Goal: Task Accomplishment & Management: Manage account settings

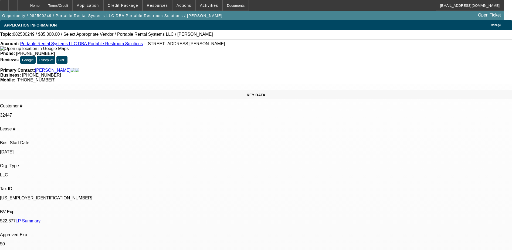
select select "0"
select select "2"
select select "0.1"
select select "4"
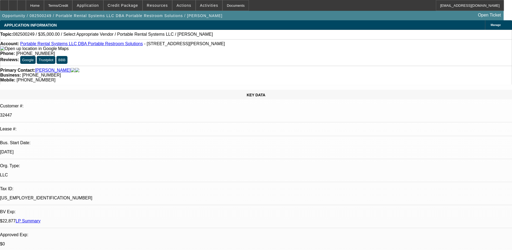
scroll to position [783, 0]
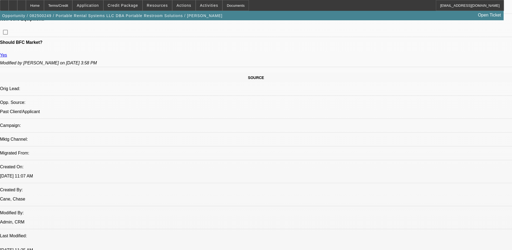
scroll to position [270, 0]
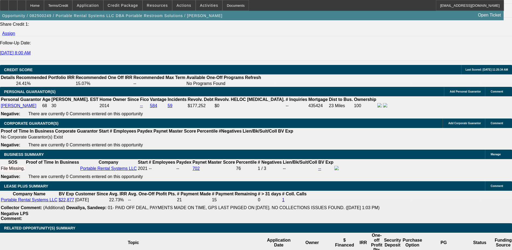
scroll to position [729, 0]
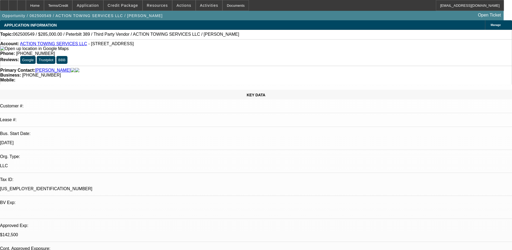
select select "0"
select select "0.1"
select select "4"
select select "0"
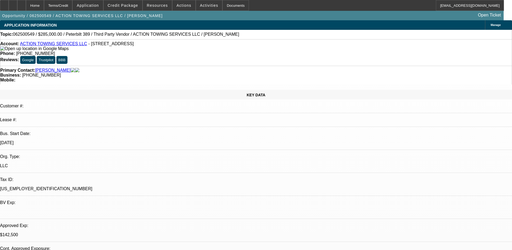
select select "0"
select select "0.1"
select select "4"
select select "0"
select select "2"
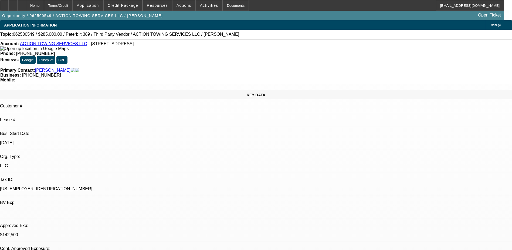
select select "2"
select select "0.1"
select select "4"
select select "0"
select select "2"
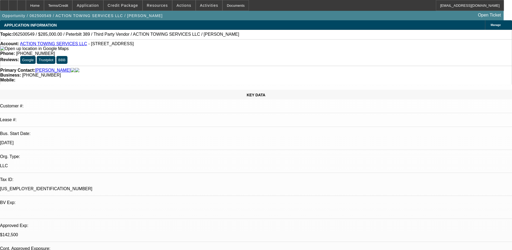
select select "0.1"
select select "4"
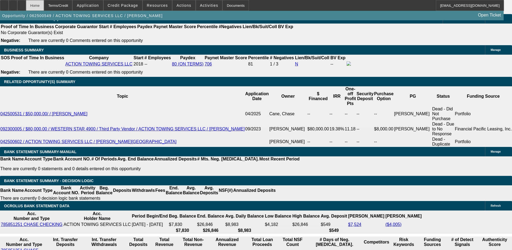
scroll to position [135, 0]
click at [39, 4] on div "Home" at bounding box center [35, 5] width 18 height 11
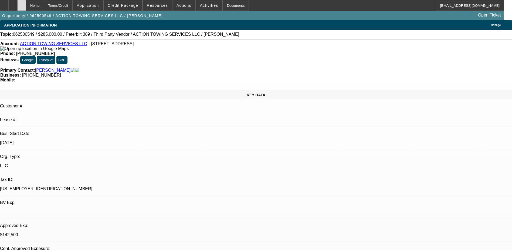
click at [22, 4] on icon at bounding box center [22, 4] width 0 height 0
select select "0"
select select "0.1"
select select "0"
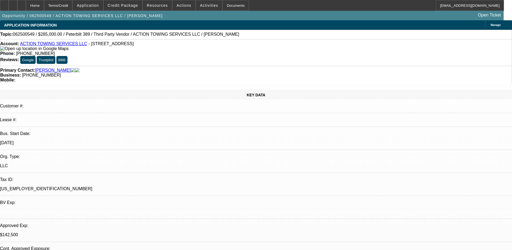
select select "0"
select select "0.1"
select select "0"
select select "2"
select select "0.1"
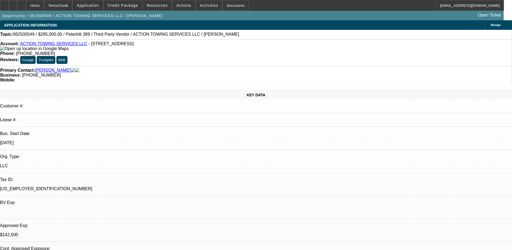
select select "0"
select select "0.1"
select select "1"
select select "4"
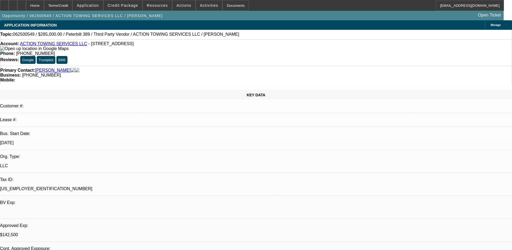
select select "1"
select select "4"
select select "1"
select select "2"
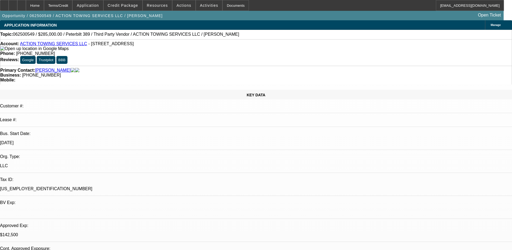
select select "4"
select select "1"
select select "2"
select select "4"
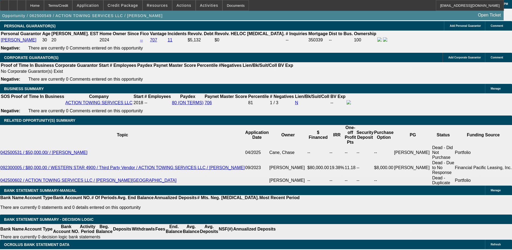
scroll to position [810, 0]
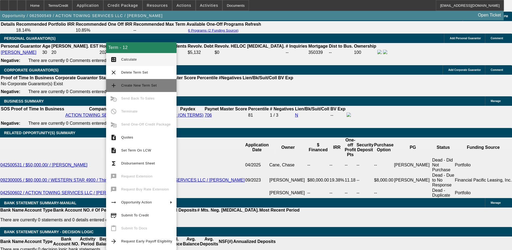
click at [134, 85] on span "Create New Term Set" at bounding box center [139, 85] width 36 height 4
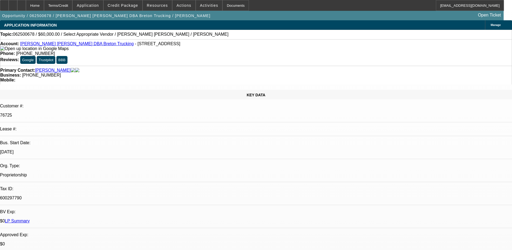
select select "0"
select select "2"
select select "0.1"
select select "4"
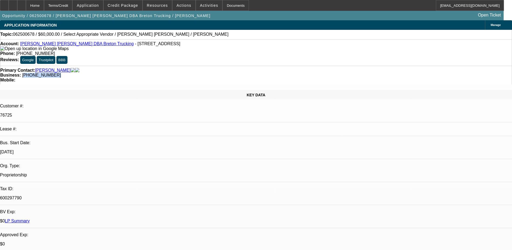
drag, startPoint x: 217, startPoint y: 60, endPoint x: 193, endPoint y: 59, distance: 23.8
click at [193, 73] on div "Business: (602) 312-0015" at bounding box center [256, 75] width 512 height 5
drag, startPoint x: 193, startPoint y: 59, endPoint x: 196, endPoint y: 59, distance: 2.7
copy span "602) 312-0015"
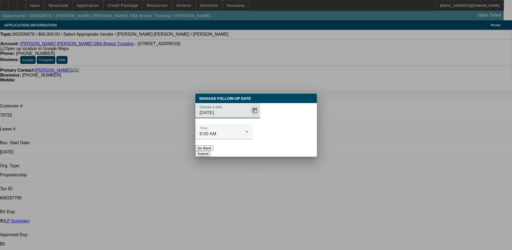
click at [249, 117] on span "Open calendar" at bounding box center [255, 110] width 13 height 13
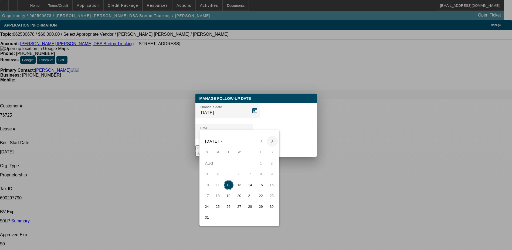
click at [272, 142] on span "Next month" at bounding box center [272, 141] width 11 height 11
click at [250, 187] on span "11" at bounding box center [251, 185] width 10 height 10
type input "9/11/2025"
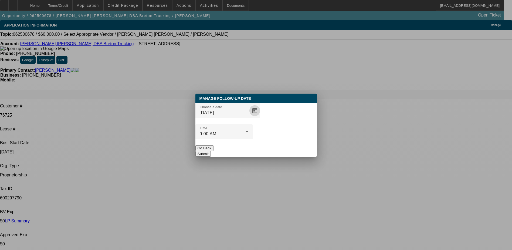
click at [211, 151] on button "Submit" at bounding box center [203, 154] width 15 height 6
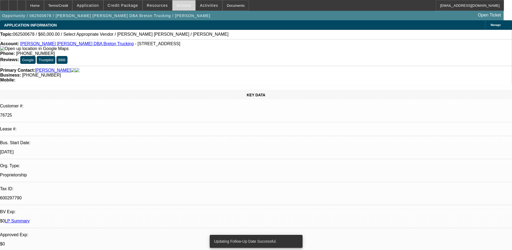
click at [185, 7] on span "Actions" at bounding box center [184, 5] width 15 height 4
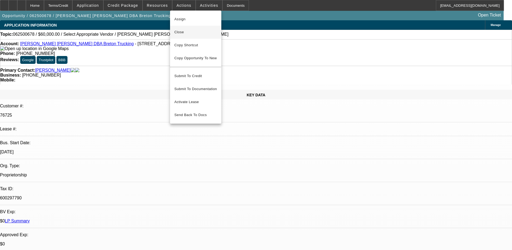
click at [186, 36] on button "Close" at bounding box center [195, 32] width 51 height 13
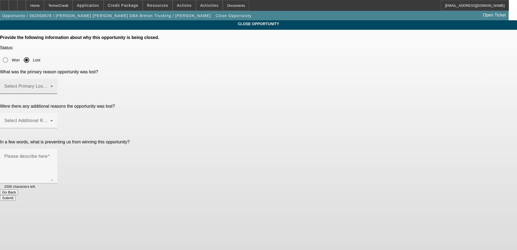
click at [61, 84] on mat-label "Select Primary Lost Reason" at bounding box center [32, 86] width 57 height 5
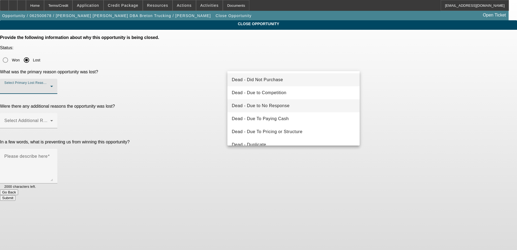
click at [283, 108] on span "Dead - Due to No Response" at bounding box center [261, 105] width 58 height 6
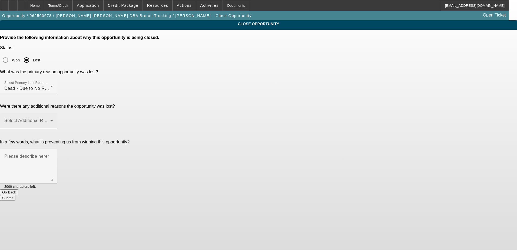
click at [60, 118] on span at bounding box center [59, 120] width 2 height 5
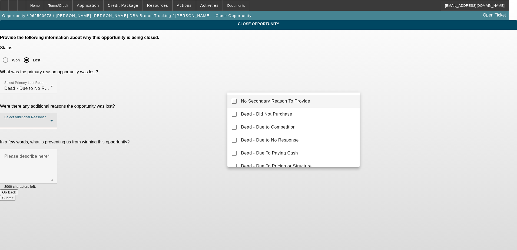
click at [284, 101] on span "No Secondary Reason To Provide" at bounding box center [275, 101] width 69 height 6
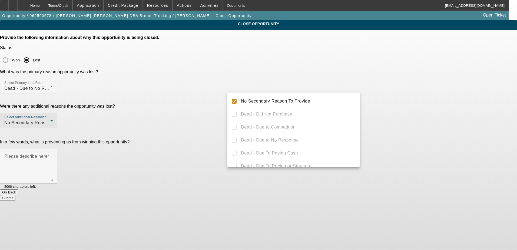
click at [390, 96] on div at bounding box center [258, 125] width 517 height 250
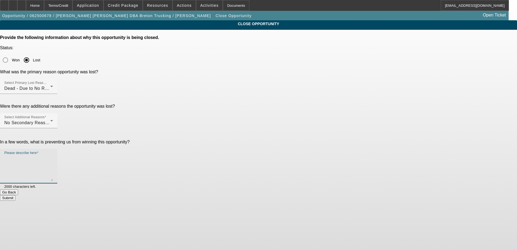
click at [53, 155] on textarea "Please describe here" at bounding box center [28, 168] width 49 height 26
type textarea "robby opp - never answered"
click at [15, 195] on button "Submit" at bounding box center [7, 198] width 15 height 6
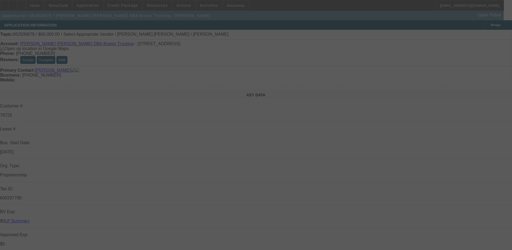
select select "0"
select select "2"
select select "0.1"
select select "4"
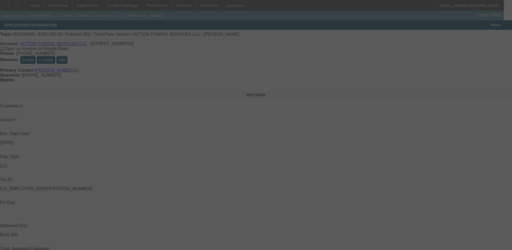
select select "0"
select select "0.1"
select select "0"
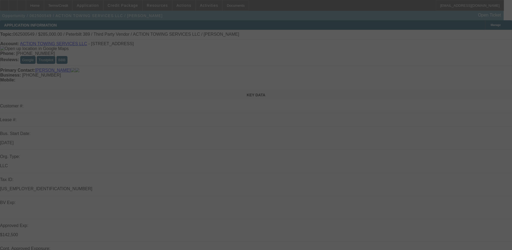
select select "0.1"
select select "0"
select select "0.1"
select select "0"
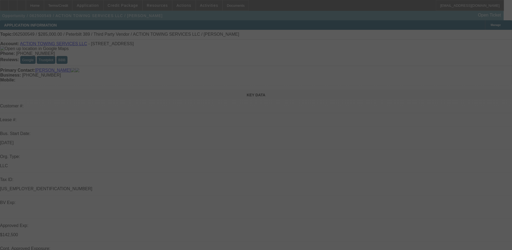
select select "2"
select select "0.1"
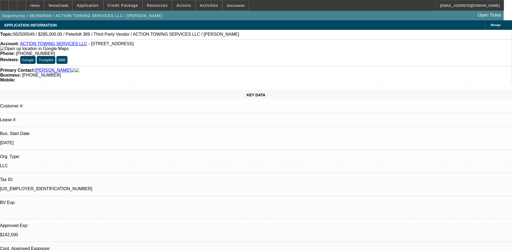
select select "1"
select select "4"
select select "1"
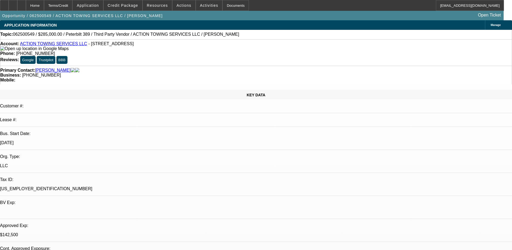
select select "4"
select select "1"
select select "4"
select select "1"
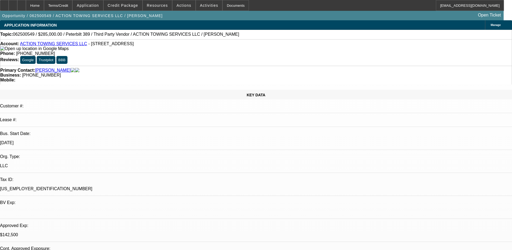
select select "2"
select select "4"
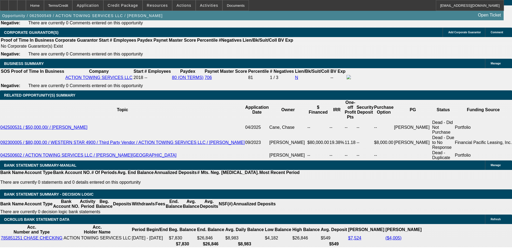
scroll to position [864, 0]
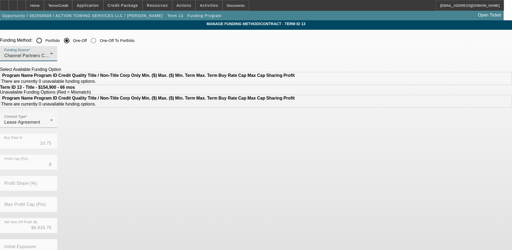
click at [50, 58] on div "Channel Partners Capital LLC (EF)" at bounding box center [27, 55] width 46 height 6
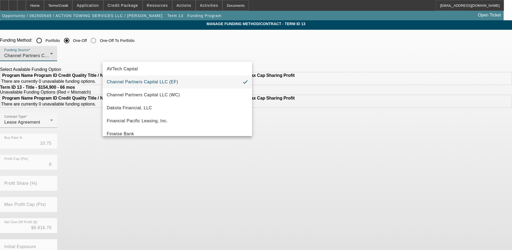
scroll to position [27, 0]
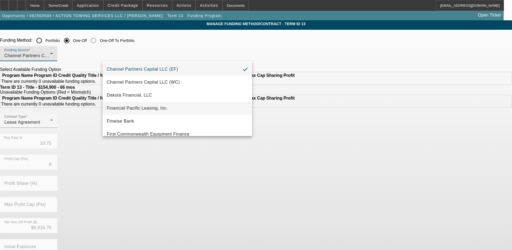
click at [156, 109] on span "Financial Pacific Leasing, Inc." at bounding box center [137, 108] width 61 height 6
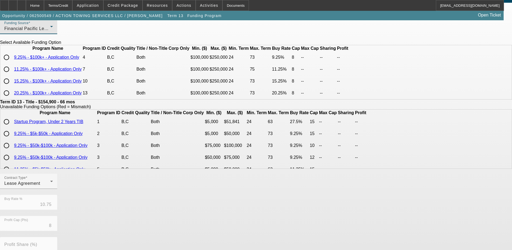
click at [12, 75] on input "radio" at bounding box center [6, 69] width 11 height 11
radio input "true"
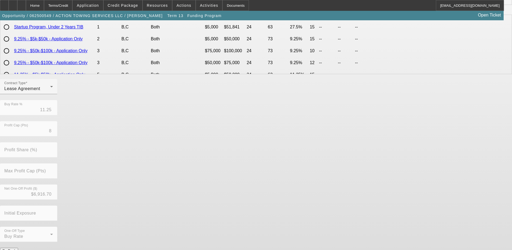
scroll to position [124, 0]
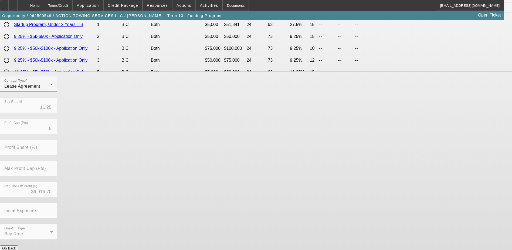
click at [15, 249] on button "Submit" at bounding box center [7, 254] width 15 height 6
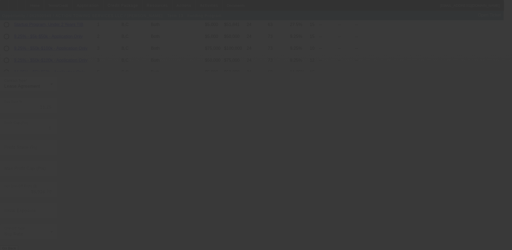
type input "10.75"
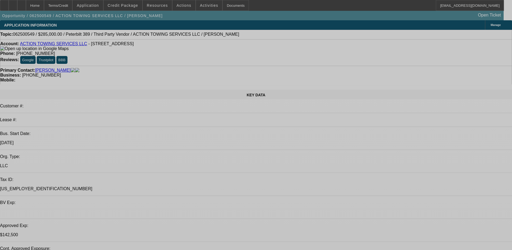
select select "0"
select select "0.1"
select select "4"
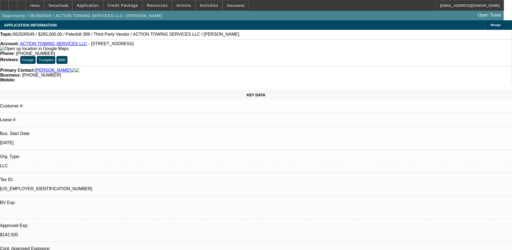
select select "0"
select select "0.1"
select select "4"
select select "0"
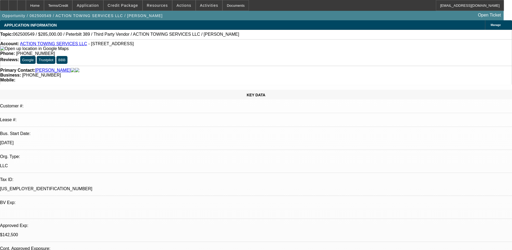
select select "0"
select select "0.1"
select select "4"
select select "0"
select select "2"
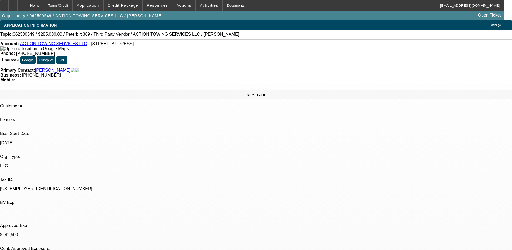
select select "2"
select select "0.1"
select select "4"
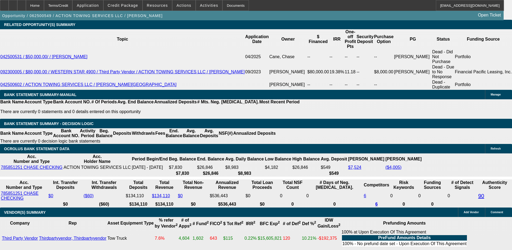
scroll to position [837, 0]
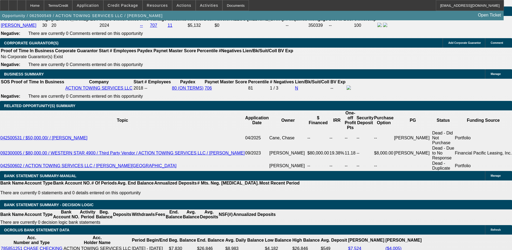
select select "3"
type input "UNKNOWN"
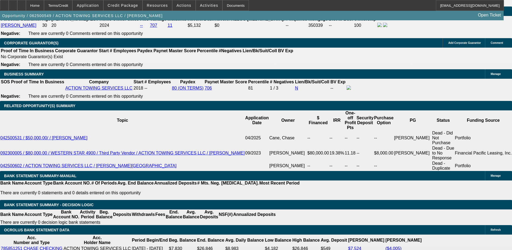
type input "6"
type input "$26,573.10"
type input "60"
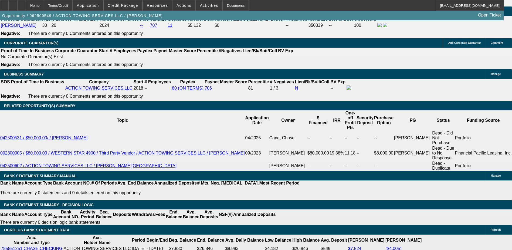
type input "$3,289.41"
type input "60"
type input "$3,289.41"
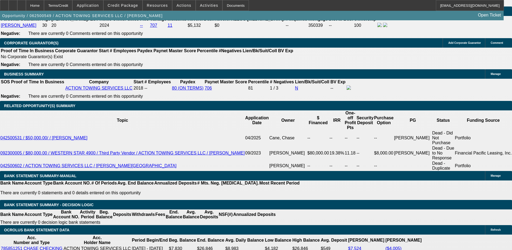
type input "1"
type input "$2,647.82"
type input "10"
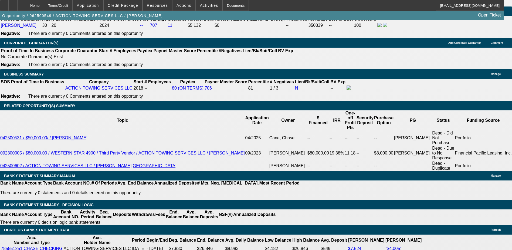
type input "$3,291.17"
type input "10.2"
type input "$3,306.43"
type input "10.25"
type input "$3,310.25"
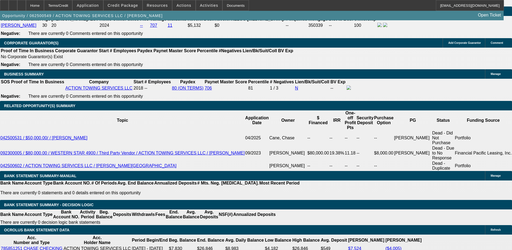
type input "10.25"
type input "3"
type input "3310"
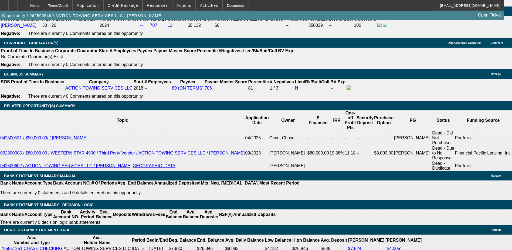
type input "10.2"
type input "$3,310.00"
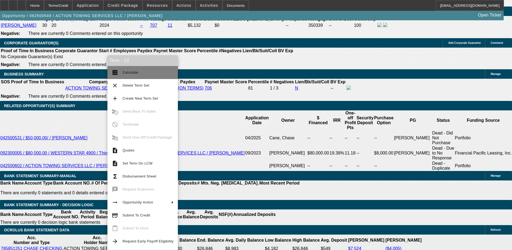
click at [116, 76] on button "calculate Calculate" at bounding box center [143, 72] width 71 height 13
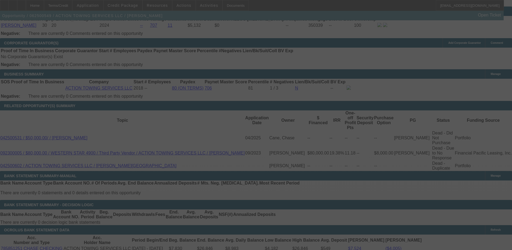
scroll to position [831, 0]
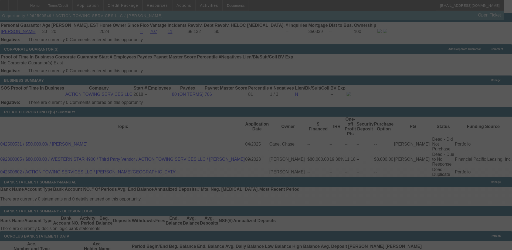
select select "0"
select select "3"
select select "0.1"
select select "4"
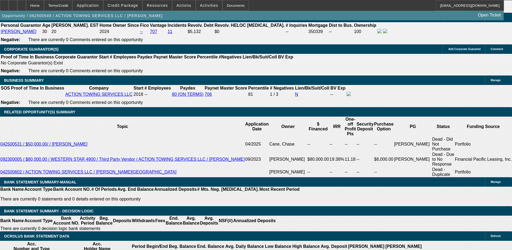
drag, startPoint x: 110, startPoint y: 75, endPoint x: 105, endPoint y: 79, distance: 5.9
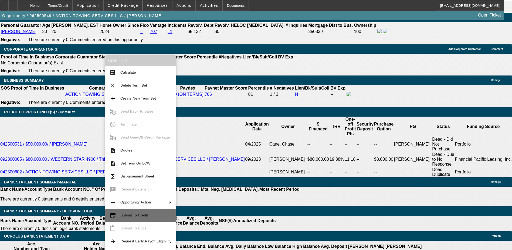
click at [141, 215] on span "Submit To Credit" at bounding box center [134, 215] width 28 height 4
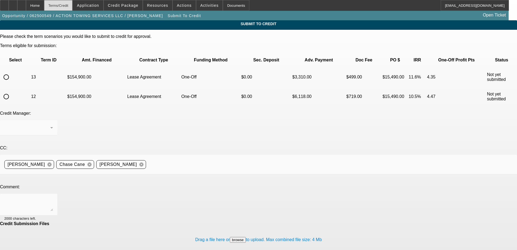
click at [71, 6] on div "Terms/Credit" at bounding box center [58, 5] width 29 height 11
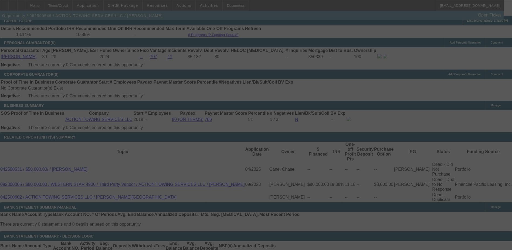
scroll to position [804, 0]
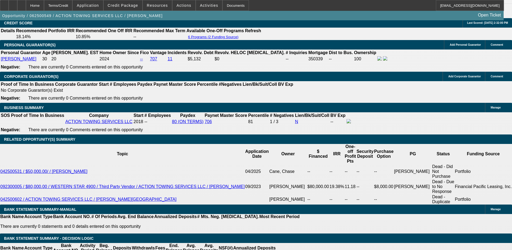
select select "0"
select select "3"
select select "0.1"
select select "4"
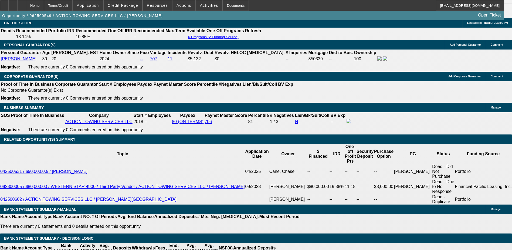
select select "0"
select select "0.1"
select select "4"
select select "0"
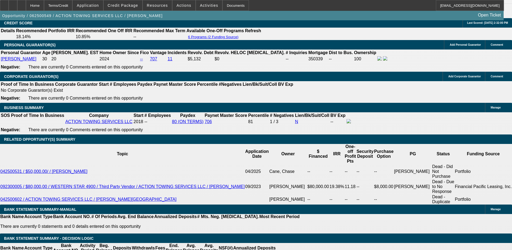
select select "0"
select select "0.1"
select select "4"
select select "0"
select select "2"
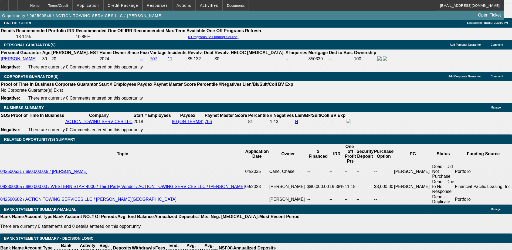
select select "2"
select select "0.1"
select select "4"
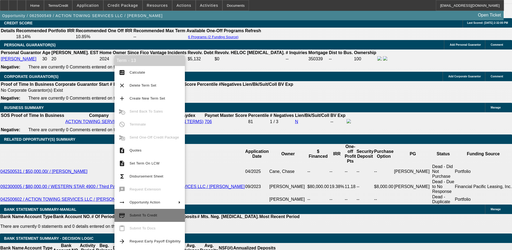
click at [142, 212] on span "Submit To Credit" at bounding box center [155, 215] width 51 height 6
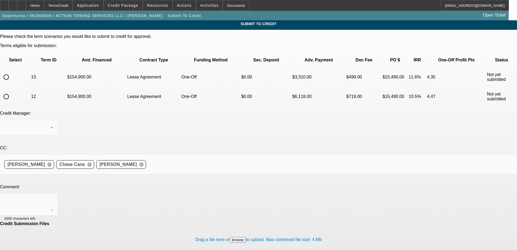
click at [12, 72] on input "radio" at bounding box center [6, 77] width 11 height 11
radio input "true"
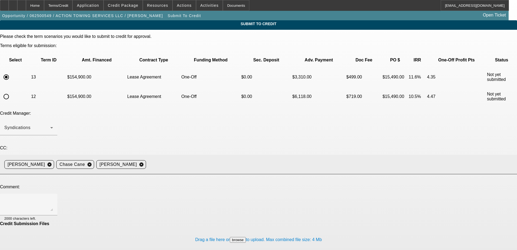
click at [146, 162] on mat-icon "cancel" at bounding box center [141, 164] width 9 height 5
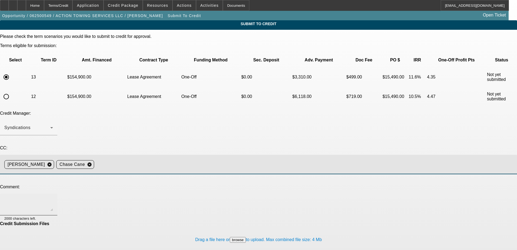
click at [53, 193] on div at bounding box center [28, 204] width 49 height 22
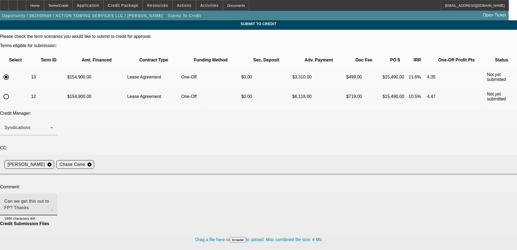
click at [53, 198] on textarea "Can we get this out to FP? Thanks" at bounding box center [28, 204] width 49 height 13
click at [53, 198] on textarea "Can we get this out to FP? Customer doesnt want to lose truck. Thanks" at bounding box center [28, 204] width 49 height 13
type textarea "Can we get this out to FP? Customer doesn't want to lose truck. Thanks"
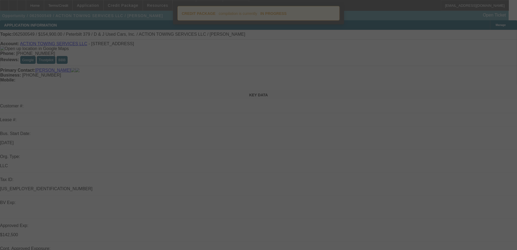
select select "0"
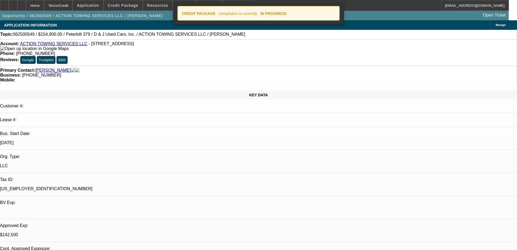
select select "0"
select select "3"
select select "0.1"
select select "4"
select select "0"
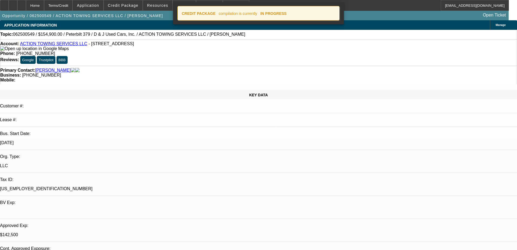
select select "0"
select select "0.1"
select select "4"
select select "0"
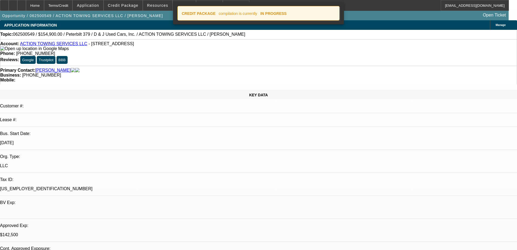
select select "0.1"
select select "4"
select select "0"
select select "2"
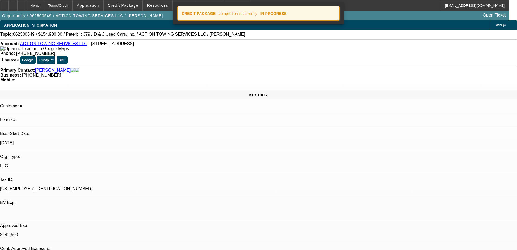
select select "0.1"
select select "4"
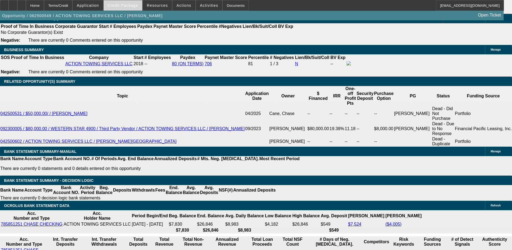
scroll to position [900, 0]
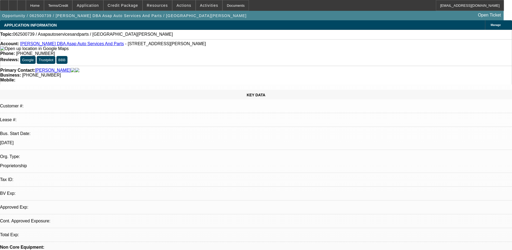
select select "0"
select select "2"
select select "0.1"
select select "4"
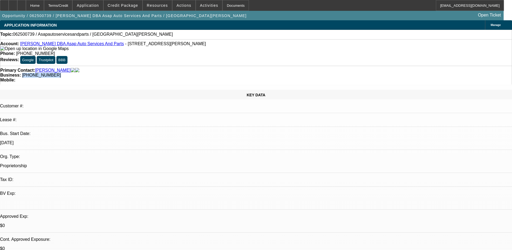
drag, startPoint x: 218, startPoint y: 65, endPoint x: 193, endPoint y: 67, distance: 24.7
click at [193, 67] on div "Primary Contact: Netherton, William Business: (256) 274-7321 Mobile:" at bounding box center [256, 75] width 512 height 19
drag, startPoint x: 193, startPoint y: 67, endPoint x: 196, endPoint y: 65, distance: 4.1
copy span "(256) 274-7321"
click at [56, 44] on link "William Netherton DBA Asap Auto Services And Parts" at bounding box center [72, 43] width 104 height 5
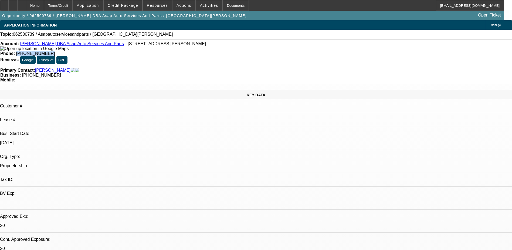
click at [188, 51] on div "Phone: (256) 686-1330" at bounding box center [256, 53] width 512 height 5
copy span "(256) 686-1330"
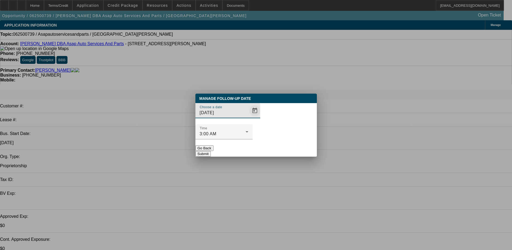
click at [249, 117] on span "Open calendar" at bounding box center [255, 110] width 13 height 13
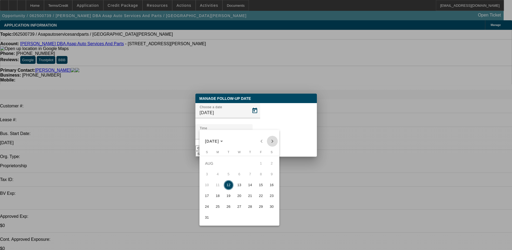
click at [275, 141] on span "Next month" at bounding box center [272, 141] width 11 height 11
click at [247, 184] on span "11" at bounding box center [251, 185] width 10 height 10
type input "9/11/2025"
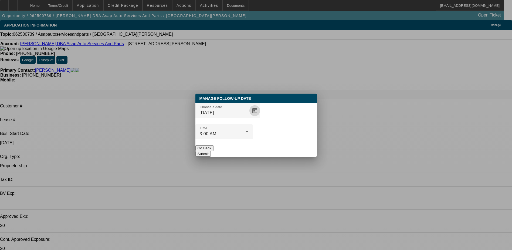
click at [211, 151] on button "Submit" at bounding box center [203, 154] width 15 height 6
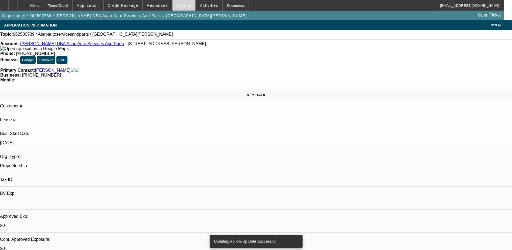
click at [180, 7] on span "Actions" at bounding box center [184, 5] width 15 height 4
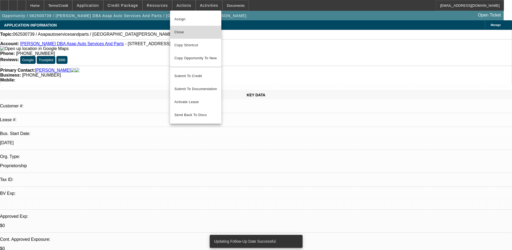
click at [188, 35] on span "Close" at bounding box center [196, 32] width 43 height 6
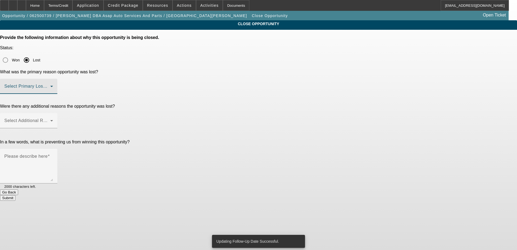
click at [50, 85] on span at bounding box center [27, 88] width 46 height 6
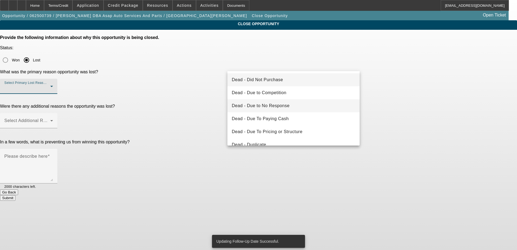
click at [286, 104] on span "Dead - Due to No Response" at bounding box center [261, 105] width 58 height 6
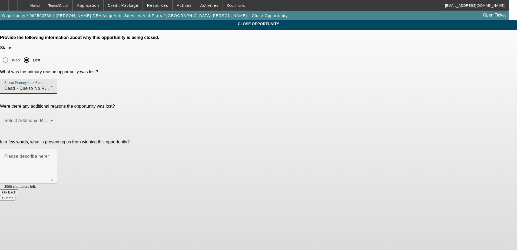
click at [50, 119] on span at bounding box center [27, 122] width 46 height 6
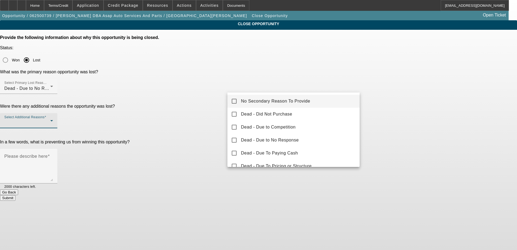
click at [282, 103] on span "No Secondary Reason To Provide" at bounding box center [275, 101] width 69 height 6
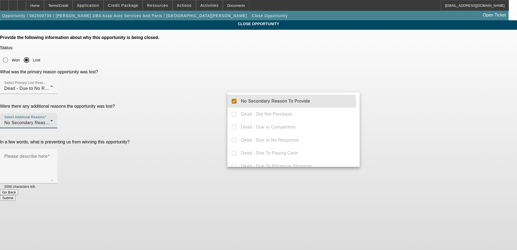
click at [387, 112] on div at bounding box center [258, 125] width 517 height 250
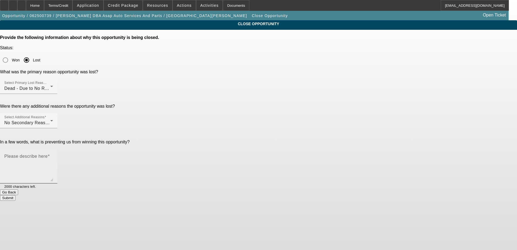
click at [53, 155] on textarea "Please describe here" at bounding box center [28, 168] width 49 height 26
type textarea "no response"
click at [15, 195] on button "Submit" at bounding box center [7, 198] width 15 height 6
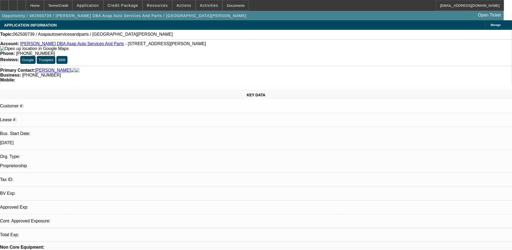
select select "0"
select select "2"
select select "0.1"
select select "4"
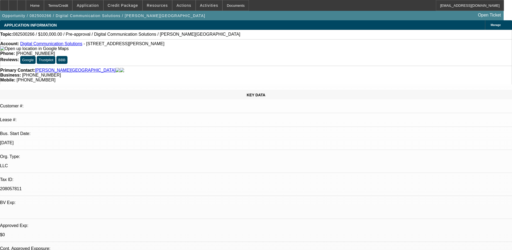
select select "0"
select select "2"
select select "0.1"
select select "4"
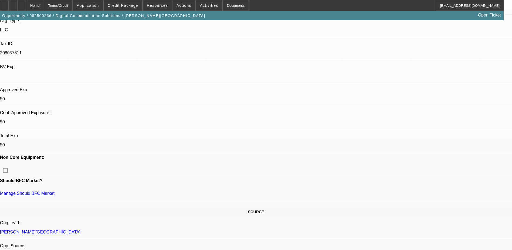
scroll to position [189, 0]
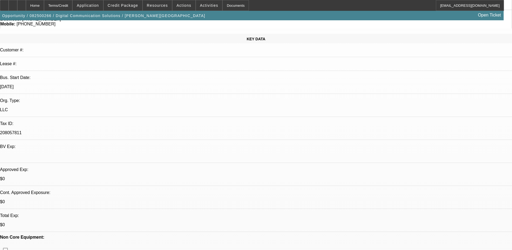
scroll to position [0, 0]
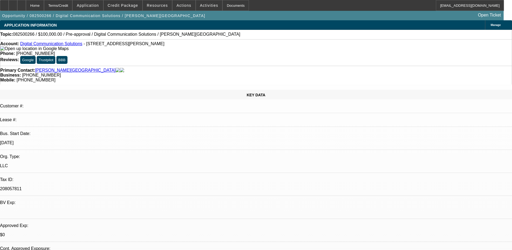
click at [138, 3] on span at bounding box center [123, 5] width 39 height 13
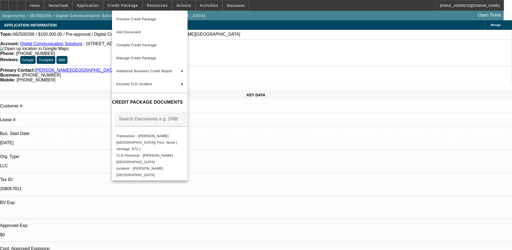
click at [293, 157] on div at bounding box center [256, 125] width 512 height 250
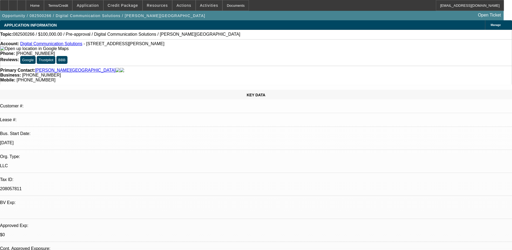
click at [48, 46] on link "Digital Communication Solutions" at bounding box center [51, 43] width 62 height 5
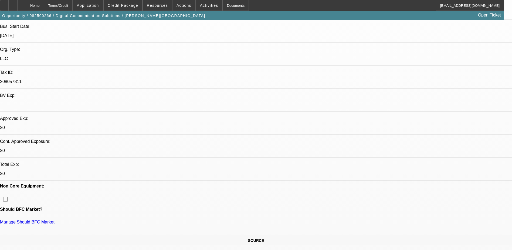
scroll to position [108, 0]
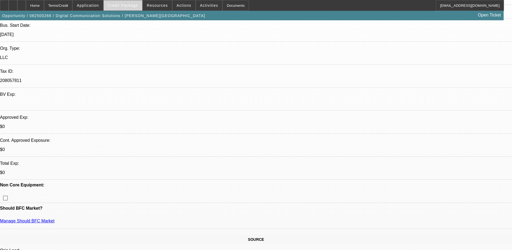
click at [123, 3] on span at bounding box center [123, 5] width 39 height 13
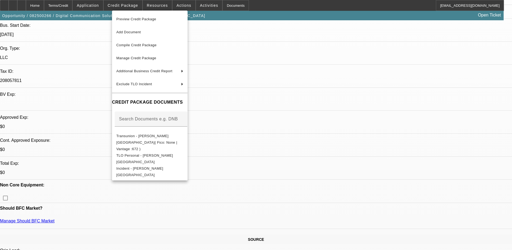
click at [345, 165] on div at bounding box center [256, 125] width 512 height 250
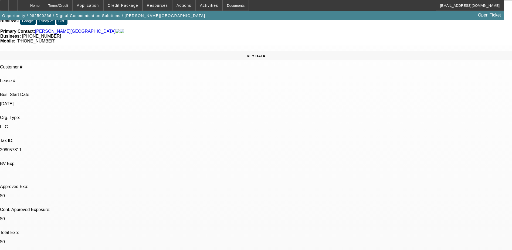
scroll to position [0, 0]
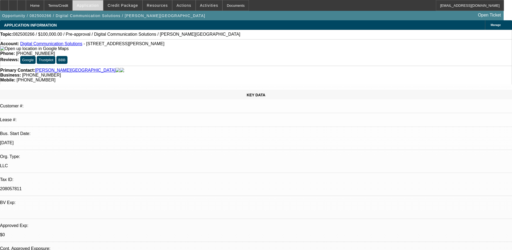
click at [93, 8] on span at bounding box center [88, 5] width 30 height 13
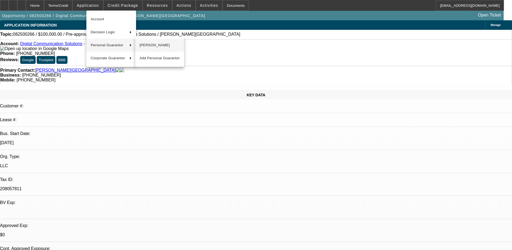
click at [148, 46] on span "Kent Culp" at bounding box center [160, 45] width 40 height 6
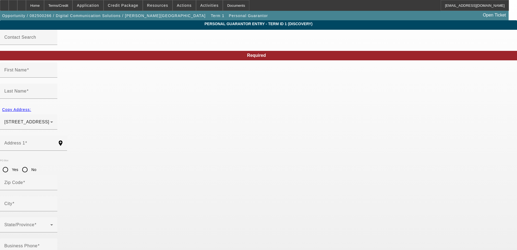
type input "Kent"
type input "Culp"
type input "2152 Mentone Street"
radio input "true"
type input "48390"
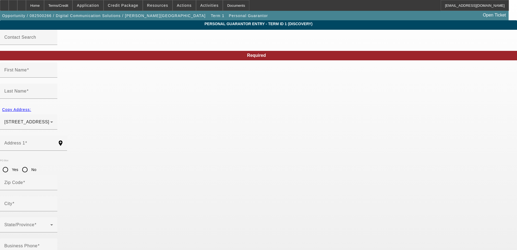
type input "Walled Lake"
type input "(619) 865-0668"
type input "100"
type input "374-86-8163"
type input "kent@technologiesbydcs.com"
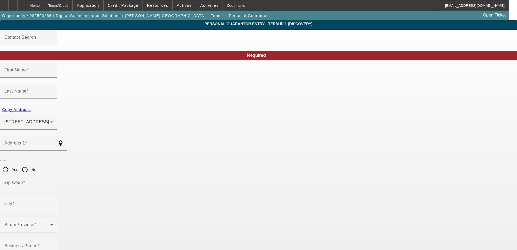
type input "(248) 960-6963"
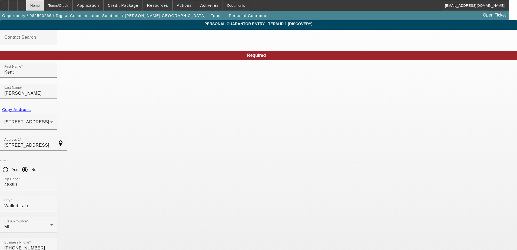
click at [44, 4] on div "Home" at bounding box center [35, 5] width 18 height 11
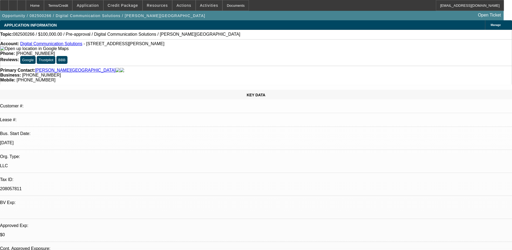
select select "0"
select select "2"
select select "0.1"
select select "4"
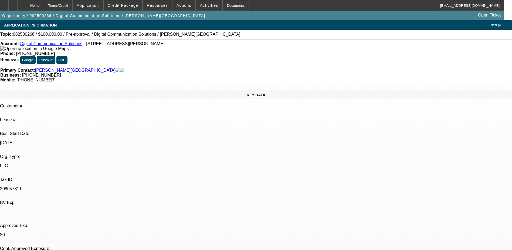
radio input "true"
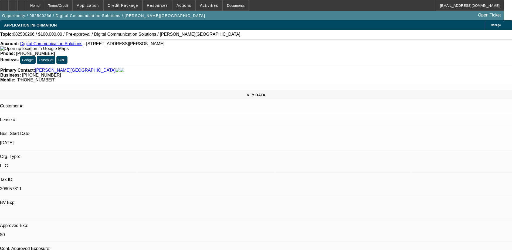
type textarea "no VMB - LVM"
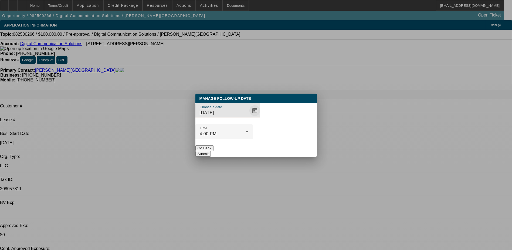
click at [249, 117] on span "Open calendar" at bounding box center [255, 110] width 13 height 13
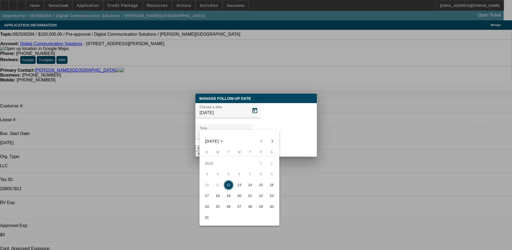
click at [239, 189] on span "13" at bounding box center [240, 185] width 10 height 10
type input "8/13/2025"
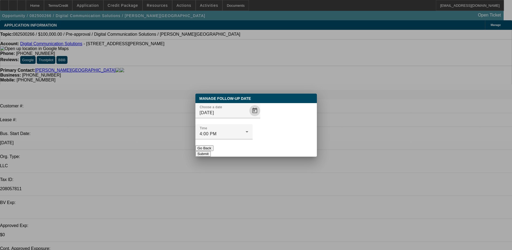
click at [211, 151] on button "Submit" at bounding box center [203, 154] width 15 height 6
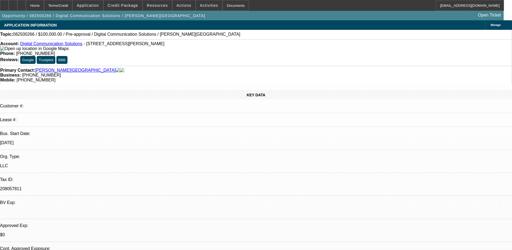
radio input "true"
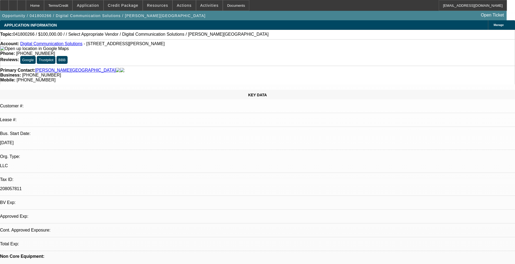
select select "0"
select select "2"
select select "0.1"
select select "1"
select select "2"
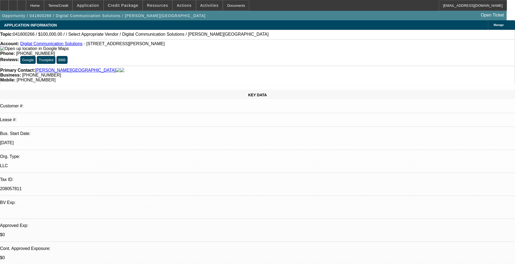
select select
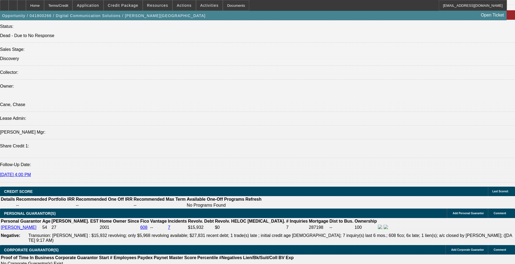
scroll to position [648, 0]
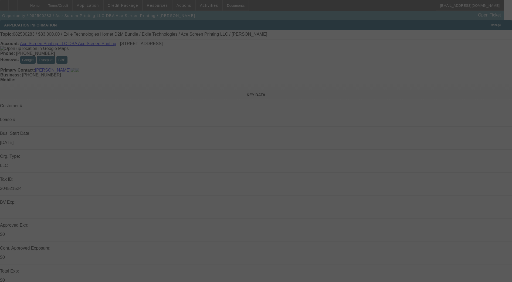
select select "0"
select select "2"
select select "0"
select select "6"
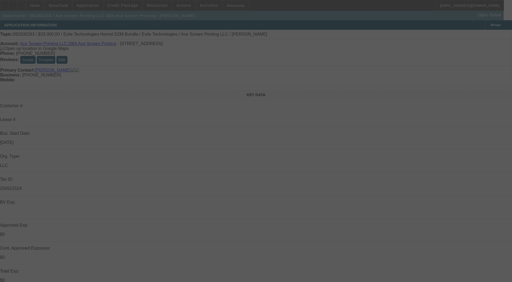
select select "0"
select select "2"
select select "0"
select select "6"
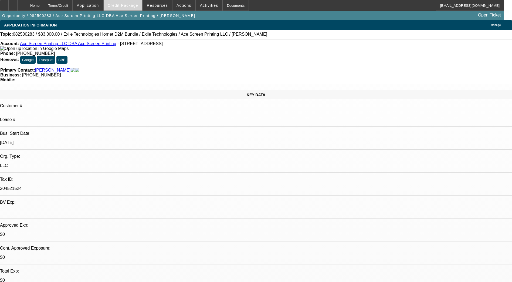
click at [129, 2] on span at bounding box center [123, 5] width 39 height 13
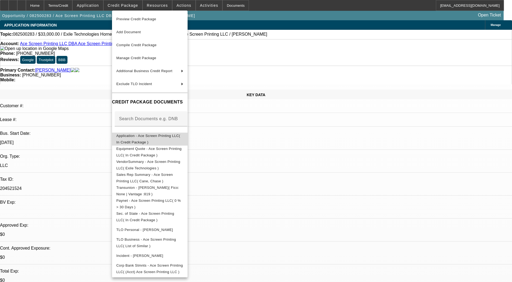
click at [165, 137] on span "Application - Ace Screen Printing LLC( In Credit Package )" at bounding box center [148, 139] width 64 height 11
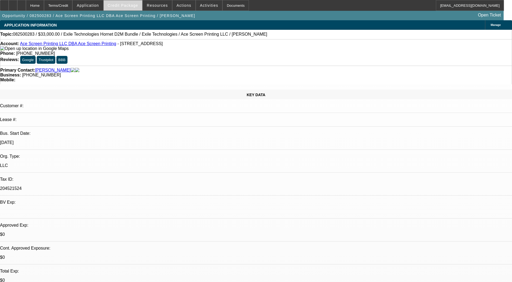
click at [118, 8] on span at bounding box center [123, 5] width 39 height 13
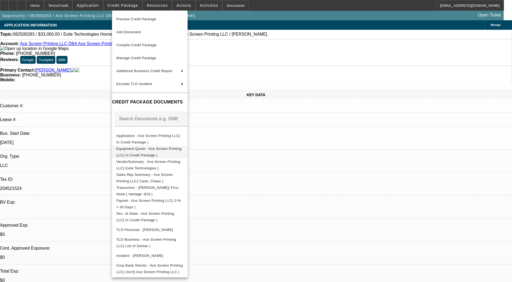
click at [157, 148] on span "Equipment Quote - Ace Screen Printing LLC( In Credit Package )" at bounding box center [149, 152] width 67 height 13
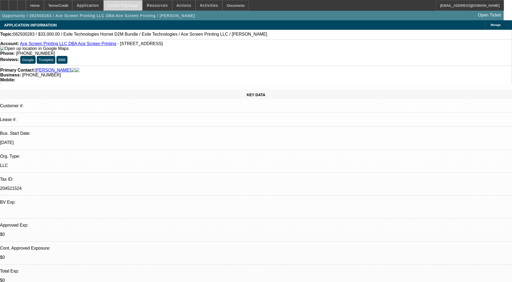
click at [132, 8] on span at bounding box center [123, 5] width 39 height 13
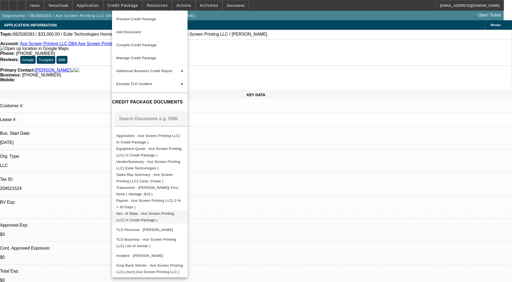
click at [152, 213] on span "Sec. of State - Ace Screen Printing LLC( In Credit Package )" at bounding box center [145, 217] width 58 height 11
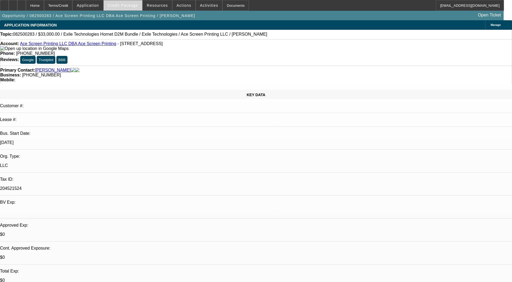
click at [127, 6] on span "Credit Package" at bounding box center [123, 5] width 31 height 4
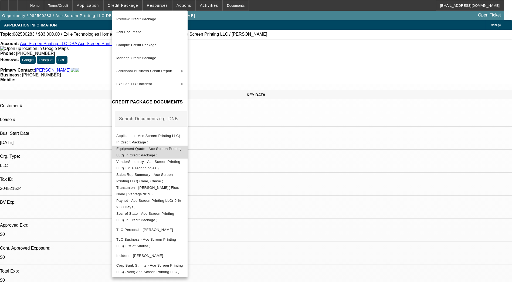
click at [156, 153] on span "Equipment Quote - Ace Screen Printing LLC( In Credit Package )" at bounding box center [149, 152] width 67 height 13
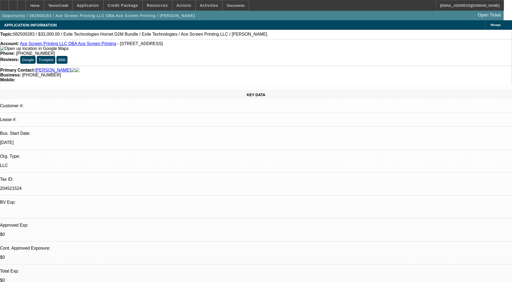
click at [74, 186] on p "204521524" at bounding box center [256, 188] width 512 height 5
copy div "204521524"
click at [137, 8] on span at bounding box center [123, 5] width 39 height 13
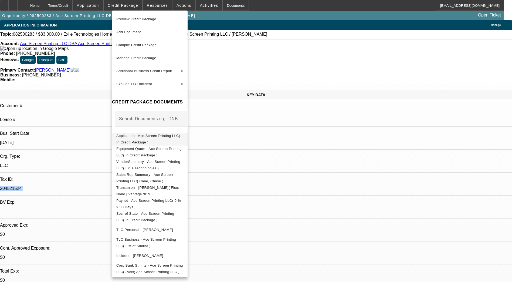
click at [154, 137] on span "Application - Ace Screen Printing LLC( In Credit Package )" at bounding box center [148, 139] width 64 height 11
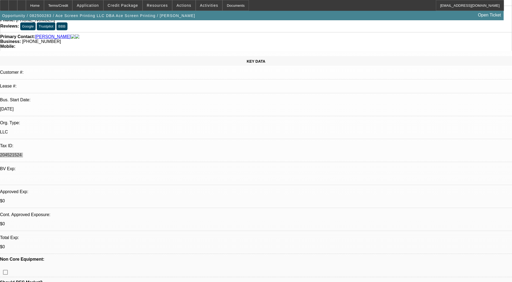
scroll to position [81, 0]
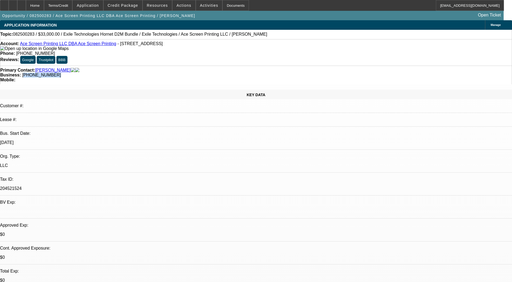
drag, startPoint x: 223, startPoint y: 60, endPoint x: 194, endPoint y: 60, distance: 28.6
click at [194, 73] on div "Business: [PHONE_NUMBER]" at bounding box center [256, 75] width 512 height 5
drag, startPoint x: 194, startPoint y: 60, endPoint x: 204, endPoint y: 60, distance: 9.7
copy span "201) 679-6963"
click at [120, 8] on span at bounding box center [123, 5] width 39 height 13
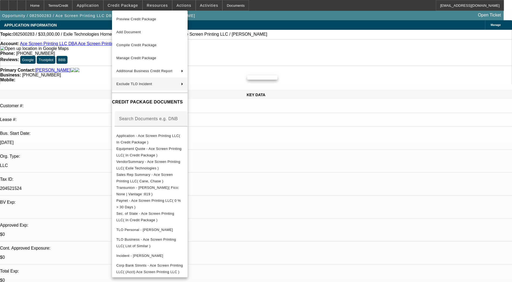
click at [282, 162] on div at bounding box center [256, 141] width 512 height 282
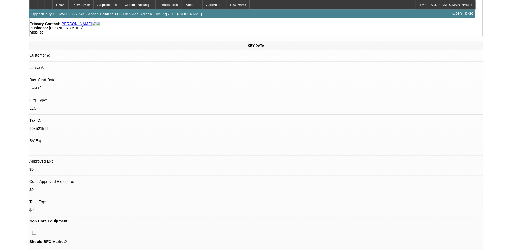
scroll to position [108, 0]
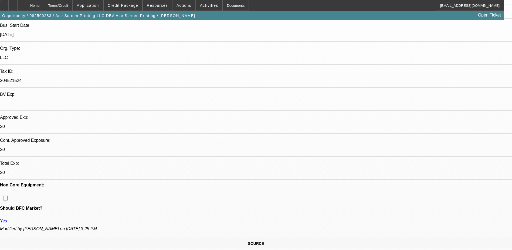
scroll to position [0, 0]
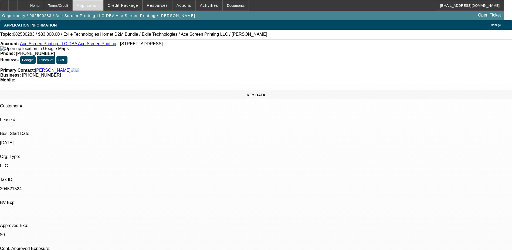
click at [99, 6] on span "Application" at bounding box center [88, 5] width 22 height 4
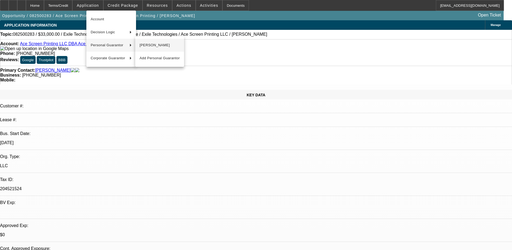
click at [145, 46] on span "[PERSON_NAME]" at bounding box center [160, 45] width 40 height 6
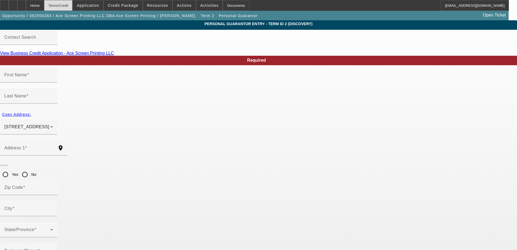
type input "[PERSON_NAME]"
type input "Szyfman"
type input "[STREET_ADDRESS]"
radio input "true"
type input "08202"
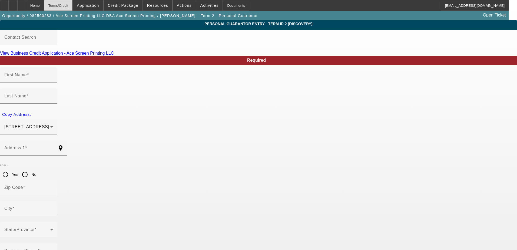
type input "Avalon"
type input "[PHONE_NUMBER]"
type input "100"
type input "459-49-5231"
type input "[EMAIL_ADDRESS][DOMAIN_NAME]"
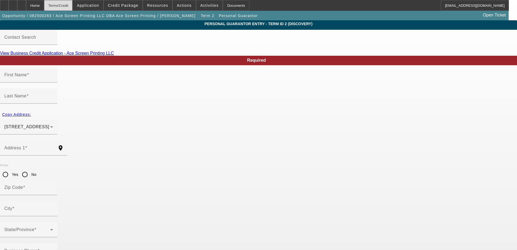
type input "[PHONE_NUMBER]"
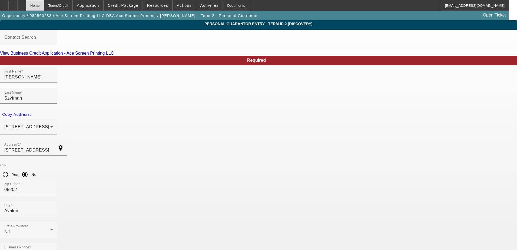
click at [44, 6] on div "Home" at bounding box center [35, 5] width 18 height 11
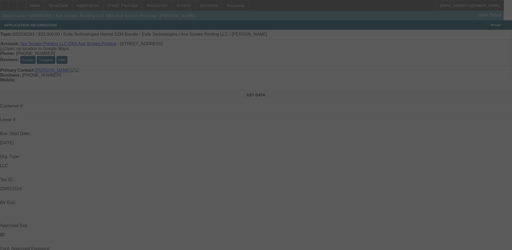
select select "0"
select select "2"
select select "0"
select select "6"
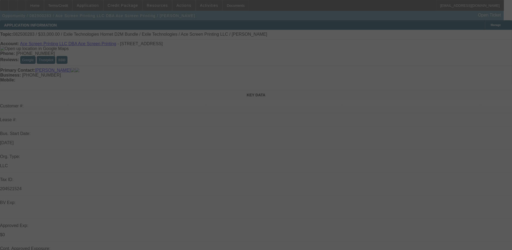
select select "0"
select select "2"
select select "0"
select select "6"
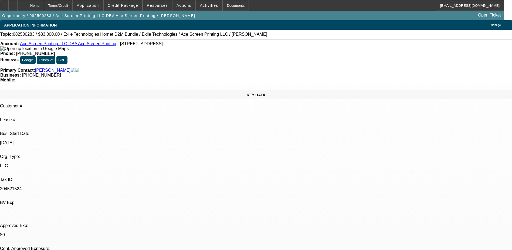
click at [490, 25] on icon at bounding box center [490, 25] width 0 height 0
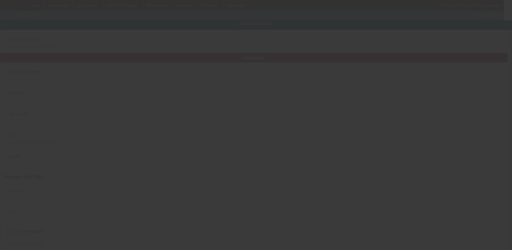
type input "Ace Screen Printing LLC"
type input "[STREET_ADDRESS]"
type input "08028"
type input "[GEOGRAPHIC_DATA]"
type input "[PHONE_NUMBER]"
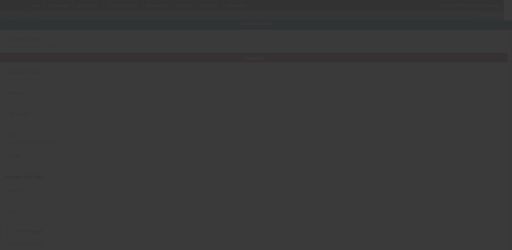
type input "Ace Screen Printing"
type input "[EMAIL_ADDRESS][DOMAIN_NAME]"
type input "[GEOGRAPHIC_DATA]"
type input "[PHONE_NUMBER]"
type input "204521524"
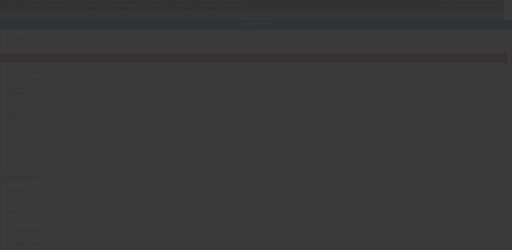
type input "[URL][DOMAIN_NAME]"
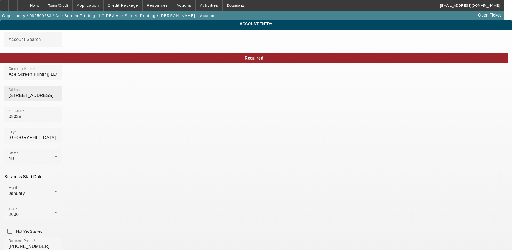
click at [57, 99] on input "[STREET_ADDRESS]" at bounding box center [33, 95] width 49 height 6
type input "54 Delsea Dr"
click at [136, 6] on span "Credit Package" at bounding box center [123, 5] width 31 height 4
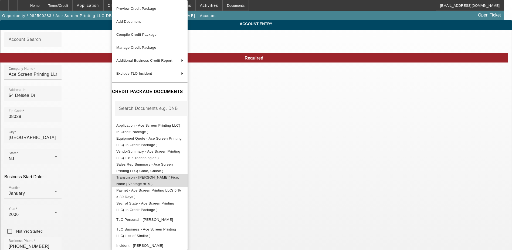
click at [147, 177] on span "Transunion - [PERSON_NAME]( Fico: None | Vantage :819 )" at bounding box center [147, 180] width 63 height 11
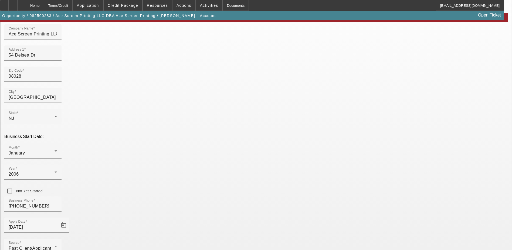
scroll to position [69, 0]
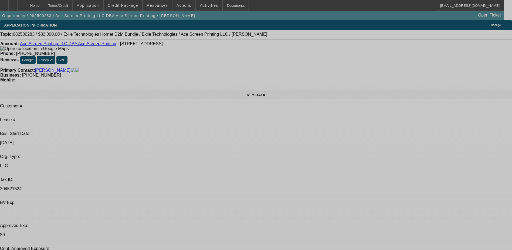
select select "0"
select select "2"
select select "0"
select select "6"
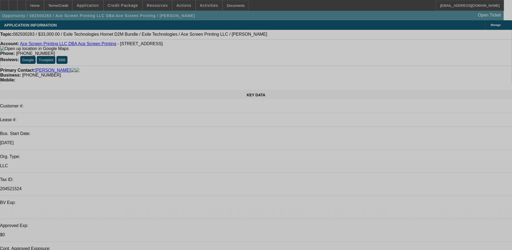
select select "0"
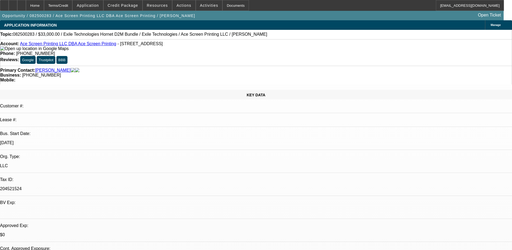
select select "2"
select select "0"
select select "6"
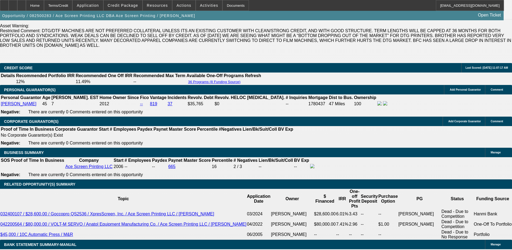
scroll to position [810, 0]
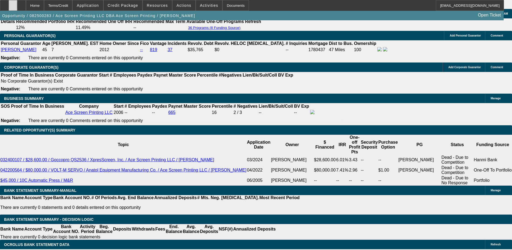
click at [17, 3] on div at bounding box center [13, 5] width 9 height 11
click at [22, 4] on icon at bounding box center [22, 4] width 0 height 0
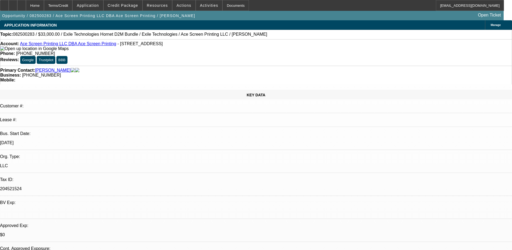
select select "0"
select select "2"
select select "0"
select select "6"
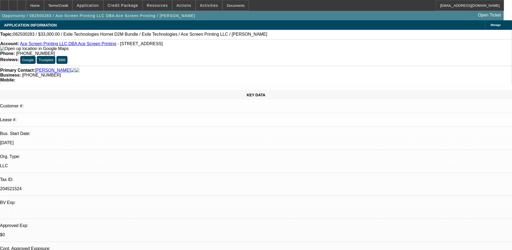
select select "0"
select select "2"
select select "0"
select select "6"
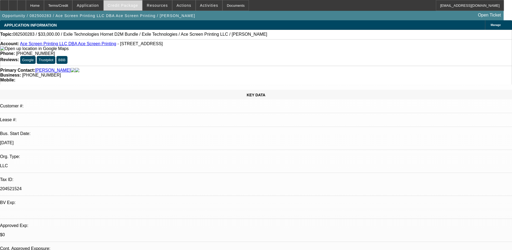
click at [124, 2] on span at bounding box center [123, 5] width 39 height 13
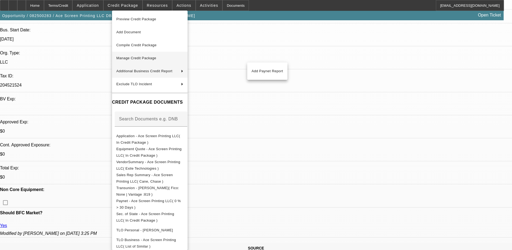
scroll to position [27, 0]
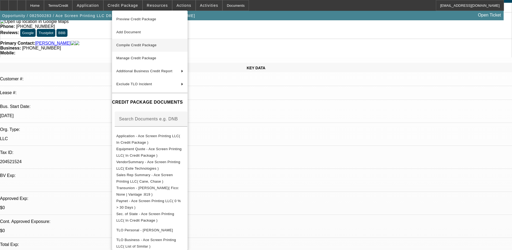
click at [141, 49] on button "Compile Credit Package" at bounding box center [150, 45] width 76 height 13
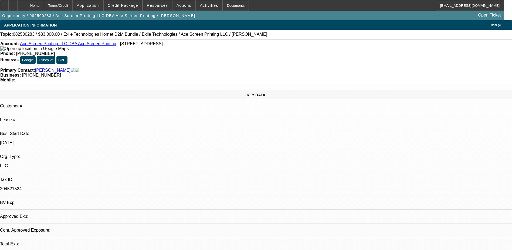
select select "0"
select select "2"
select select "0"
select select "6"
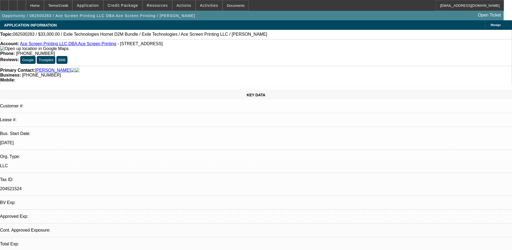
select select "0"
select select "2"
select select "0"
select select "6"
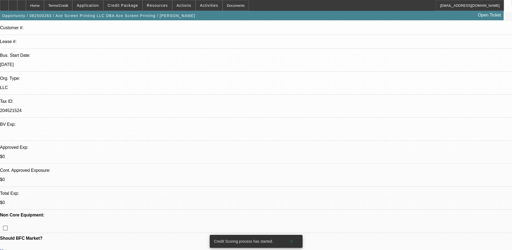
scroll to position [162, 0]
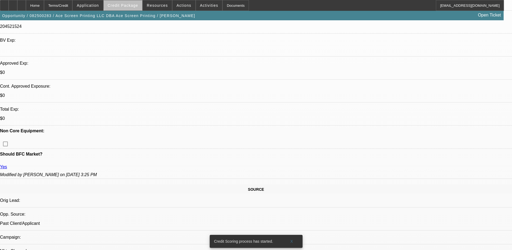
click at [134, 4] on span "Credit Package" at bounding box center [123, 5] width 31 height 4
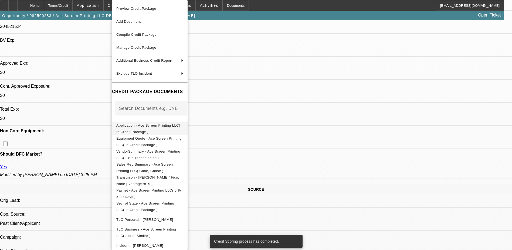
click at [167, 131] on button "Application - Ace Screen Printing LLC( In Credit Package )" at bounding box center [150, 128] width 76 height 13
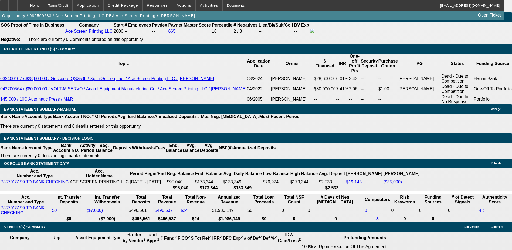
scroll to position [837, 0]
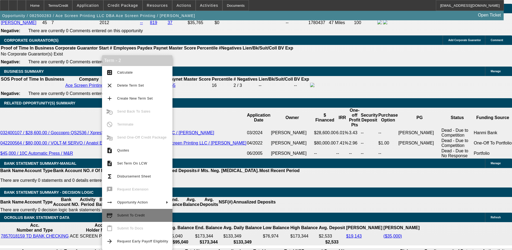
click at [149, 215] on span "Submit To Credit" at bounding box center [142, 215] width 51 height 6
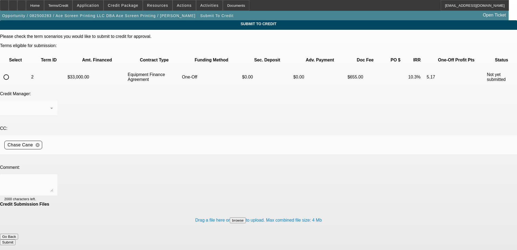
click at [12, 72] on input "radio" at bounding box center [6, 77] width 11 height 11
radio input "true"
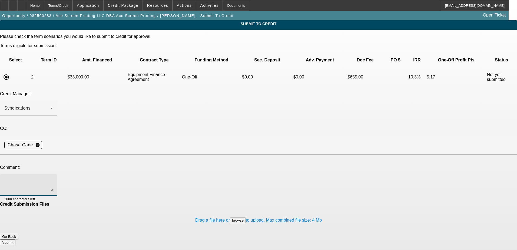
click at [53, 178] on textarea at bounding box center [28, 184] width 49 height 13
type textarea "Fresh app signed. Thanks"
click at [15, 239] on button "Submit" at bounding box center [7, 242] width 15 height 6
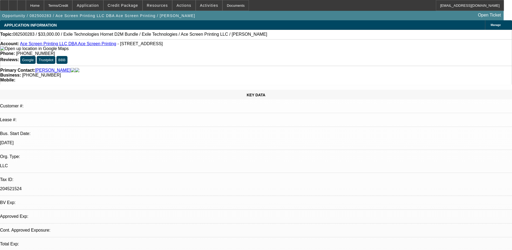
select select "0"
select select "2"
select select "0"
select select "6"
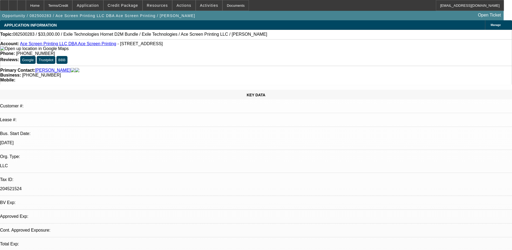
select select "0"
select select "2"
select select "0"
select select "6"
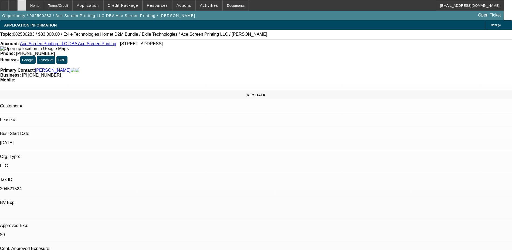
click at [26, 5] on div at bounding box center [21, 5] width 9 height 11
select select "0"
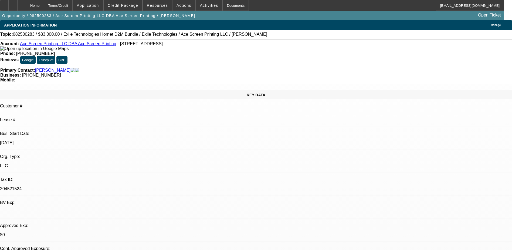
select select "0"
select select "1"
select select "2"
select select "6"
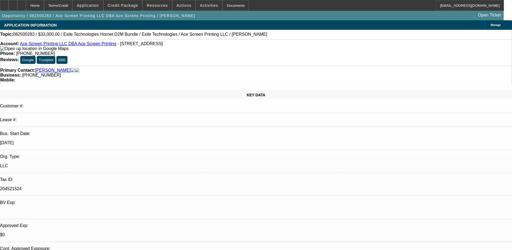
select select "1"
select select "2"
select select "6"
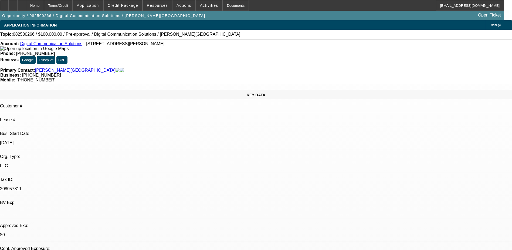
select select "0"
select select "2"
select select "0.1"
select select "4"
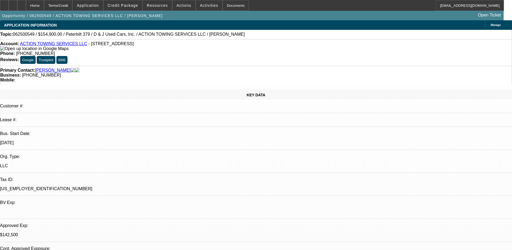
select select "0"
select select "3"
select select "0.1"
select select "4"
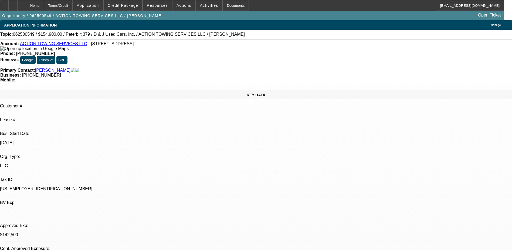
select select "0"
select select "0.1"
select select "4"
select select "0"
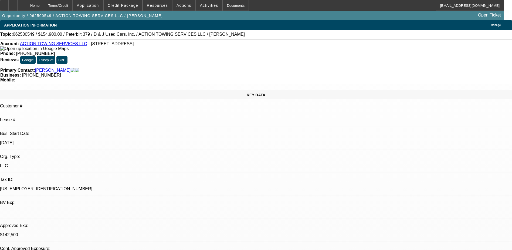
select select "0"
select select "0.1"
select select "4"
select select "0"
select select "2"
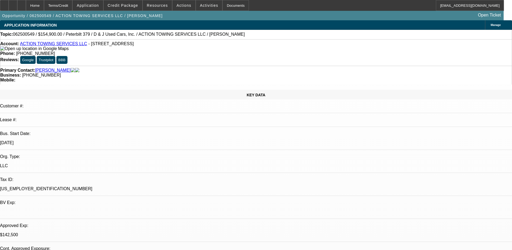
select select "2"
select select "0.1"
select select "4"
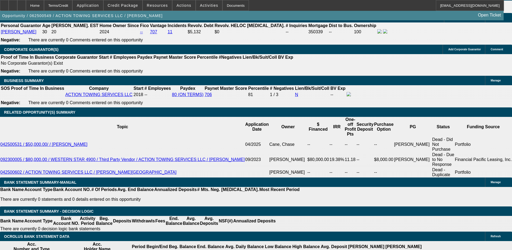
scroll to position [873, 0]
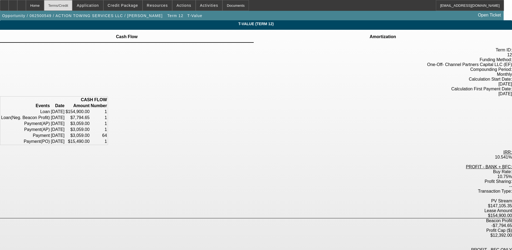
click at [73, 6] on div "Terms/Credit" at bounding box center [58, 5] width 29 height 11
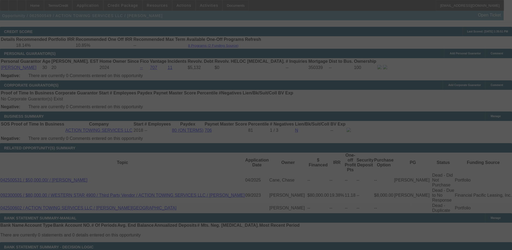
scroll to position [842, 0]
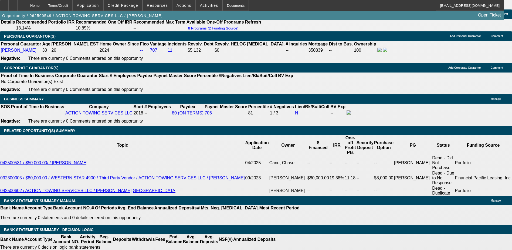
select select "0"
select select "3"
select select "0.1"
select select "4"
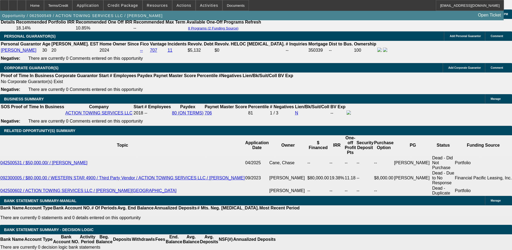
select select "0"
select select "0.1"
select select "4"
select select "0"
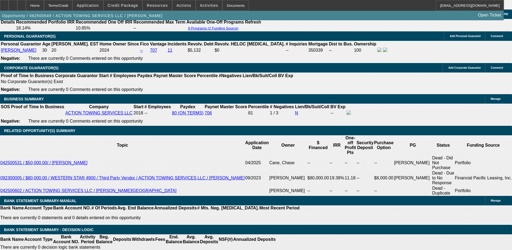
select select "0"
select select "0.1"
select select "4"
select select "0"
select select "2"
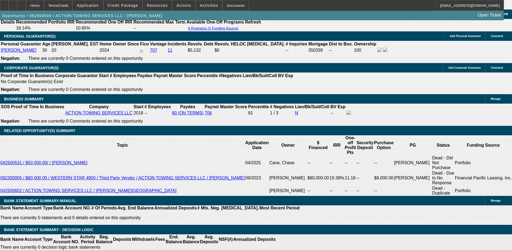
select select "2"
select select "0.1"
select select "4"
click at [26, 2] on div at bounding box center [21, 5] width 9 height 11
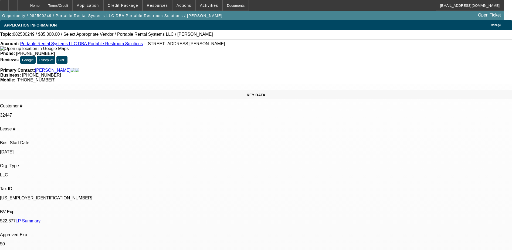
select select "0"
select select "2"
select select "0.1"
select select "4"
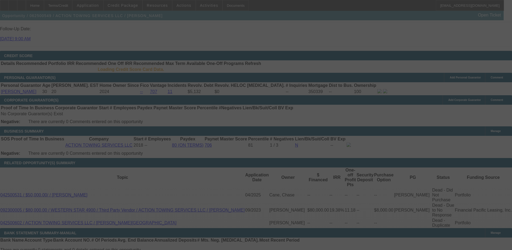
scroll to position [824, 0]
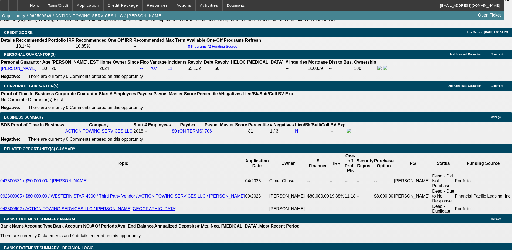
select select "0"
select select "0.1"
select select "0"
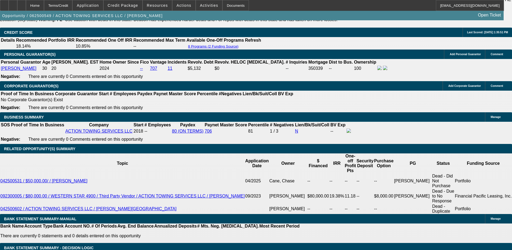
select select "0.1"
select select "0"
select select "0.1"
select select "0"
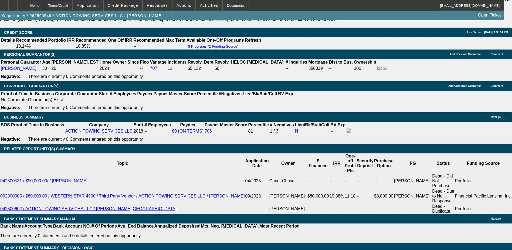
select select "2"
select select "0.1"
select select "1"
select select "3"
select select "4"
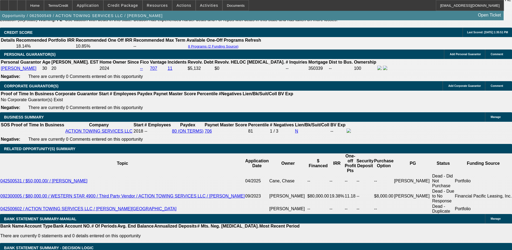
select select "1"
select select "3"
select select "4"
select select "1"
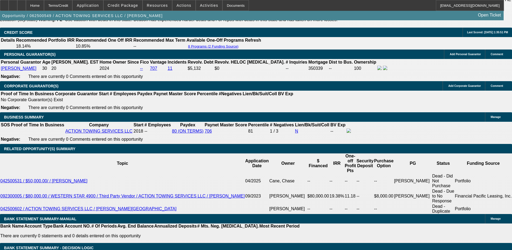
select select "4"
select select "1"
select select "2"
select select "4"
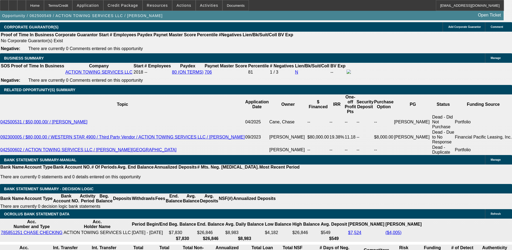
scroll to position [896, 0]
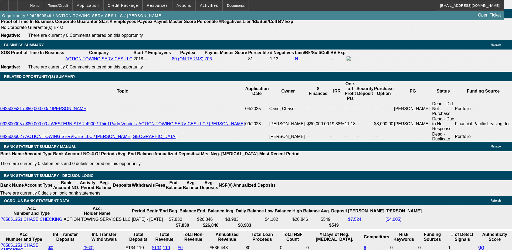
type input "UNKNOWN"
type input "9."
type input "$2,984.19"
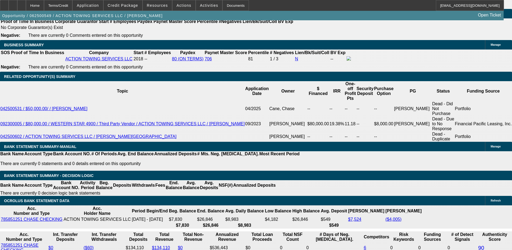
type input "9.75"
type input "$3,037.68"
type input "9.75"
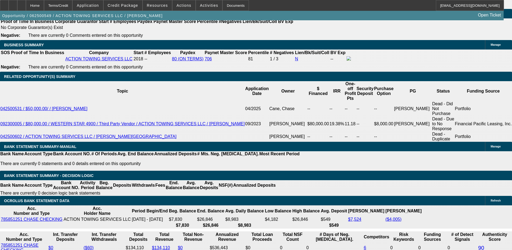
type input "3"
type input "3039"
type input "9.7"
type input "$3,039.00"
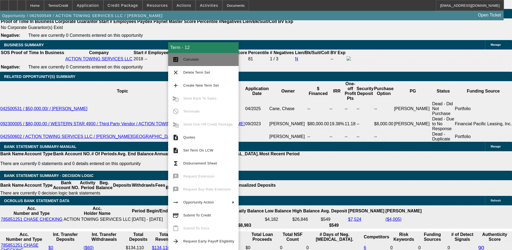
click at [189, 60] on span "Calculate" at bounding box center [191, 59] width 16 height 4
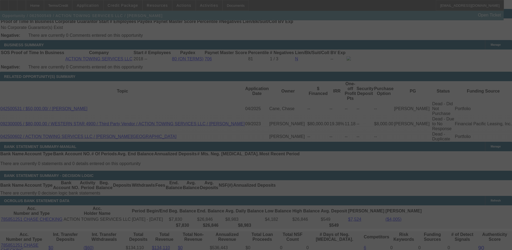
select select "0"
select select "3"
select select "0.1"
select select "4"
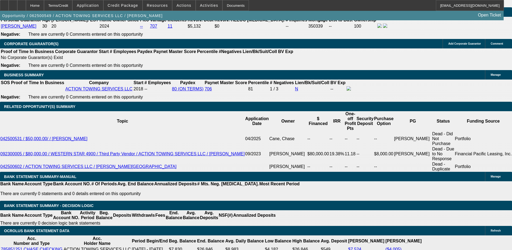
scroll to position [893, 0]
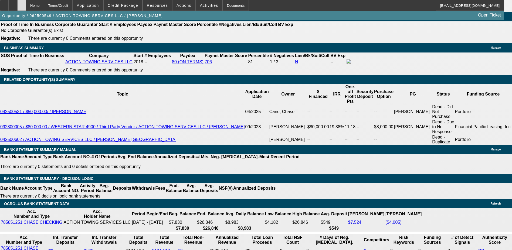
click at [22, 4] on icon at bounding box center [22, 4] width 0 height 0
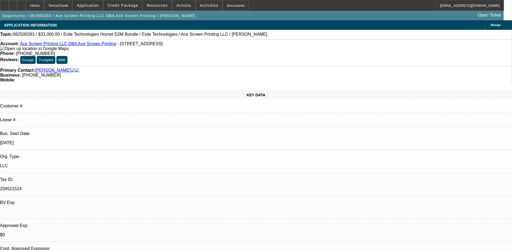
select select "0"
select select "2"
select select "0"
select select "6"
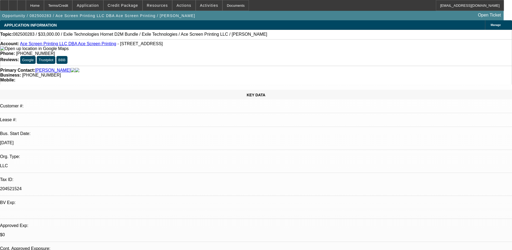
select select "0"
select select "2"
select select "0"
select select "6"
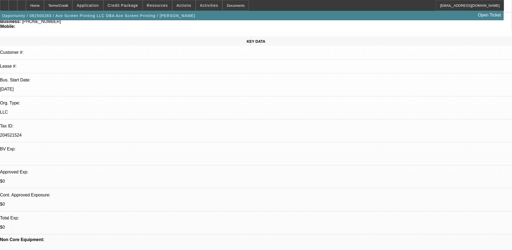
scroll to position [54, 0]
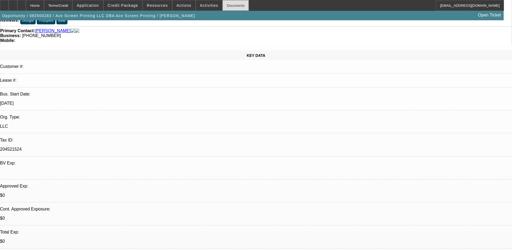
scroll to position [0, 0]
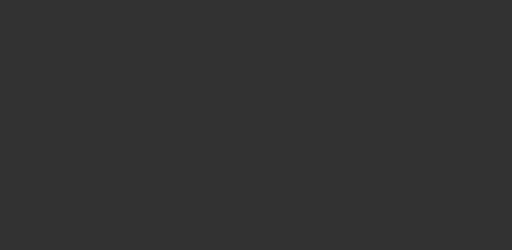
scroll to position [809, 0]
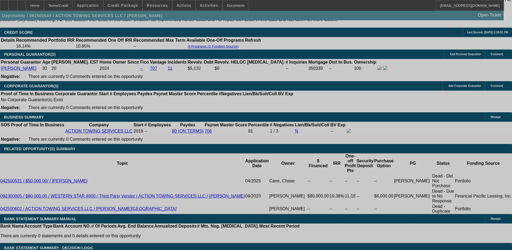
select select "0"
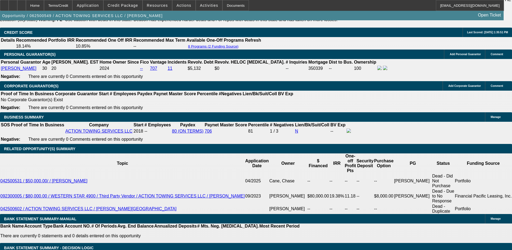
select select "0"
select select "0.1"
select select "0"
select select "0.1"
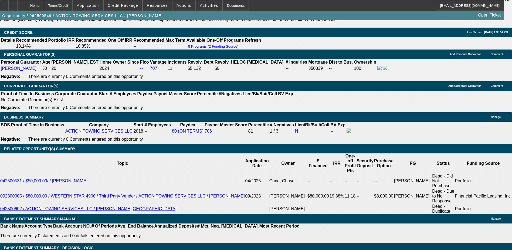
select select "0"
select select "0.1"
select select "0"
select select "2"
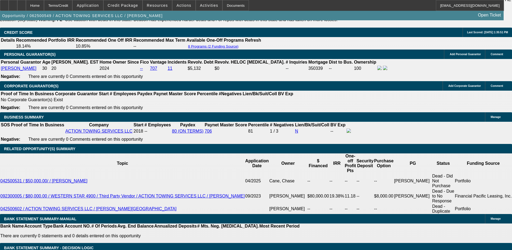
select select "0.1"
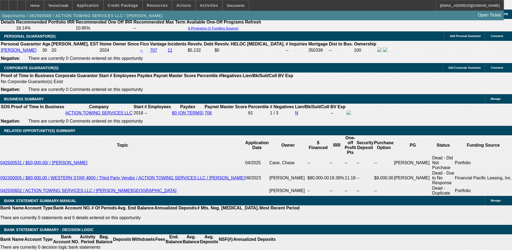
select select "1"
select select "3"
select select "4"
select select "1"
select select "3"
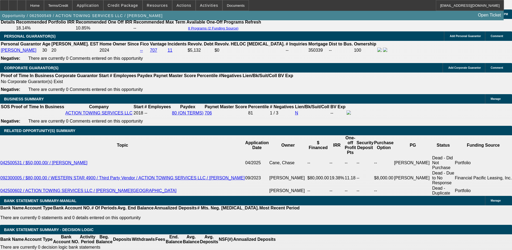
select select "4"
select select "1"
select select "4"
select select "1"
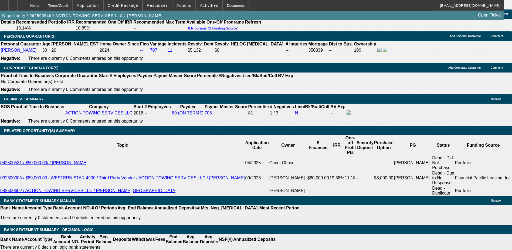
select select "2"
select select "4"
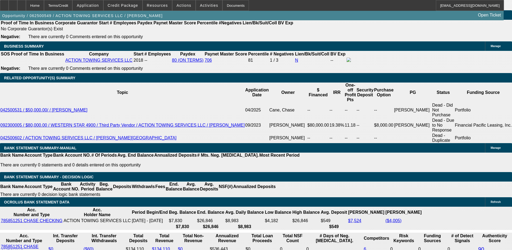
scroll to position [1004, 0]
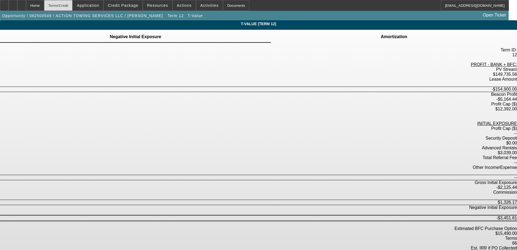
click at [72, 3] on div "Terms/Credit" at bounding box center [58, 5] width 29 height 11
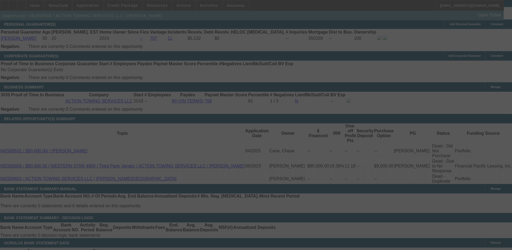
scroll to position [869, 0]
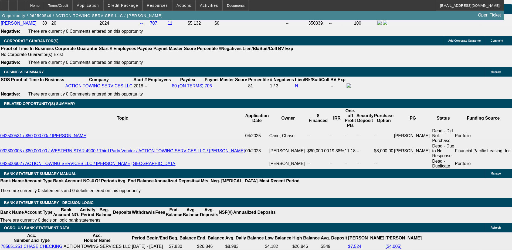
select select "0"
select select "3"
select select "0.1"
select select "4"
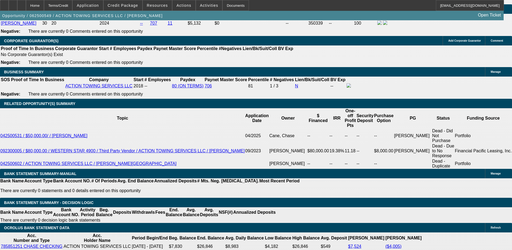
select select "0"
select select "3"
select select "0.1"
select select "4"
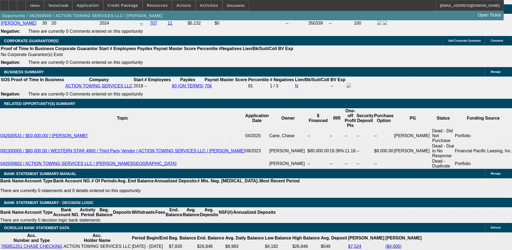
select select "0"
select select "0.1"
select select "4"
select select "0"
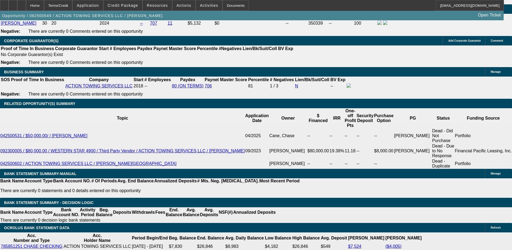
select select "2"
select select "0.1"
select select "4"
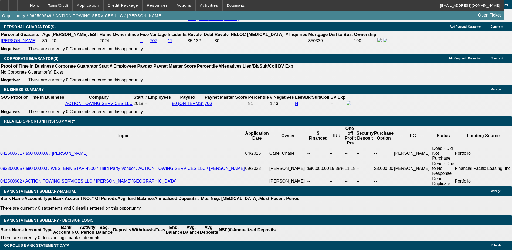
scroll to position [842, 0]
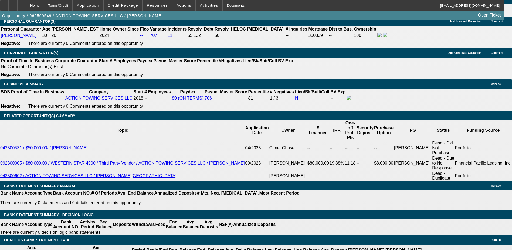
scroll to position [869, 0]
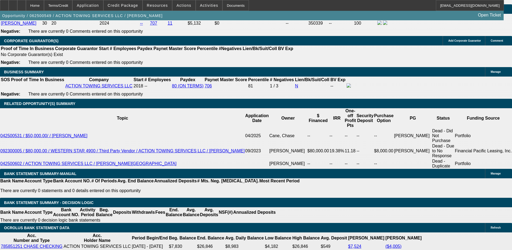
type input "UNKNOWN"
type input "9"
type input "$2,984.19"
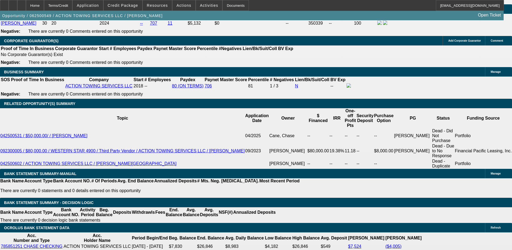
type input "9.59"
type input "$3,029.24"
type input "9.59999"
type input "$3,029.93"
type input "9.5999999"
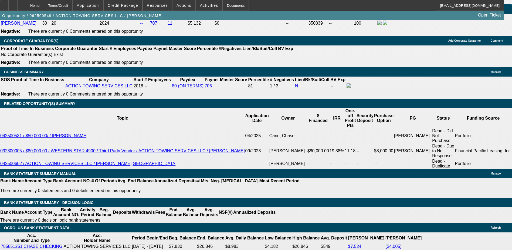
type input "$3,030.00"
type input "9.59999999"
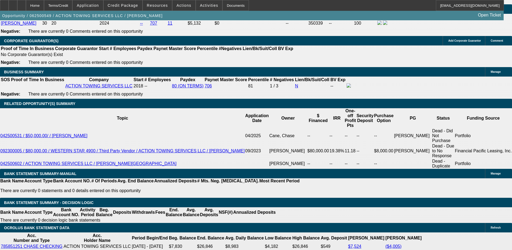
type input "303"
type input "3030"
type input "9.6"
type input "$3,030.00"
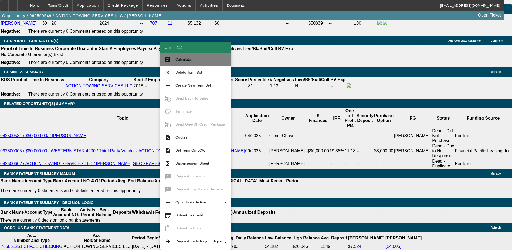
click at [195, 58] on span "Calculate" at bounding box center [201, 59] width 51 height 6
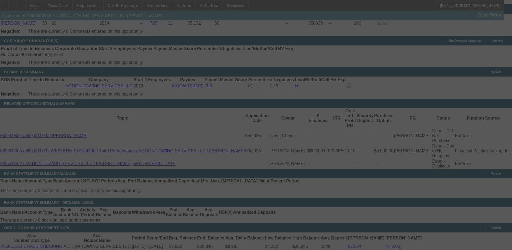
select select "0"
select select "3"
select select "0.1"
select select "4"
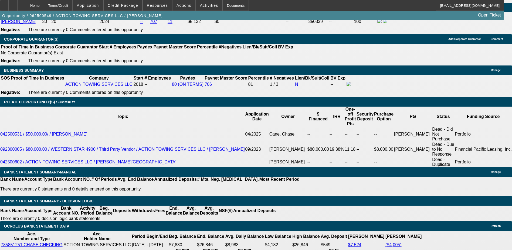
scroll to position [896, 0]
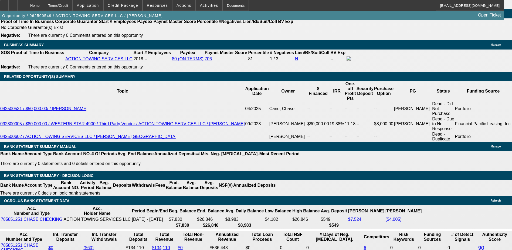
type input "303"
type input "UNKNOWN"
type input "3039"
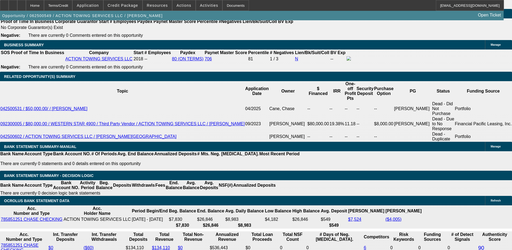
type input "9.7"
type input "$3,039.00"
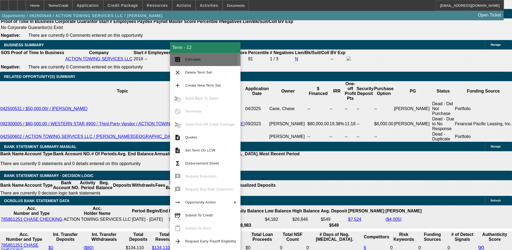
click at [197, 58] on span "Calculate" at bounding box center [193, 59] width 16 height 4
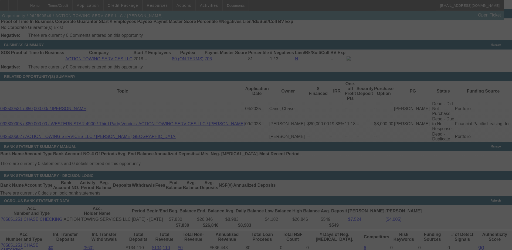
select select "0"
select select "3"
select select "0.1"
select select "4"
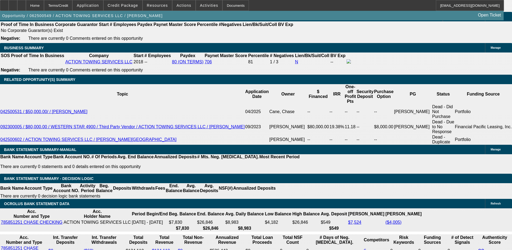
scroll to position [812, 0]
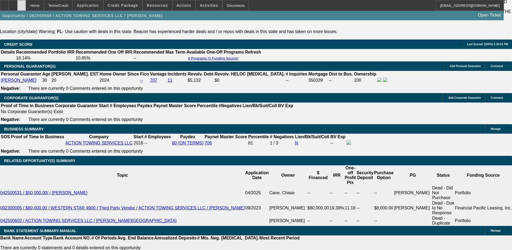
click at [26, 5] on div at bounding box center [21, 5] width 9 height 11
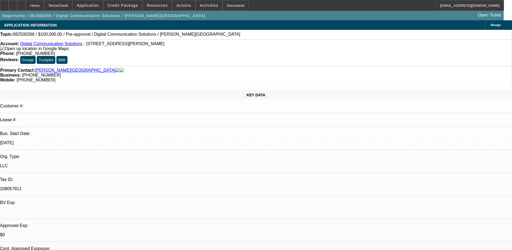
select select "0"
select select "2"
select select "0.1"
select select "4"
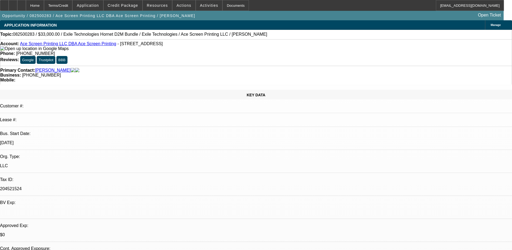
select select "0"
select select "2"
select select "0"
select select "6"
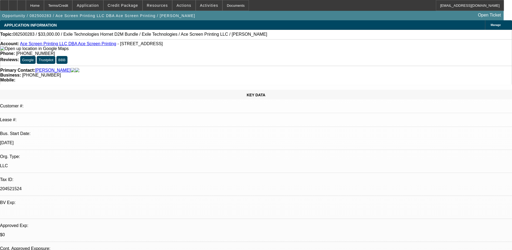
select select "0"
select select "2"
select select "0"
select select "6"
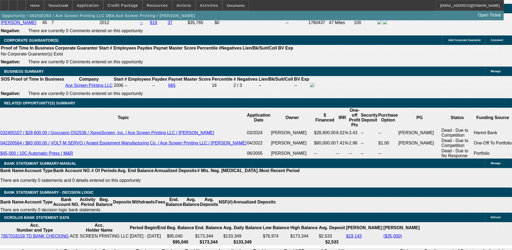
scroll to position [864, 0]
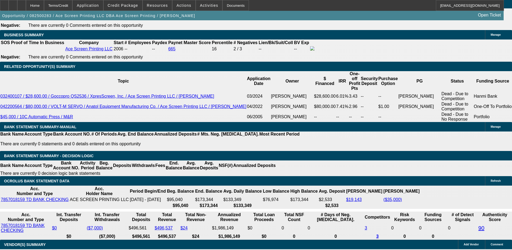
scroll to position [864, 0]
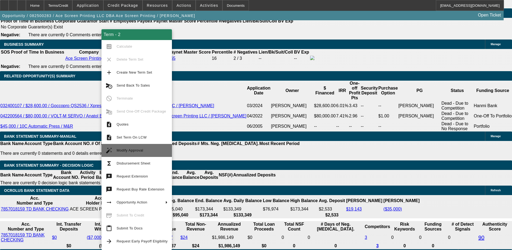
click at [142, 152] on span "Modify Approval" at bounding box center [142, 150] width 51 height 6
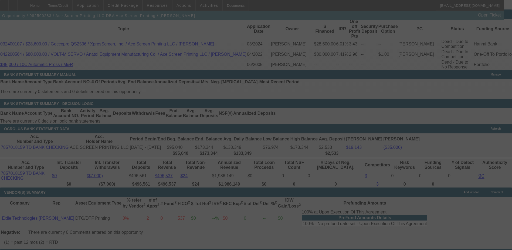
scroll to position [1000, 0]
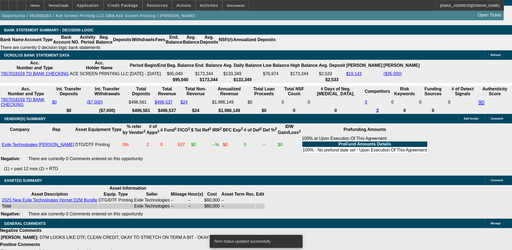
select select "0"
select select "2"
select select "0"
select select "6"
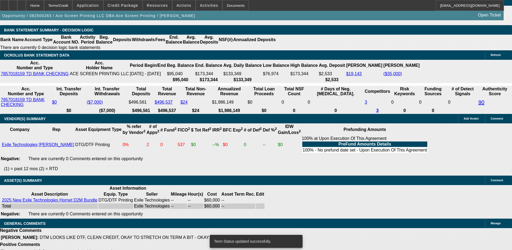
select select "0"
select select "2"
select select "0"
select select "6"
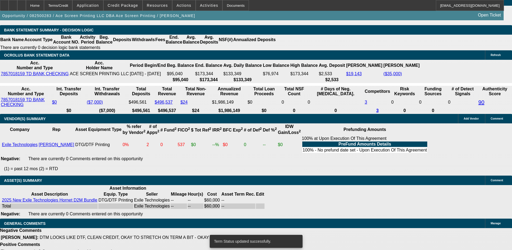
select select "0"
select select "2"
select select "0"
select select "6"
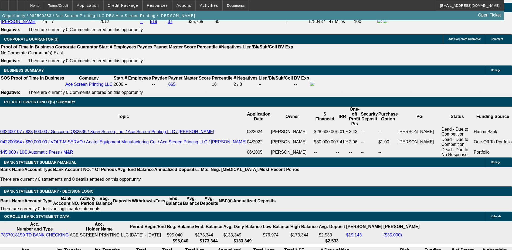
scroll to position [837, 0]
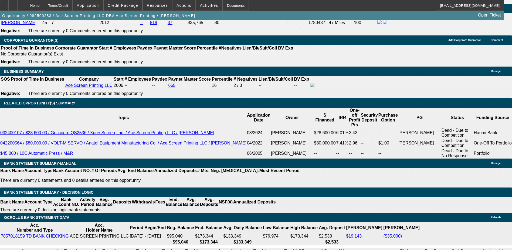
type input "$27,000.00"
select select "1"
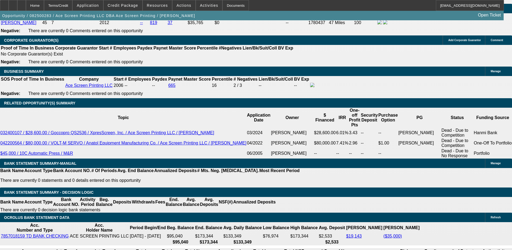
type input "UNKNOWN"
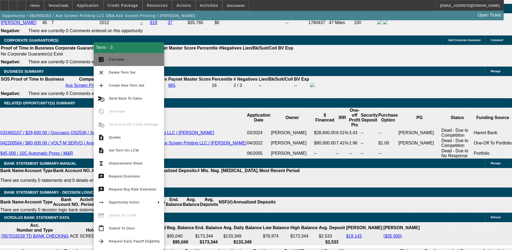
click at [112, 62] on span "Calculate" at bounding box center [134, 59] width 51 height 6
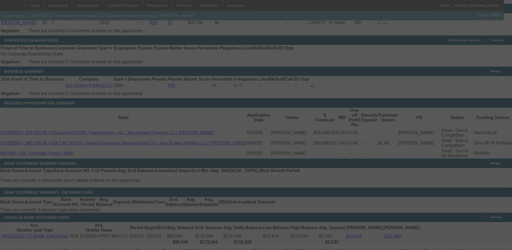
select select "0"
select select "6"
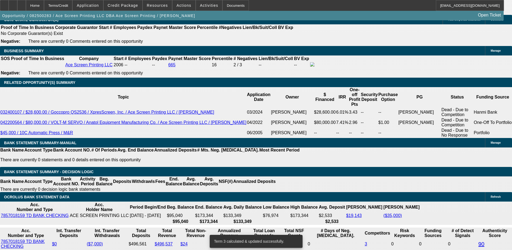
scroll to position [892, 0]
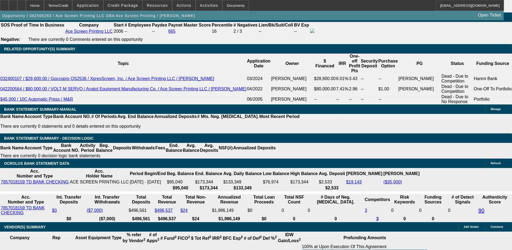
type input "$27,500.00"
type input "UNKNOWN"
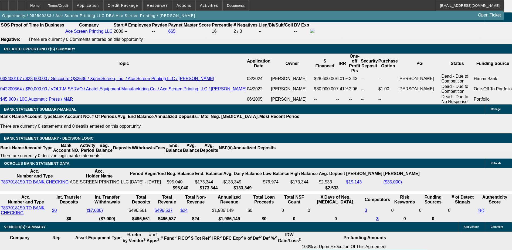
type input "82"
type input "829"
type input "10.3"
type input "$829.00"
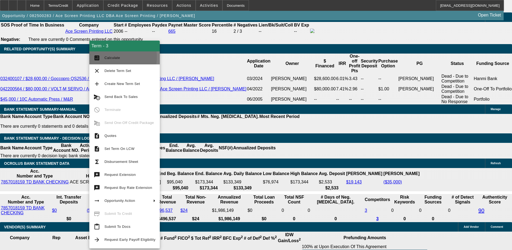
click at [99, 57] on mat-icon "calculate" at bounding box center [97, 58] width 6 height 6
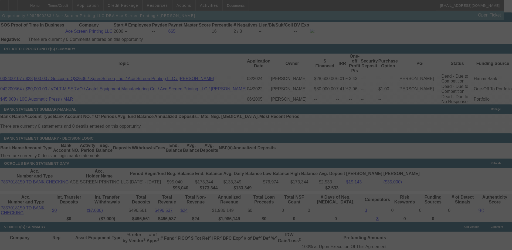
select select "0"
select select "6"
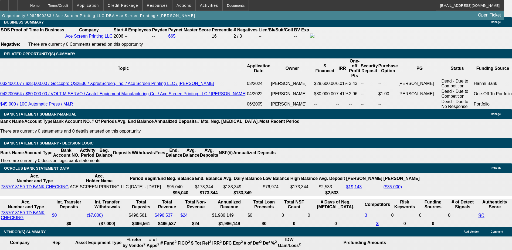
type input "8"
type input "UNKNOWN"
type input "800"
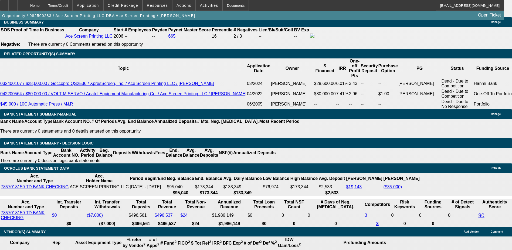
type input "8.4"
type input "$800.00"
type input "9"
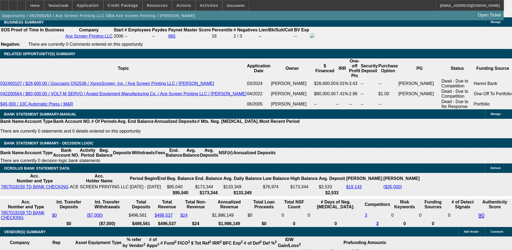
type input "$808.76"
type input "9.59"
type input "$817.90"
type input "9.5999"
type input "$818.04"
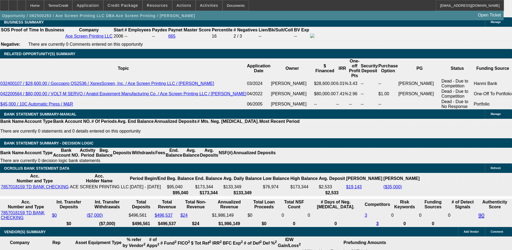
type input "9.59999"
type input "$818.05"
type input "9.59999999"
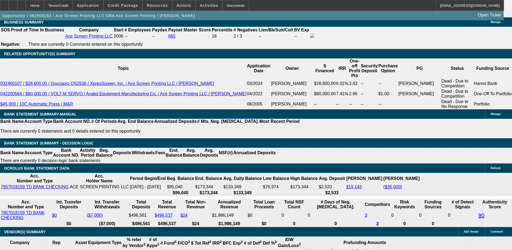
scroll to position [0, 0]
type input "81"
type input "819"
type input "9.7"
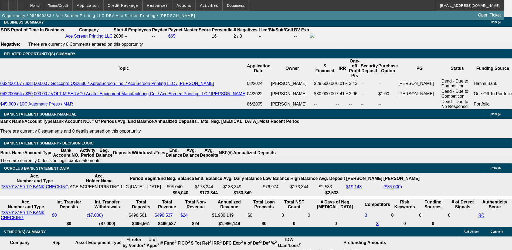
type input "$819.00"
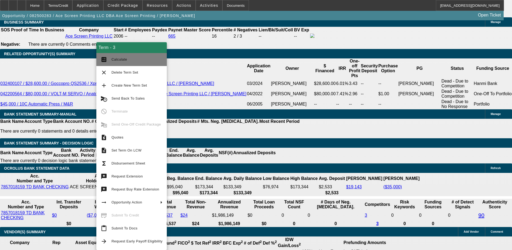
click at [122, 57] on span "Calculate" at bounding box center [137, 59] width 51 height 6
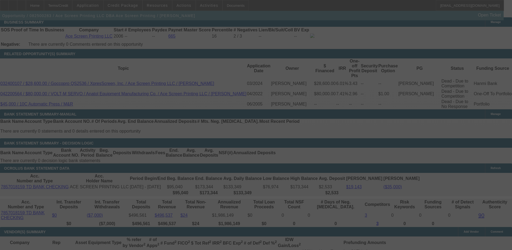
select select "0"
select select "6"
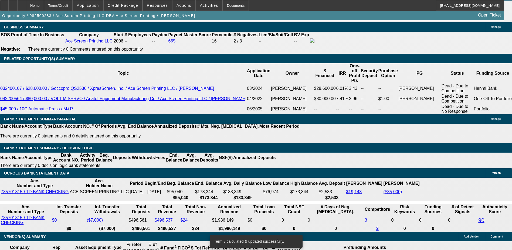
scroll to position [79, 0]
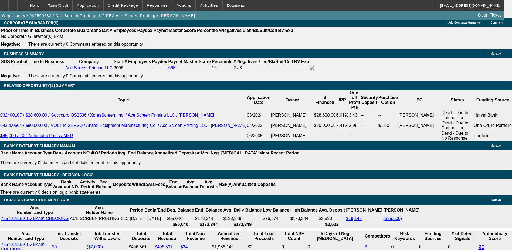
scroll to position [855, 0]
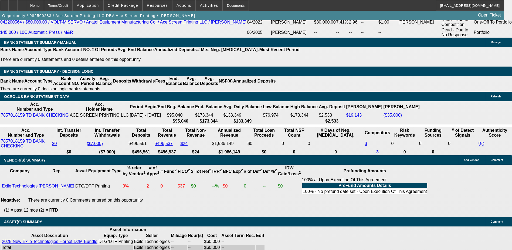
scroll to position [963, 0]
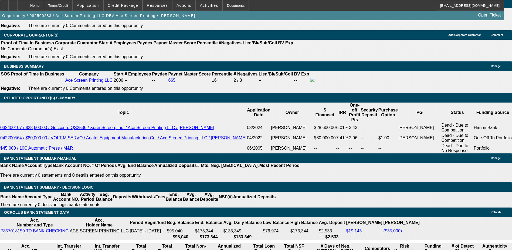
scroll to position [855, 0]
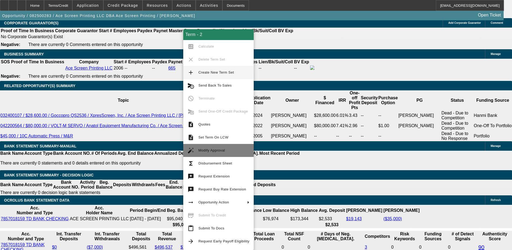
click at [215, 148] on span "Modify Approval" at bounding box center [224, 150] width 51 height 6
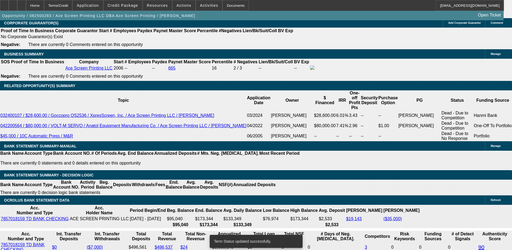
select select "0"
select select "2"
select select "0"
select select "6"
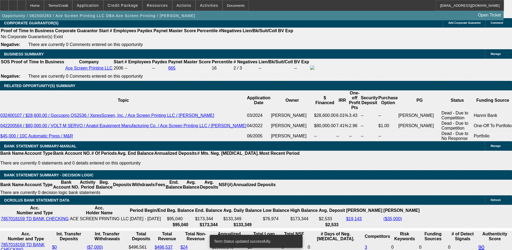
select select "0"
select select "6"
select select "0"
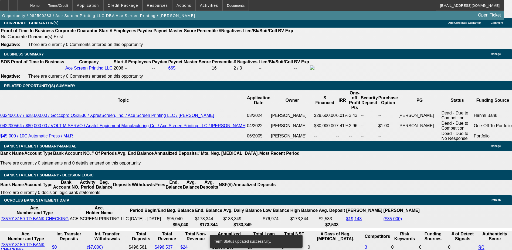
select select "0"
select select "2"
select select "0"
select select "6"
select select "0"
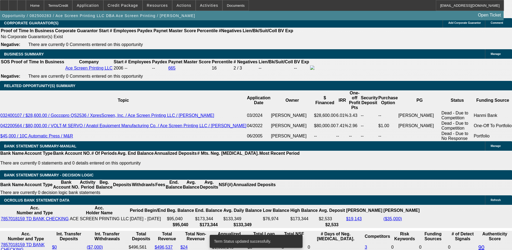
select select "0"
select select "2"
select select "0"
select select "6"
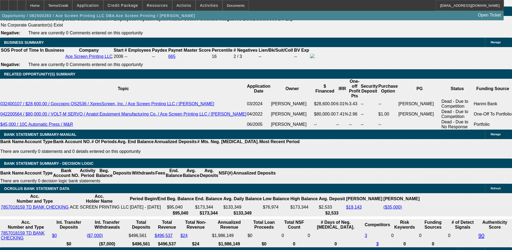
scroll to position [876, 0]
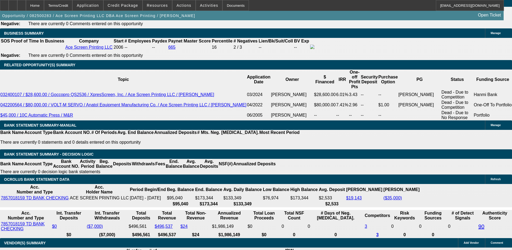
type input "$30,000.00"
type input "UNKNOWN"
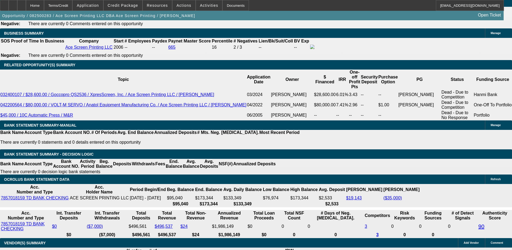
type input "79"
type input "795"
type input "12.3"
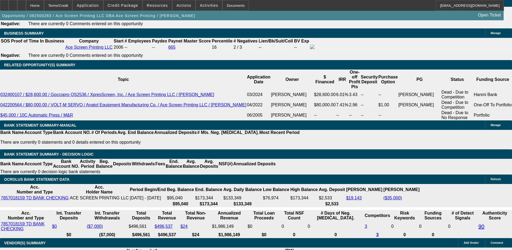
type input "$795.00"
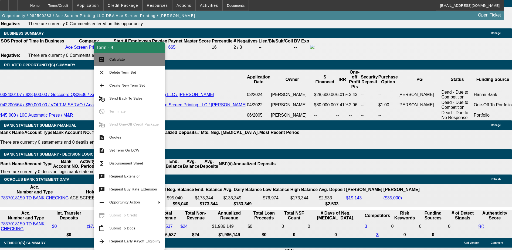
click at [101, 60] on mat-icon "calculate" at bounding box center [102, 59] width 6 height 6
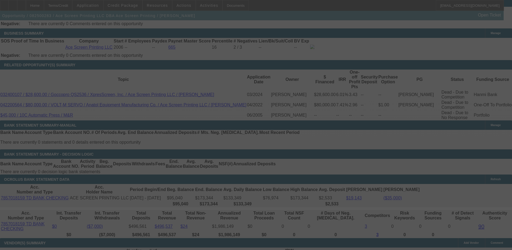
select select "0"
select select "2"
select select "0"
select select "6"
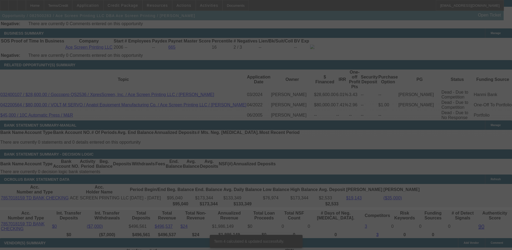
scroll to position [873, 0]
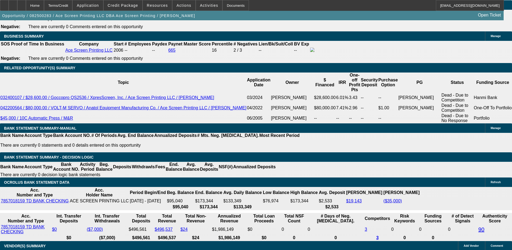
type input "76"
type input "UNKNOWN"
type input "769"
type input "10.6"
type input "$769.00"
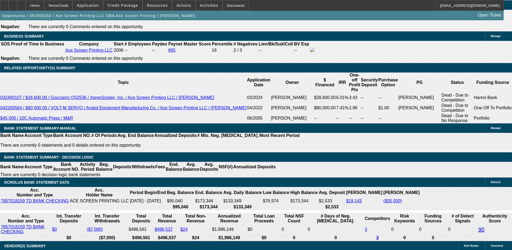
type input "10"
type input "$760.88"
type input "10.59"
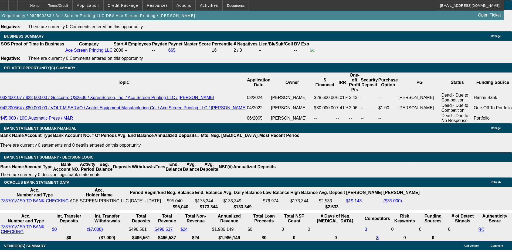
type input "$768.10"
type input "10.599"
type input "$769.41"
type input "10.5999"
type input "$769.54"
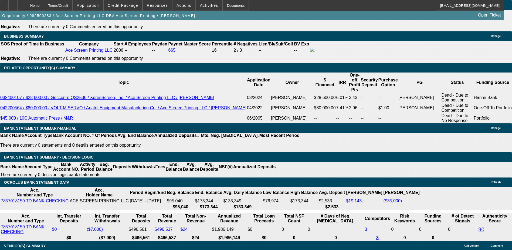
type input "10.59999"
type input "$769.55"
type input "10.599999"
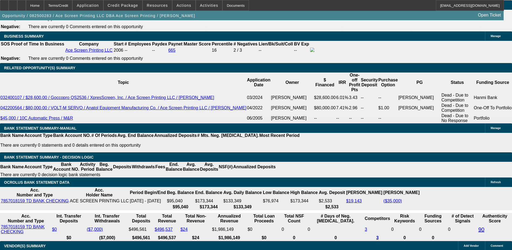
scroll to position [0, 0]
type input "769"
type input "10.6"
type input "$769.00"
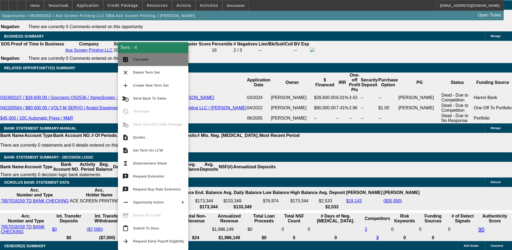
click at [133, 60] on button "calculate Calculate" at bounding box center [153, 59] width 71 height 13
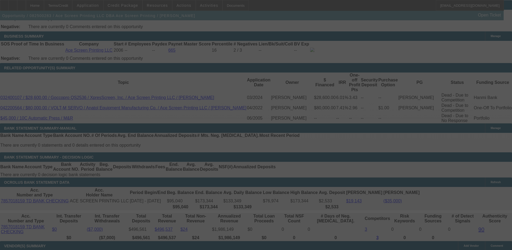
select select "0"
select select "2"
select select "0"
select select "6"
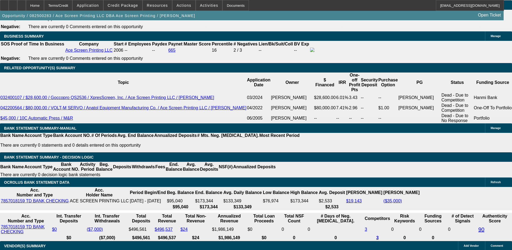
type input "$769.00"
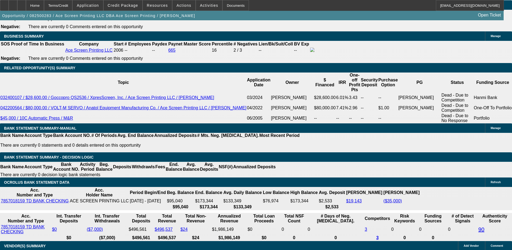
type input "UNKNOWN"
type input "10"
type input "$760.88"
type input "10.49"
type input "$766.65"
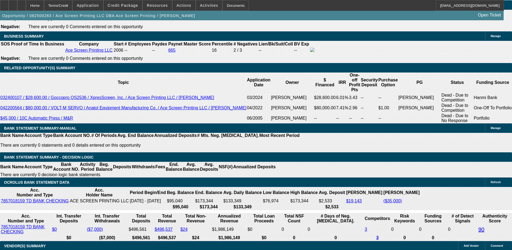
type input "10.499"
type input "$767.96"
type input "10.4999"
type input "$768.10"
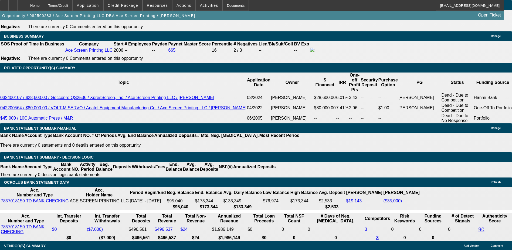
type input "10.499999999999"
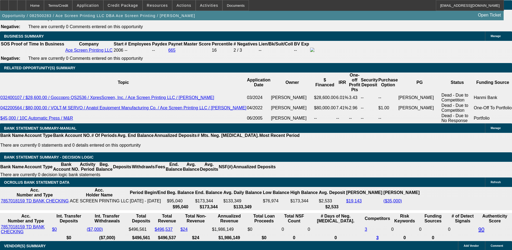
type input "76"
type input "765"
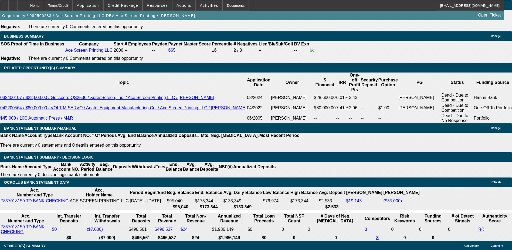
type input "10.3"
type input "$765.00"
type input "1"
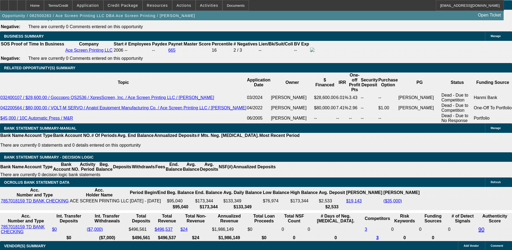
type input "$637.84"
type input "10"
type input "$760.88"
type input "10"
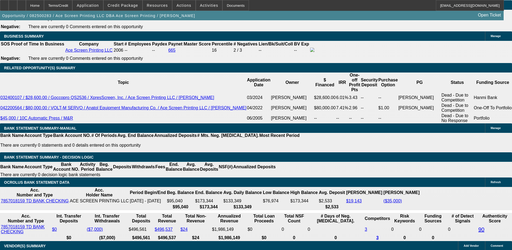
type input "76"
type input "761"
type input "10"
type input "$761.00"
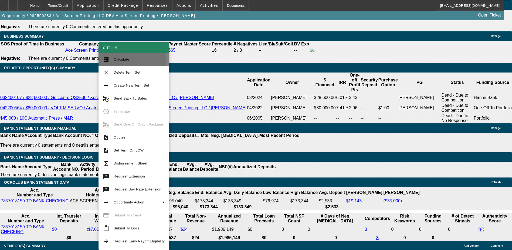
click at [123, 58] on span "Calculate" at bounding box center [122, 59] width 16 height 4
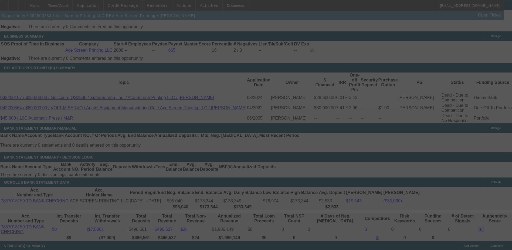
select select "0"
select select "2"
select select "0"
select select "6"
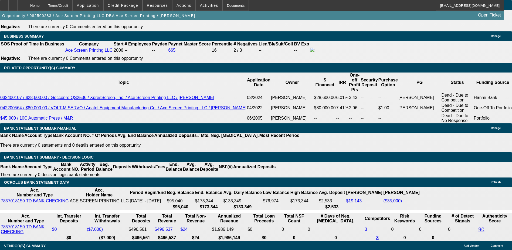
type input "765"
type input "UNKNOWN"
type input "10.3"
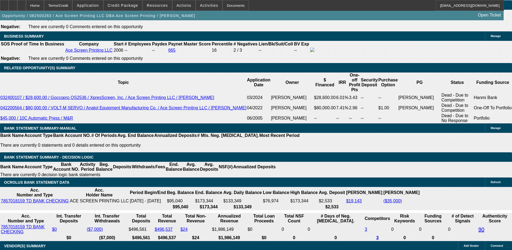
type input "$765.00"
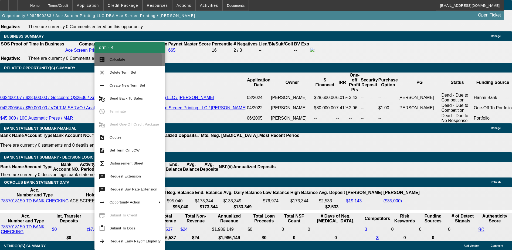
click at [105, 61] on button "calculate Calculate" at bounding box center [130, 59] width 71 height 13
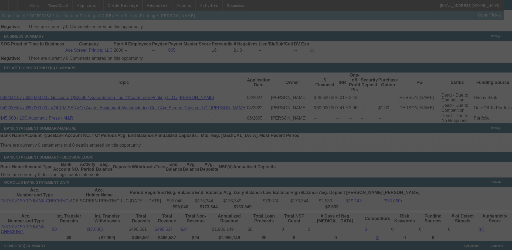
select select "0"
select select "2"
select select "0"
select select "6"
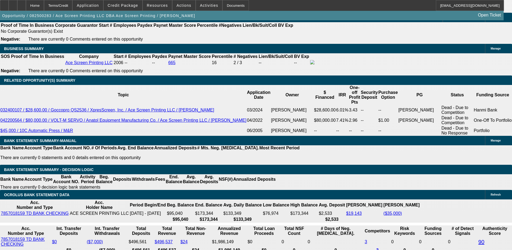
scroll to position [873, 0]
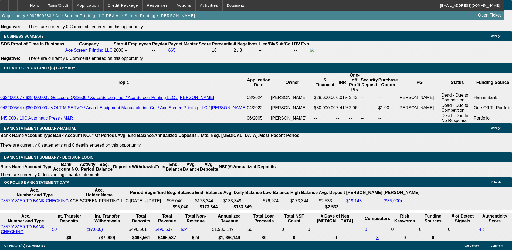
type input "1"
type input "UNKNOWN"
type input "10"
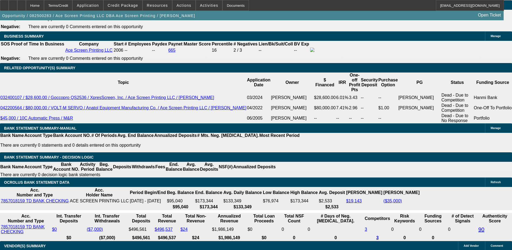
type input "$760.88"
type input "10.25"
type input "$764.48"
type input "10.25"
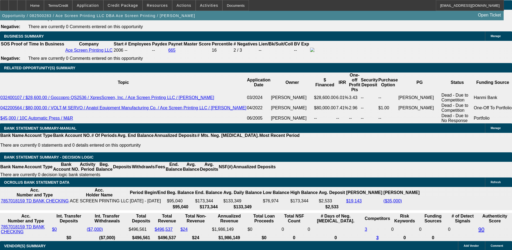
type input "76"
type input "765"
type input "10.3"
type input "$765.00"
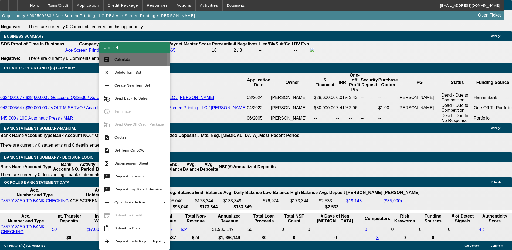
click at [114, 58] on button "calculate Calculate" at bounding box center [134, 59] width 71 height 13
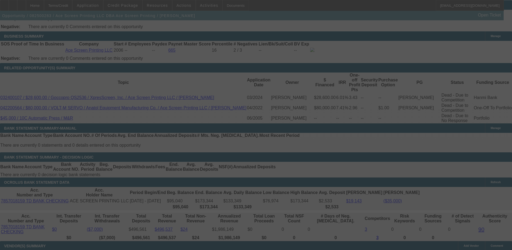
select select "0"
select select "2"
select select "0"
select select "6"
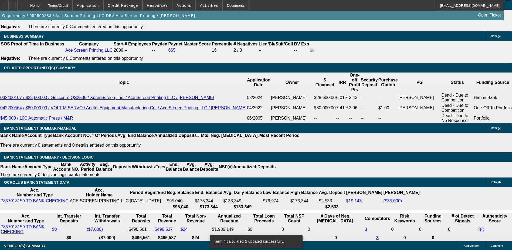
type input "UNKNOWN"
type input "9"
type input "$808.76"
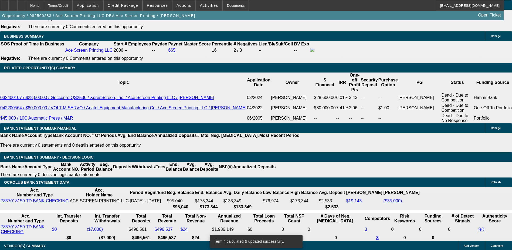
type input "9.7"
type input "$819.61"
type input "9.75"
type input "$820.39"
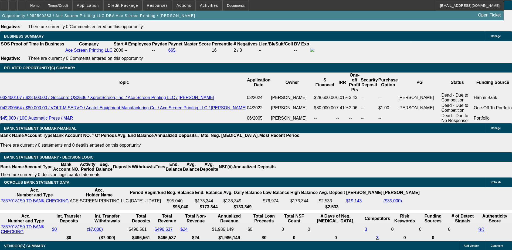
type input "9.75"
type input "$820.39"
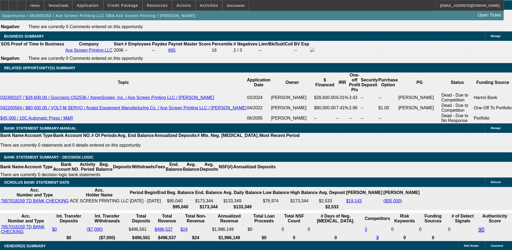
type input "9"
type input "$808.76"
type input "9.6"
type input "$818.05"
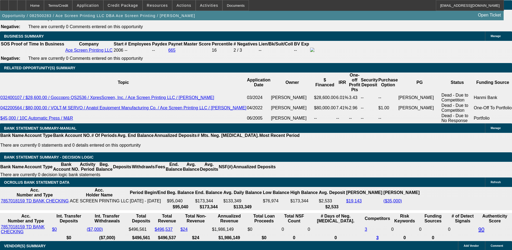
type input "9.69"
type input "$819.45"
type input "9.699"
type input "$819.59"
type input "9.6999"
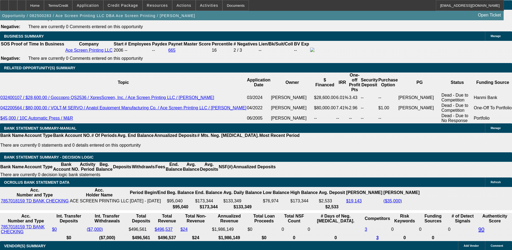
scroll to position [0, 1]
type input "$819.61"
type input "9.69"
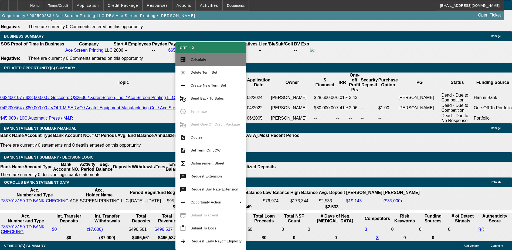
click at [194, 64] on button "calculate Calculate" at bounding box center [211, 59] width 71 height 13
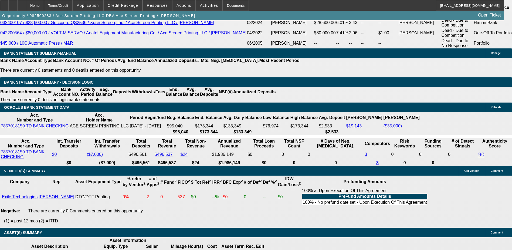
scroll to position [900, 0]
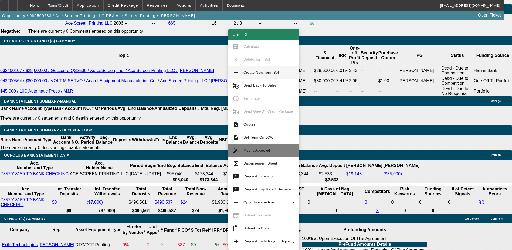
click at [257, 149] on span "Modify Approval" at bounding box center [257, 150] width 27 height 4
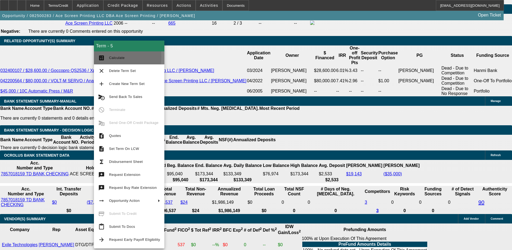
click at [112, 56] on span "Calculate" at bounding box center [117, 58] width 16 height 4
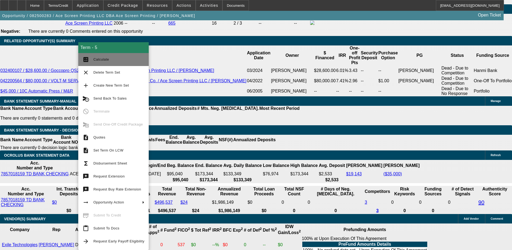
click at [91, 65] on button "calculate Calculate" at bounding box center [113, 59] width 71 height 13
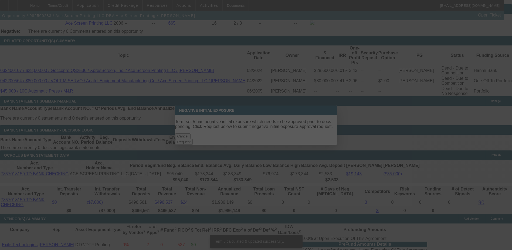
scroll to position [0, 0]
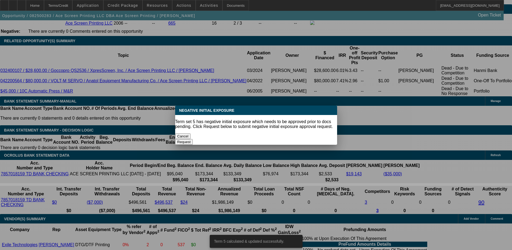
click at [191, 134] on button "Cancel" at bounding box center [183, 136] width 16 height 6
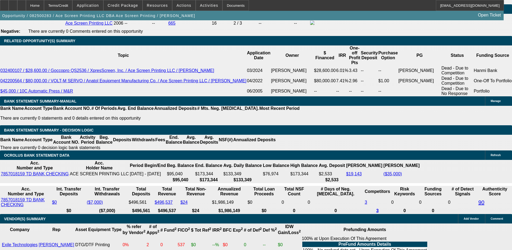
scroll to position [873, 0]
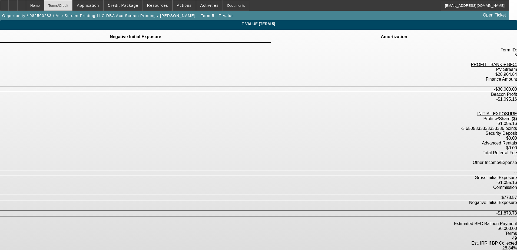
click at [72, 6] on div "Terms/Credit" at bounding box center [58, 5] width 29 height 11
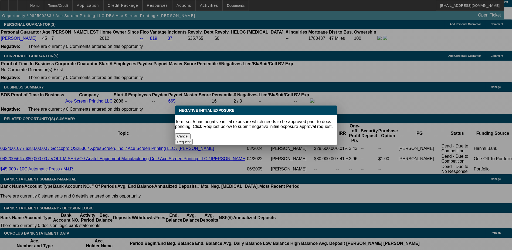
click at [191, 136] on button "Cancel" at bounding box center [183, 136] width 16 height 6
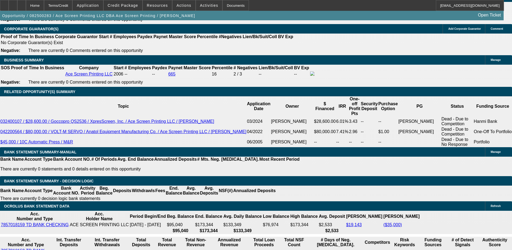
scroll to position [876, 0]
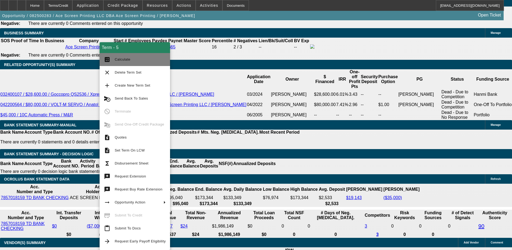
click at [119, 63] on button "calculate Calculate" at bounding box center [135, 59] width 71 height 13
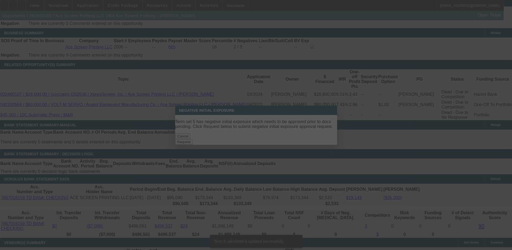
scroll to position [0, 0]
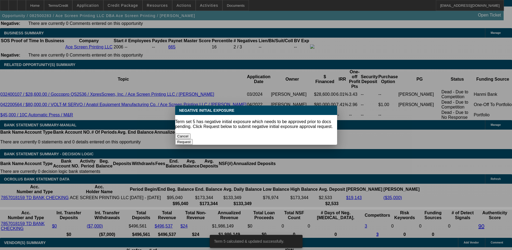
click at [191, 133] on button "Cancel" at bounding box center [183, 136] width 16 height 6
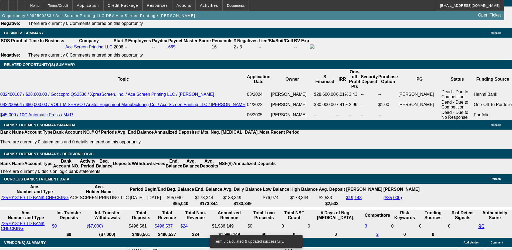
scroll to position [876, 0]
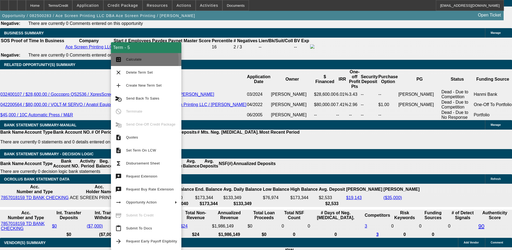
click at [136, 61] on span "Calculate" at bounding box center [134, 59] width 16 height 4
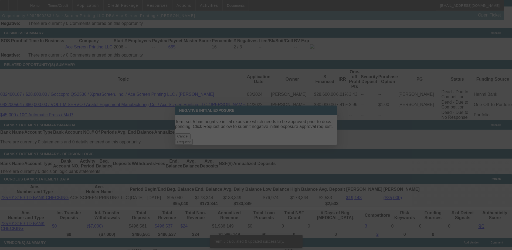
scroll to position [0, 0]
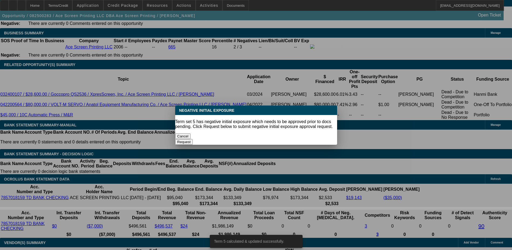
click at [191, 137] on button "Cancel" at bounding box center [183, 136] width 16 height 6
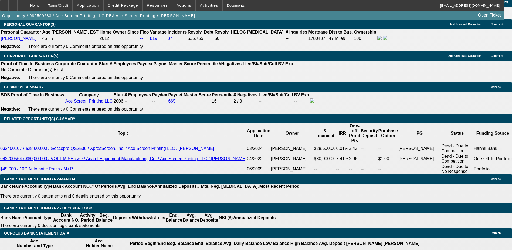
scroll to position [795, 0]
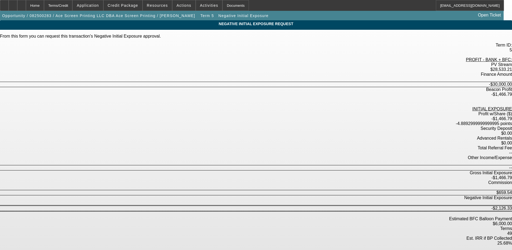
drag, startPoint x: 206, startPoint y: 216, endPoint x: 192, endPoint y: 210, distance: 15.7
click at [69, 8] on div "Terms/Credit" at bounding box center [58, 5] width 29 height 11
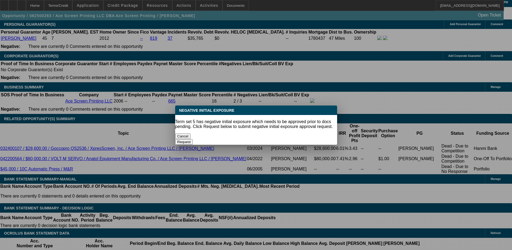
click at [191, 133] on button "Cancel" at bounding box center [183, 136] width 16 height 6
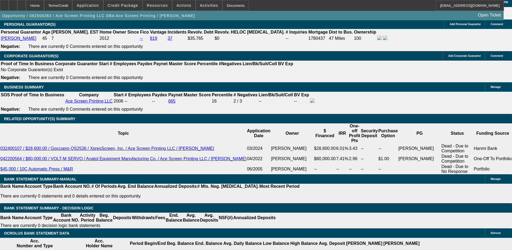
scroll to position [822, 0]
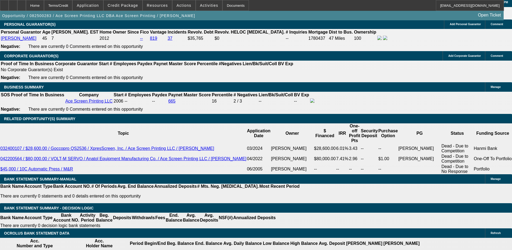
scroll to position [0, 0]
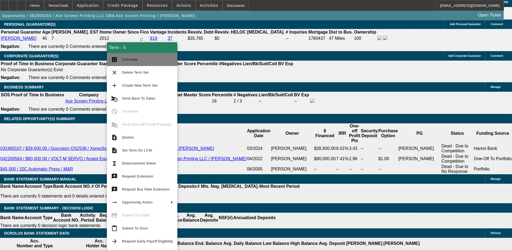
click at [136, 61] on span "Calculate" at bounding box center [147, 59] width 51 height 6
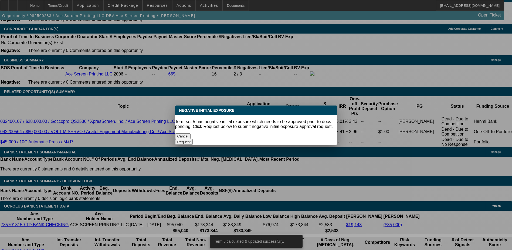
click at [191, 134] on button "Cancel" at bounding box center [183, 136] width 16 height 6
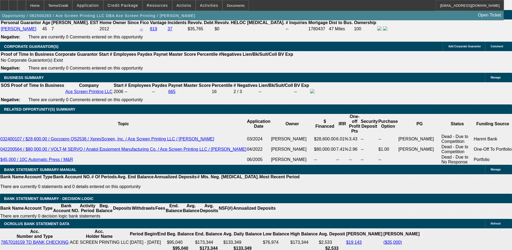
scroll to position [768, 0]
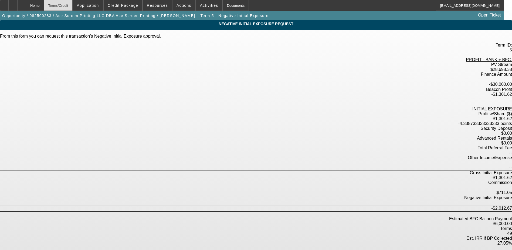
click at [69, 4] on div "Terms/Credit" at bounding box center [58, 5] width 29 height 11
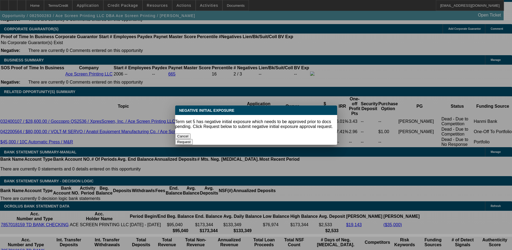
click at [191, 133] on button "Cancel" at bounding box center [183, 136] width 16 height 6
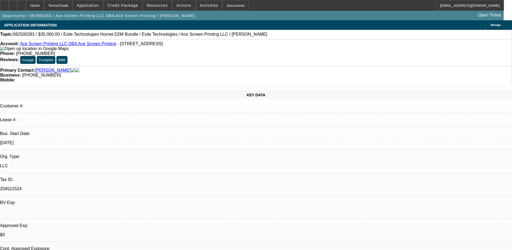
scroll to position [849, 0]
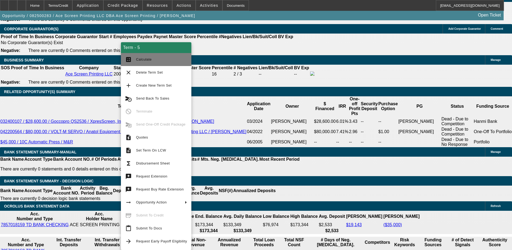
click at [142, 63] on button "calculate Calculate" at bounding box center [156, 59] width 71 height 13
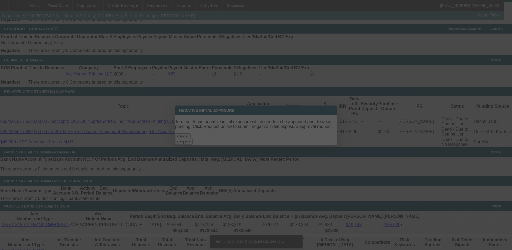
scroll to position [0, 0]
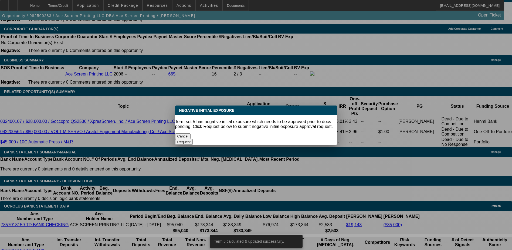
click at [191, 134] on button "Cancel" at bounding box center [183, 136] width 16 height 6
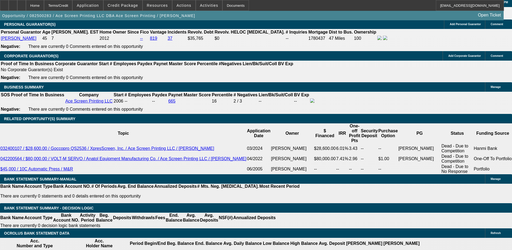
scroll to position [795, 0]
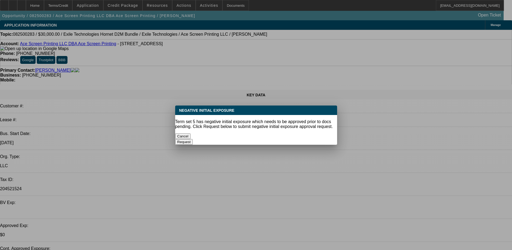
click at [191, 133] on button "Cancel" at bounding box center [183, 136] width 16 height 6
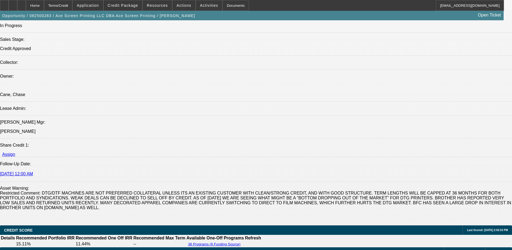
scroll to position [729, 0]
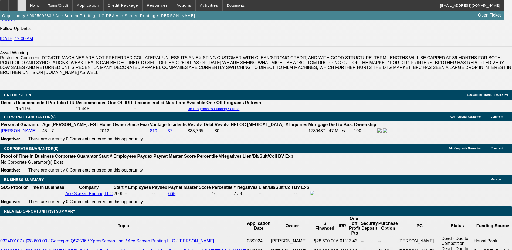
click at [22, 4] on icon at bounding box center [22, 4] width 0 height 0
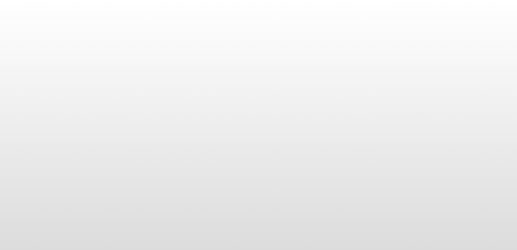
click at [490, 132] on body at bounding box center [258, 125] width 517 height 250
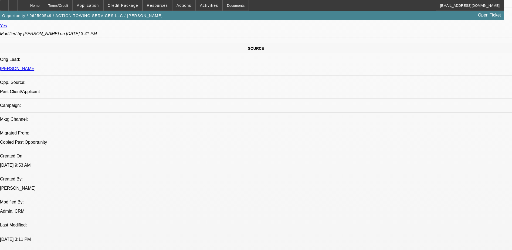
select select "0"
select select "0.1"
select select "0"
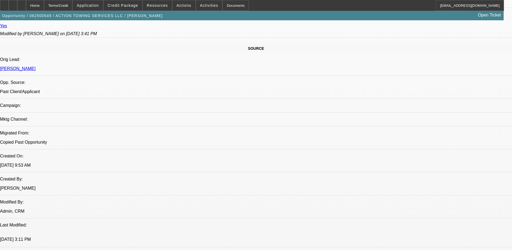
select select "0.1"
select select "0"
select select "0.1"
select select "0"
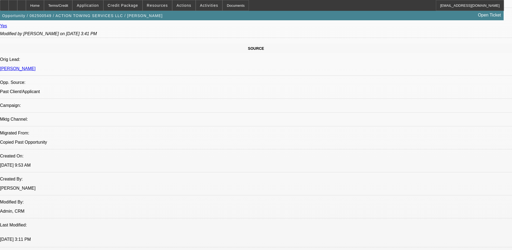
select select "0"
select select "0.1"
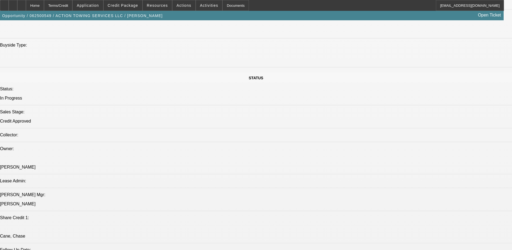
select select "1"
select select "3"
select select "4"
select select "1"
select select "3"
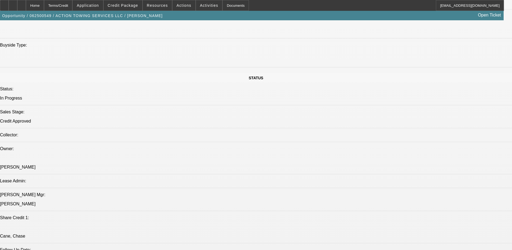
select select "4"
select select "1"
select select "3"
select select "4"
select select "1"
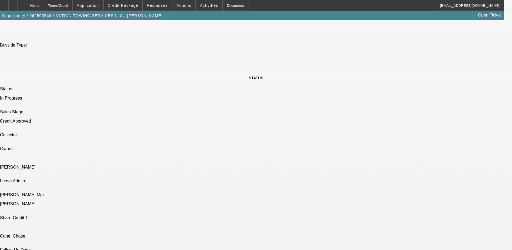
select select "1"
select select "4"
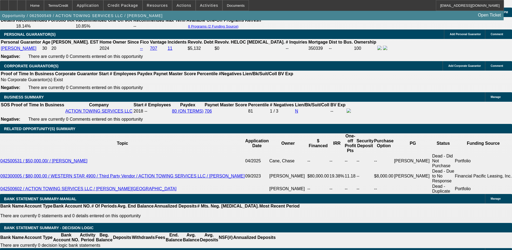
scroll to position [826, 0]
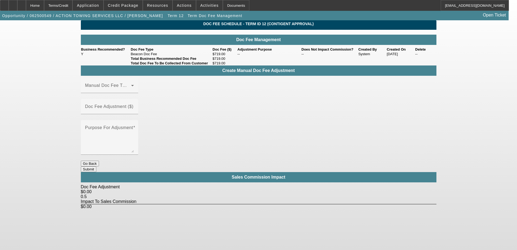
click at [99, 160] on button "Go Back" at bounding box center [90, 163] width 18 height 6
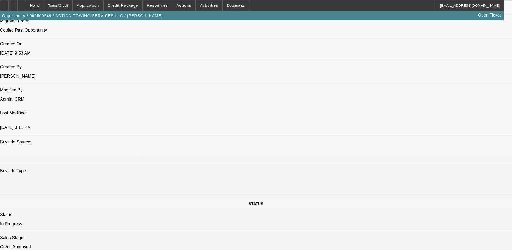
select select "0"
select select "3"
select select "0.1"
select select "4"
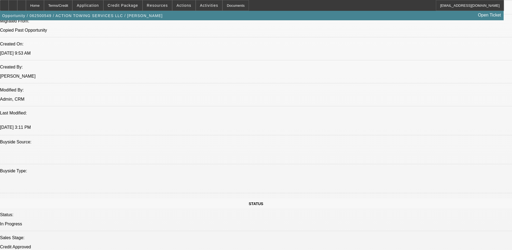
select select "0"
select select "3"
select select "0.1"
select select "4"
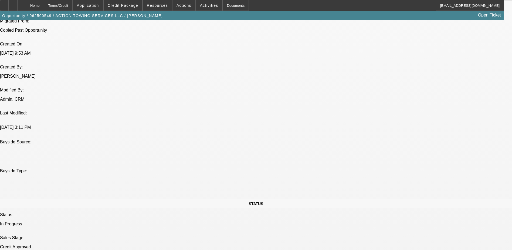
select select "0"
select select "3"
select select "0.1"
select select "4"
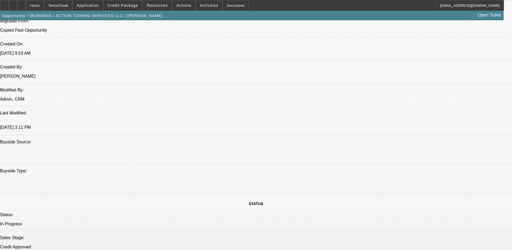
select select "0"
select select "0.1"
select select "4"
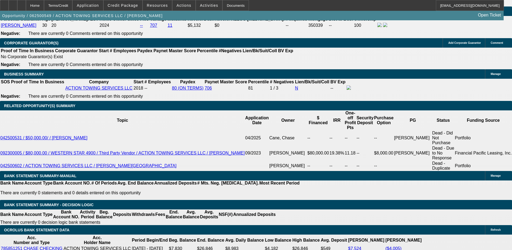
scroll to position [856, 0]
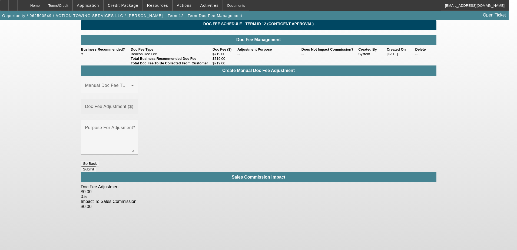
click at [133, 104] on mat-label "Doc Fee Adjustment ($)" at bounding box center [109, 106] width 48 height 5
click at [134, 105] on input "Doc Fee Adjustment ($)" at bounding box center [109, 108] width 49 height 6
click at [134, 93] on div "Manual Doc Fee Type" at bounding box center [109, 85] width 49 height 15
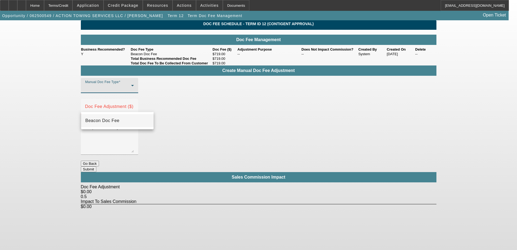
click at [131, 124] on mat-option "Beacon Doc Fee" at bounding box center [117, 120] width 72 height 13
click at [133, 104] on mat-label "Doc Fee Adjustment ($)" at bounding box center [109, 106] width 48 height 5
click at [134, 105] on input "Doc Fee Adjustment ($)" at bounding box center [109, 108] width 49 height 6
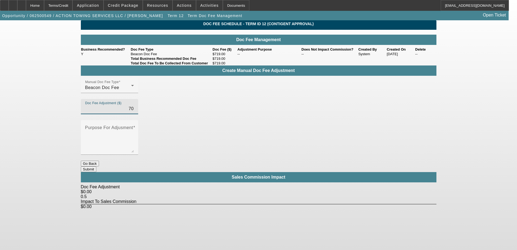
type input "$70.00"
click at [214, 133] on div "Manual Doc Fee Type Beacon Doc Fee Doc Fee Adjustment ($) $70.00 Purpose For Ad…" at bounding box center [258, 119] width 355 height 83
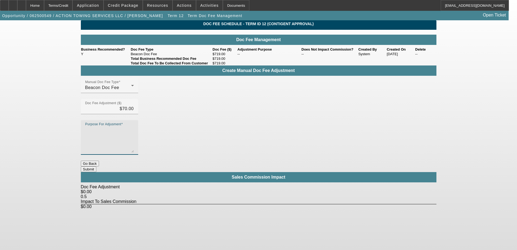
click at [134, 126] on textarea "Purpose For Adjusment" at bounding box center [109, 139] width 49 height 26
type textarea "increase"
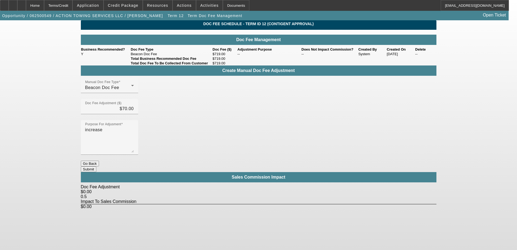
click at [96, 166] on button "Submit" at bounding box center [88, 169] width 15 height 6
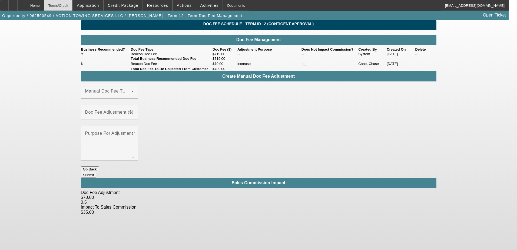
click at [73, 7] on div "Terms/Credit" at bounding box center [58, 5] width 29 height 11
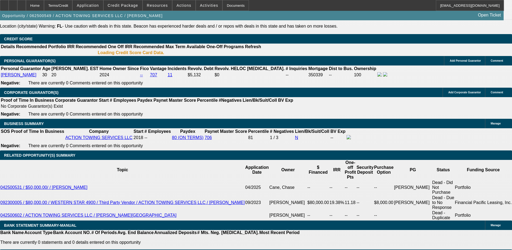
select select "0"
select select "3"
select select "0.1"
select select "4"
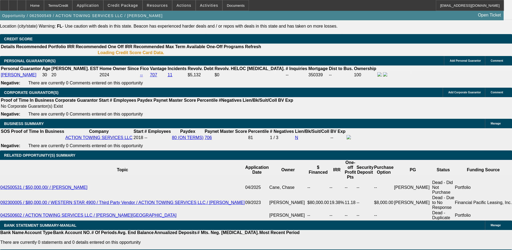
select select "0"
select select "3"
select select "0.1"
select select "4"
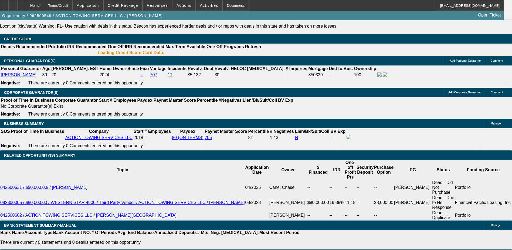
select select "0"
select select "3"
select select "0.1"
select select "4"
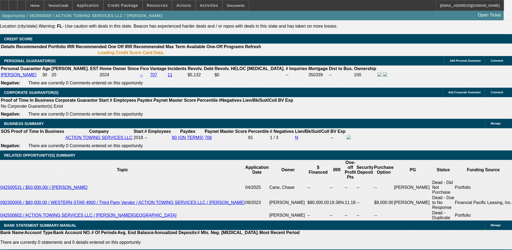
select select "0"
select select "0.1"
select select "4"
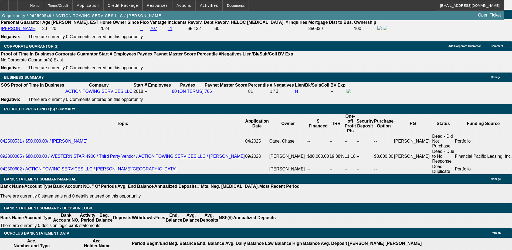
scroll to position [831, 0]
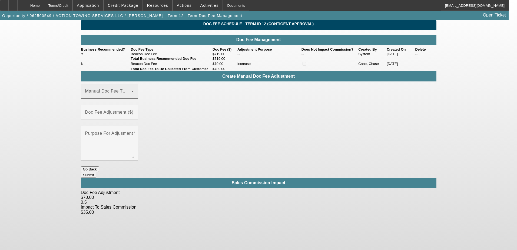
click at [136, 94] on icon at bounding box center [132, 91] width 6 height 6
click at [133, 130] on mat-option "Beacon Doc Fee" at bounding box center [117, 128] width 72 height 13
click at [133, 114] on mat-label "Doc Fee Adjustment ($)" at bounding box center [109, 112] width 48 height 5
click at [134, 114] on input "Doc Fee Adjustment ($)" at bounding box center [109, 114] width 49 height 6
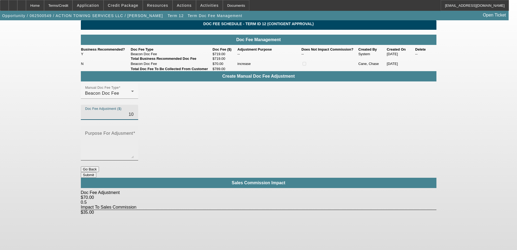
type input "$10.00"
click at [133, 131] on mat-label "Purpose For Adjusment" at bounding box center [109, 133] width 48 height 5
click at [134, 132] on textarea "Purpose For Adjusment" at bounding box center [109, 145] width 49 height 26
type textarea "increase"
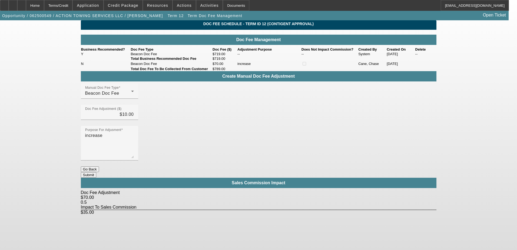
click at [96, 172] on button "Submit" at bounding box center [88, 175] width 15 height 6
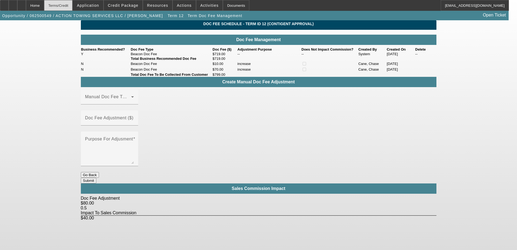
click at [69, 2] on div "Terms/Credit" at bounding box center [58, 5] width 29 height 11
click at [73, 5] on div "Terms/Credit" at bounding box center [58, 5] width 29 height 11
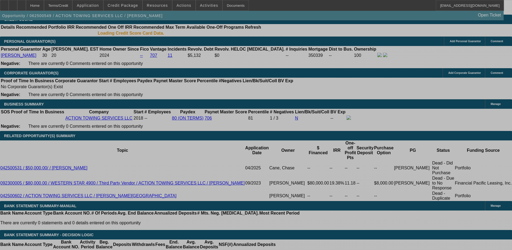
select select "0"
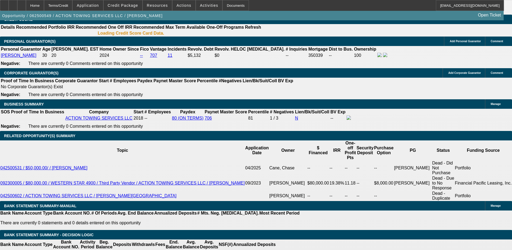
select select "0"
select select "3"
select select "0.1"
select select "4"
select select "0"
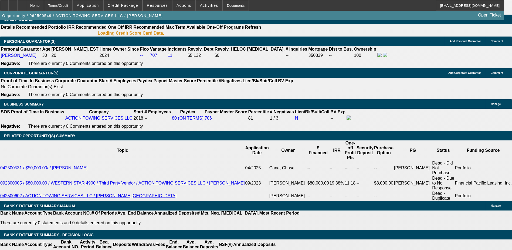
select select "0"
select select "3"
select select "0.1"
select select "4"
select select "0"
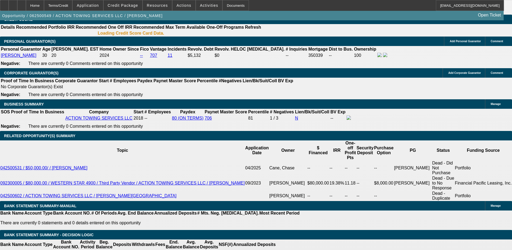
select select "0"
select select "3"
select select "0.1"
select select "4"
select select "0"
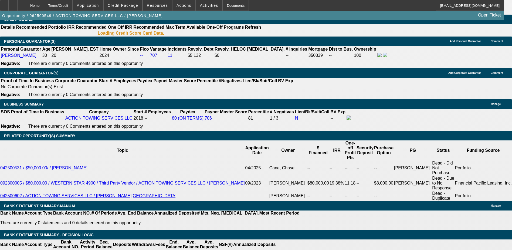
select select "0"
select select "0.1"
select select "4"
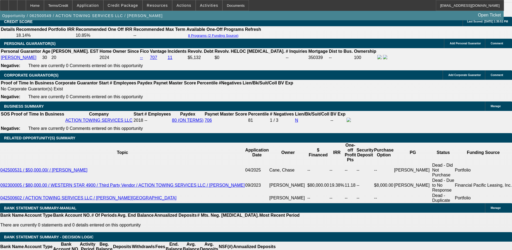
scroll to position [832, 0]
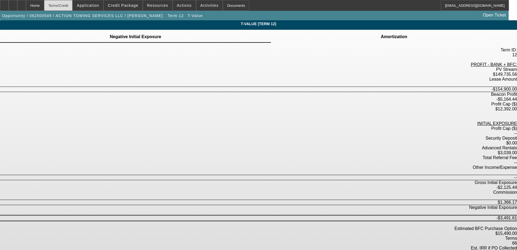
click at [73, 3] on div "Terms/Credit" at bounding box center [58, 5] width 29 height 11
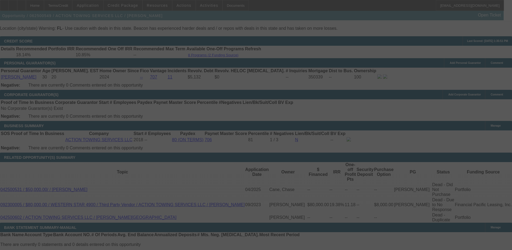
scroll to position [804, 0]
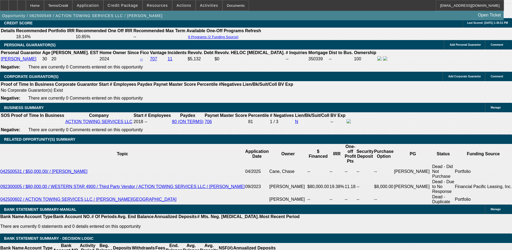
select select "0"
select select "3"
select select "0.1"
select select "4"
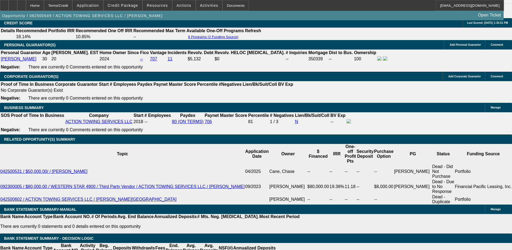
select select "0"
select select "3"
select select "0.1"
select select "4"
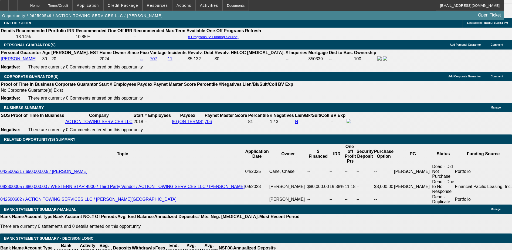
select select "0"
select select "3"
select select "0.1"
select select "4"
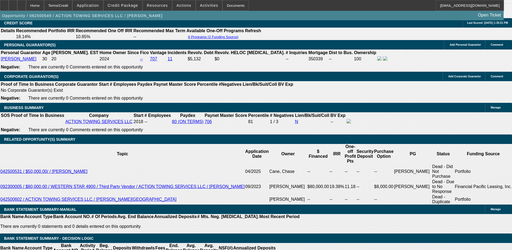
select select "0"
select select "0.1"
select select "4"
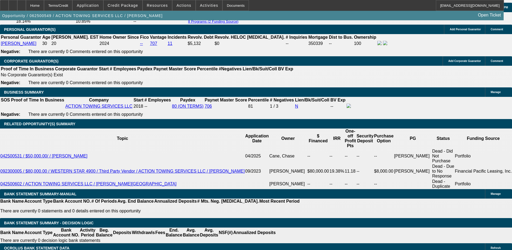
scroll to position [831, 0]
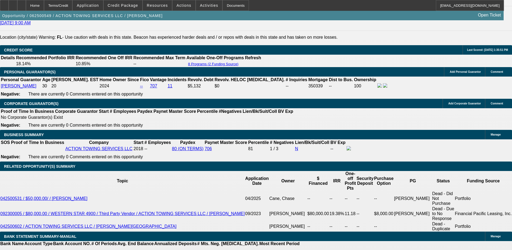
scroll to position [804, 0]
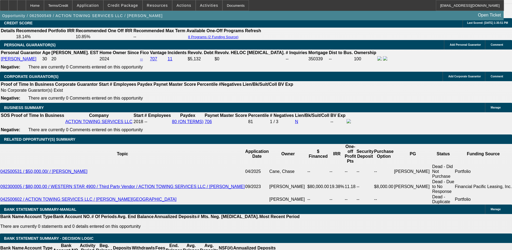
type input "30"
type input "UNKNOWN"
type input "3035"
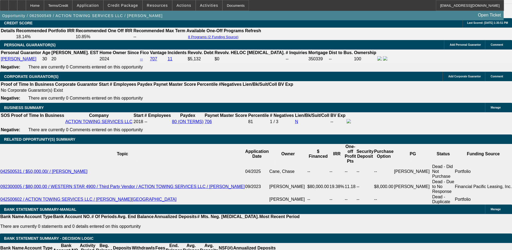
type input "9.7"
type input "$3,035.00"
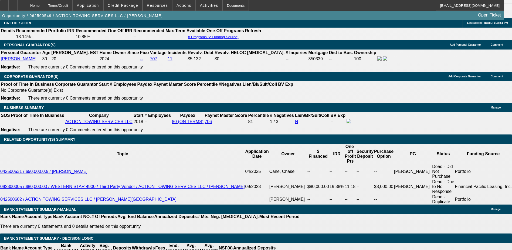
type input "9"
type input "$2,984.19"
type input "9,"
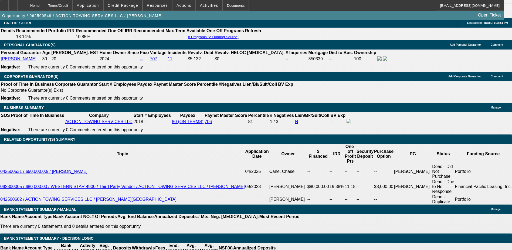
drag, startPoint x: 255, startPoint y: 172, endPoint x: 268, endPoint y: 171, distance: 12.7
type input "9.69"
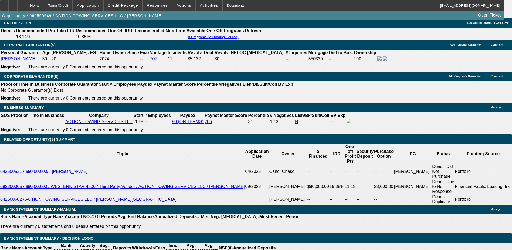
type input "$3,030.00"
type input "9.6999"
type input "$3,037.67"
type input "9.69999"
type input "$3,037.68"
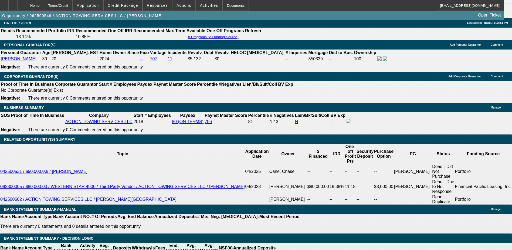
scroll to position [0, 14]
drag, startPoint x: 248, startPoint y: 170, endPoint x: 282, endPoint y: 170, distance: 34.6
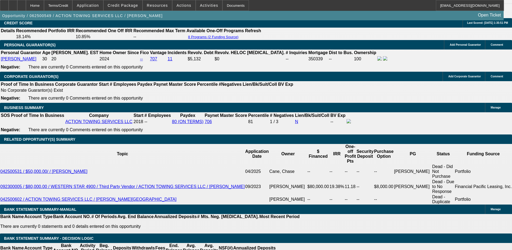
type input "9.6999999."
type input "5"
type input "$2,689.31"
drag, startPoint x: 252, startPoint y: 172, endPoint x: 275, endPoint y: 172, distance: 23.0
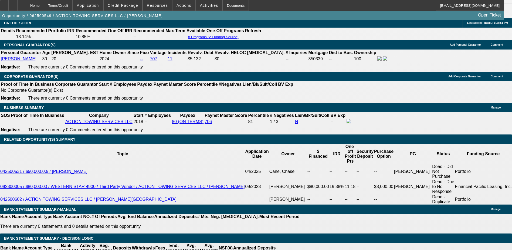
type input "5"
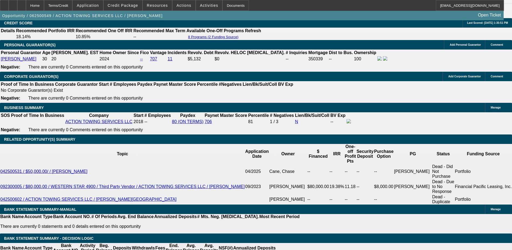
type input "303"
type input "3030"
type input "9.6"
type input "$3,030.00"
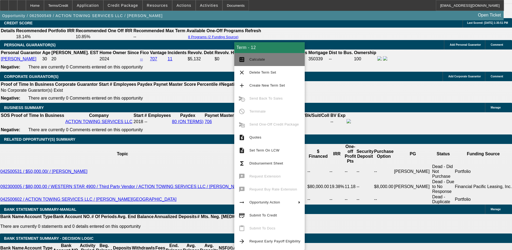
click at [263, 61] on span "Calculate" at bounding box center [275, 59] width 51 height 6
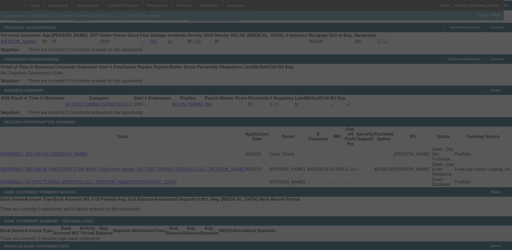
scroll to position [831, 0]
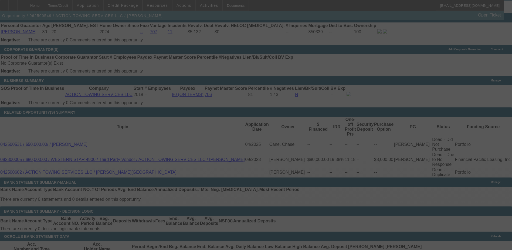
select select "0"
select select "3"
select select "0.1"
select select "4"
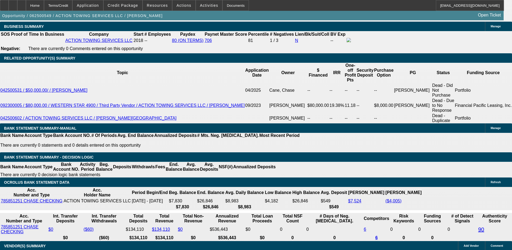
scroll to position [858, 0]
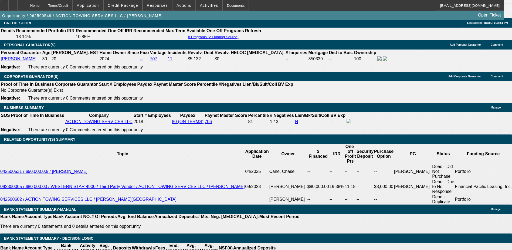
scroll to position [831, 0]
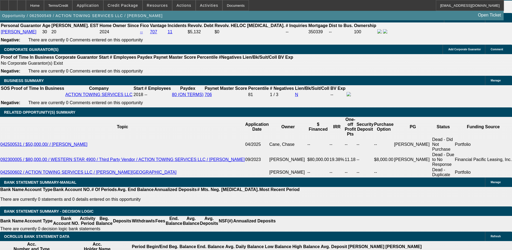
type input "202"
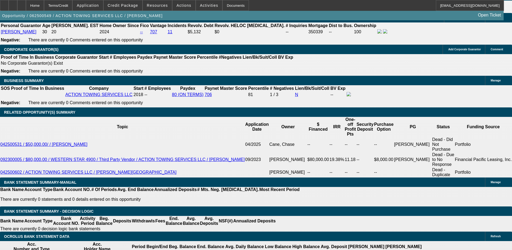
type input "UNKNOWN"
type input "3039"
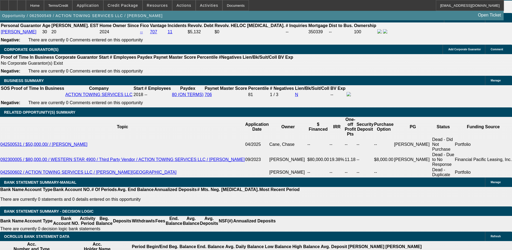
type input "9.7"
type input "$3,039.00"
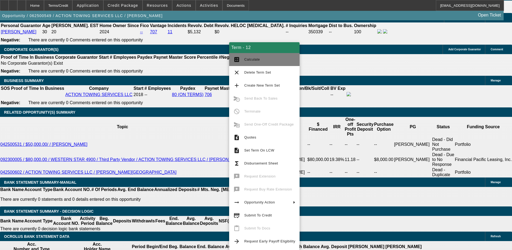
click at [252, 60] on span "Calculate" at bounding box center [252, 59] width 16 height 4
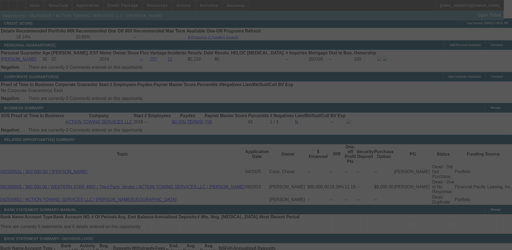
scroll to position [804, 0]
select select "0"
select select "3"
select select "0.1"
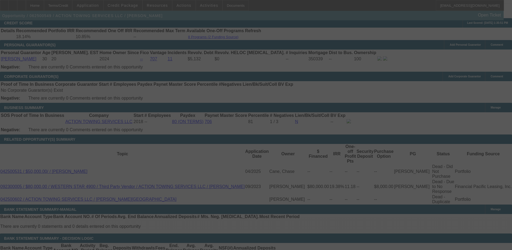
select select "4"
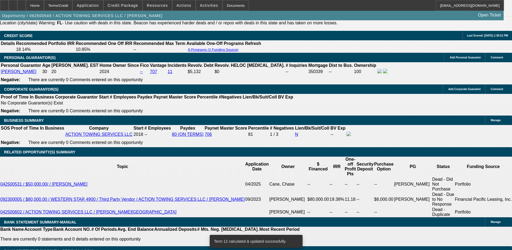
scroll to position [750, 0]
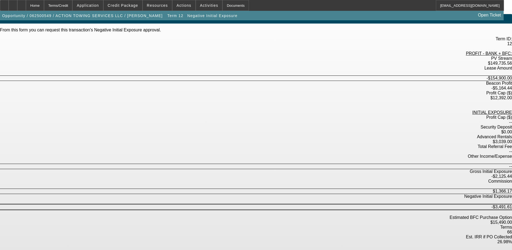
scroll to position [12, 0]
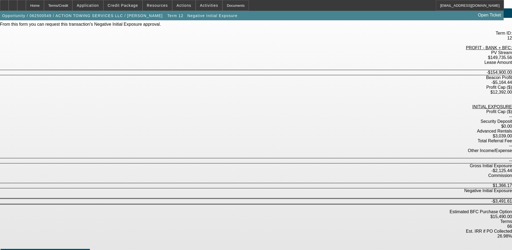
click at [71, 6] on div "Terms/Credit" at bounding box center [58, 5] width 29 height 11
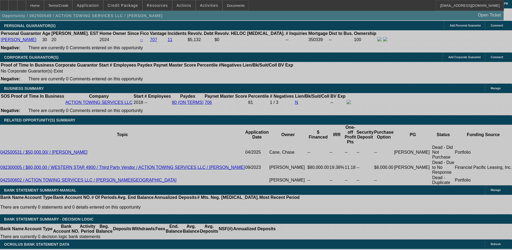
select select "0"
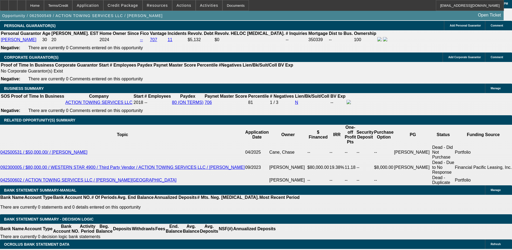
select select "0"
select select "3"
select select "0.1"
select select "4"
select select "0"
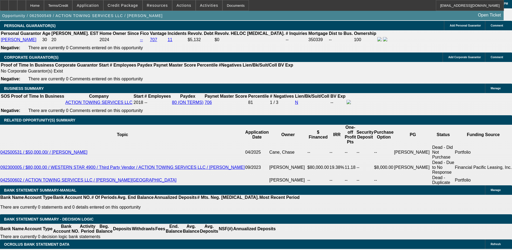
select select "0"
select select "3"
select select "0.1"
select select "4"
select select "0"
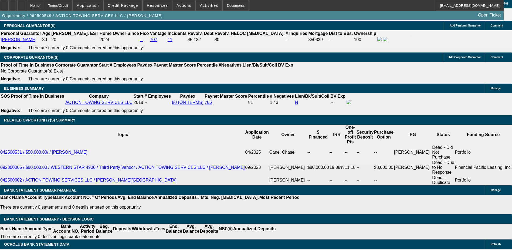
select select "0"
select select "3"
select select "0.1"
select select "4"
select select "0"
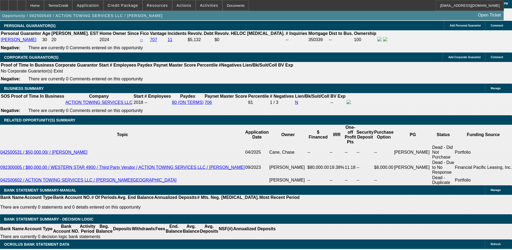
select select "0"
select select "0.1"
select select "4"
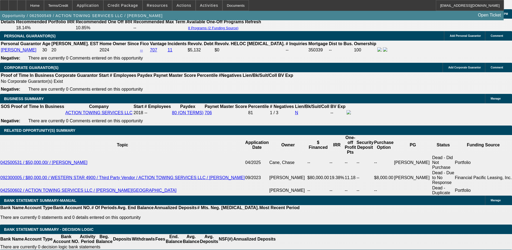
scroll to position [831, 0]
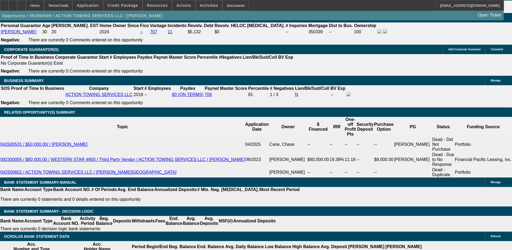
type input "$3,039.00"
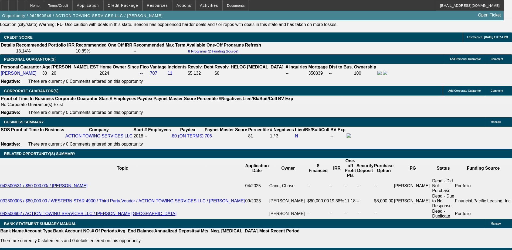
scroll to position [777, 0]
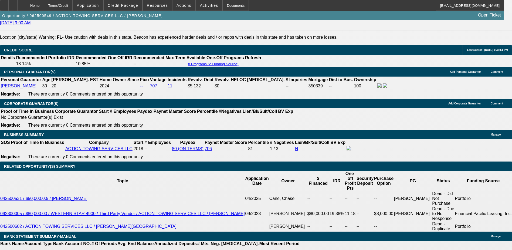
type input "UNKNOWN"
type input "9"
type input "$2,984.19"
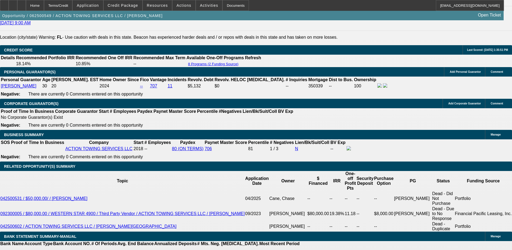
type input "9.6"
type input "$3,030.00"
type input "9."
type input "$2,984.19"
type input "9.5"
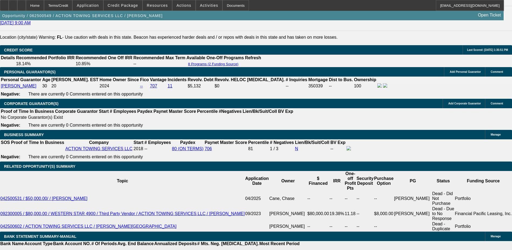
type input "$3,022.34"
type input "9.59"
type input "$3,029.24"
type input "9.5999"
type input "$3,030.00"
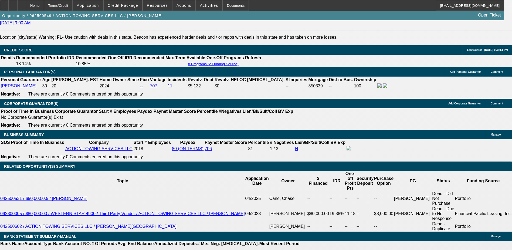
scroll to position [0, 12]
type input "9.5999999999"
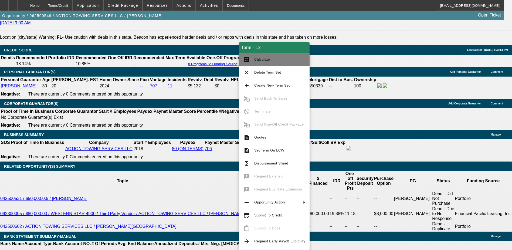
click at [268, 60] on span "Calculate" at bounding box center [262, 59] width 16 height 4
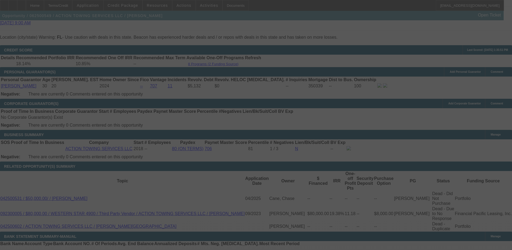
scroll to position [804, 0]
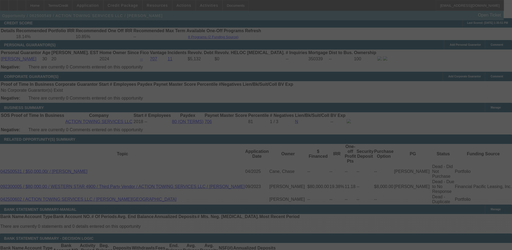
select select "0"
select select "3"
select select "0.1"
select select "4"
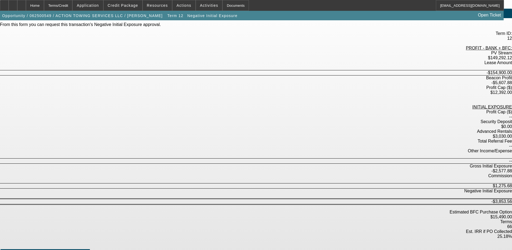
scroll to position [12, 0]
type textarea "competition on deal trying to win it. strong credit customer"
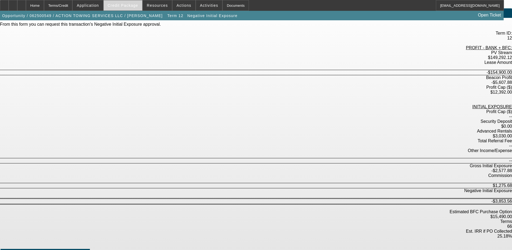
click at [131, 4] on span "Credit Package" at bounding box center [123, 5] width 31 height 4
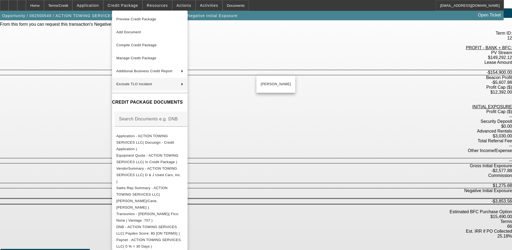
click at [351, 147] on div at bounding box center [256, 125] width 512 height 250
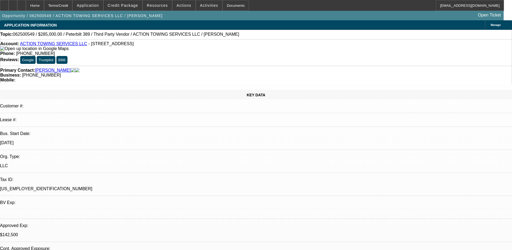
select select "0"
select select "3"
select select "0.1"
select select "4"
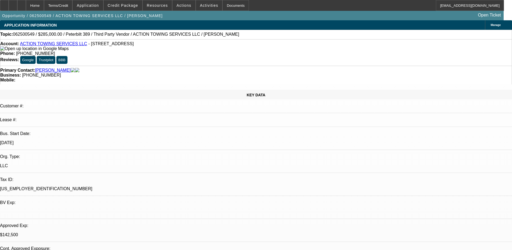
select select "0"
select select "3"
select select "0.1"
select select "4"
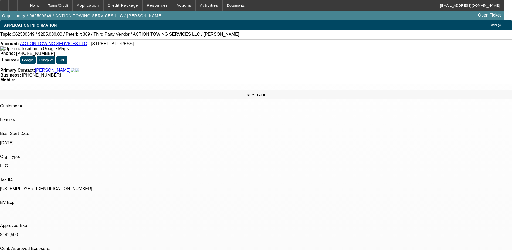
select select "0"
select select "3"
select select "0.1"
select select "4"
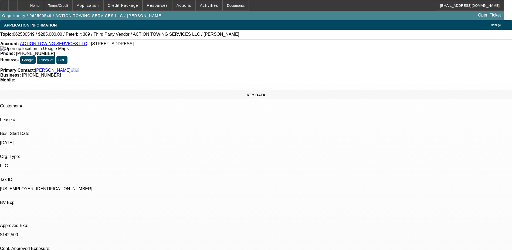
select select "0"
click at [22, 4] on icon at bounding box center [22, 4] width 0 height 0
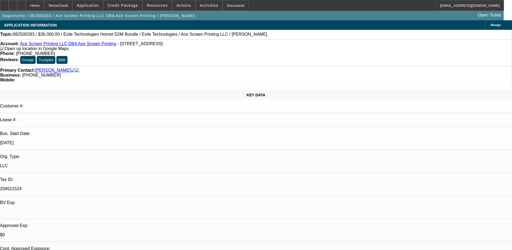
select select "0"
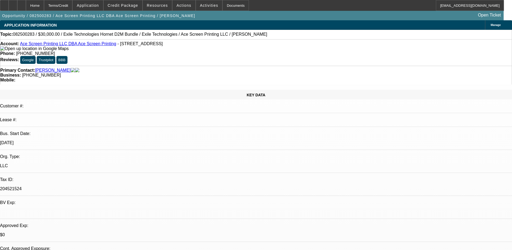
select select "0"
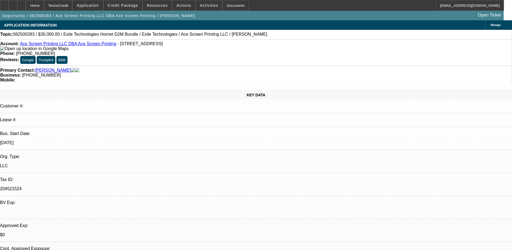
select select "0"
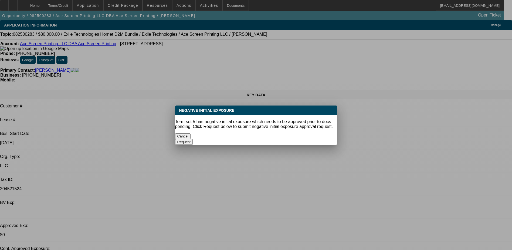
select select "1"
select select "2"
select select "6"
select select "1"
select select "2"
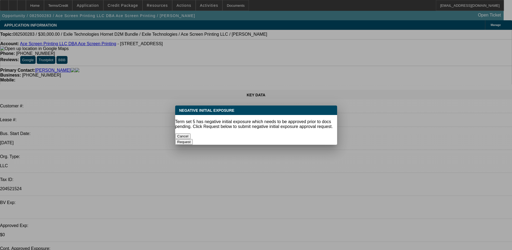
select select "6"
select select "1"
select select "6"
select select "1"
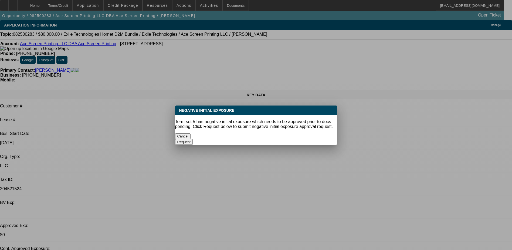
select select "2"
select select "6"
click at [193, 139] on button "Request" at bounding box center [184, 142] width 18 height 6
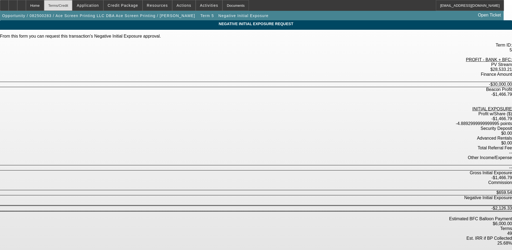
click at [69, 4] on div "Terms/Credit" at bounding box center [58, 5] width 29 height 11
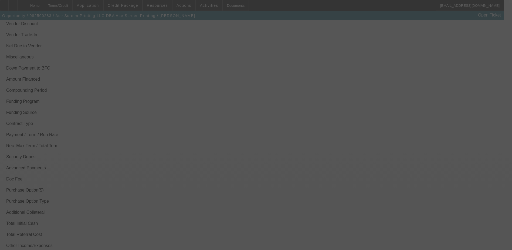
scroll to position [759, 0]
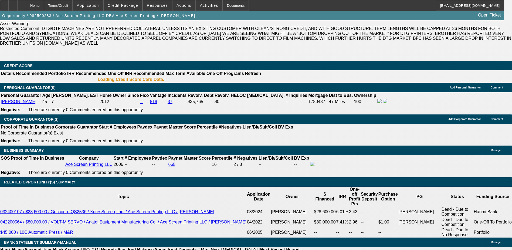
select select "0"
select select "2"
select select "0"
select select "6"
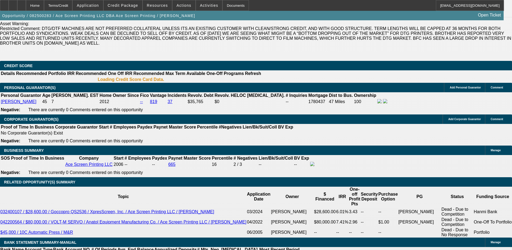
select select "0"
select select "2"
select select "0"
select select "6"
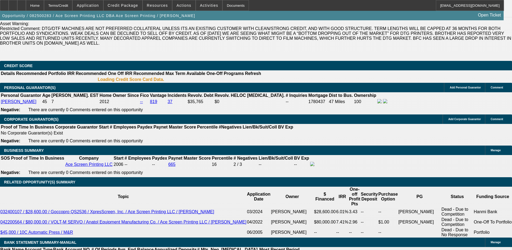
select select "0"
select select "6"
select select "0"
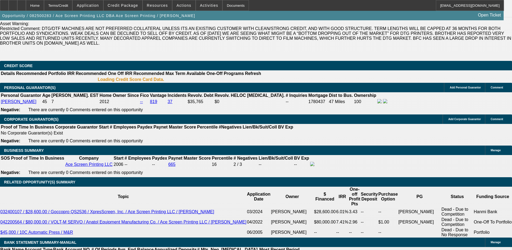
select select "0"
select select "2"
select select "0"
select select "6"
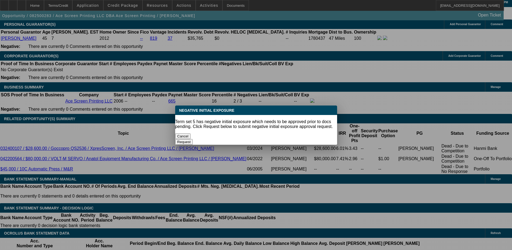
scroll to position [0, 0]
click at [191, 133] on button "Cancel" at bounding box center [183, 136] width 16 height 6
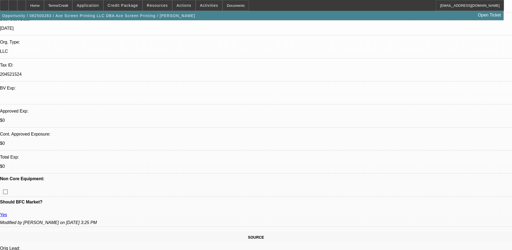
scroll to position [11, 0]
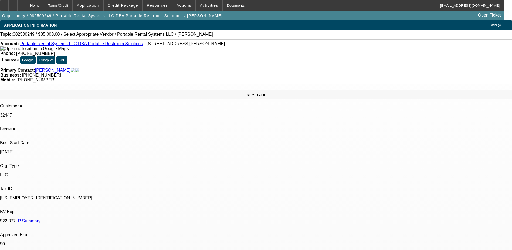
select select "0"
select select "2"
select select "0.1"
select select "4"
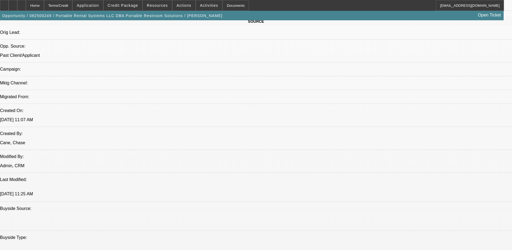
scroll to position [351, 0]
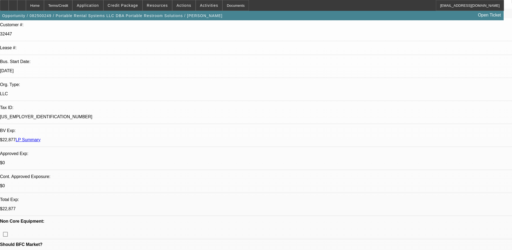
scroll to position [0, 0]
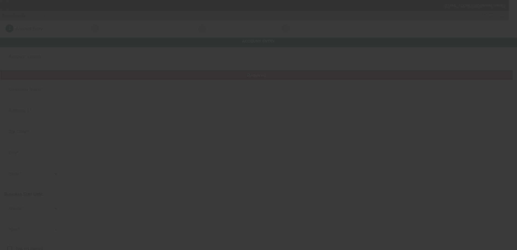
type input "MDLifespan Enterprises, Inc. PBC"
type input "[STREET_ADDRESS][PERSON_NAME]"
type input "60604"
type input "[GEOGRAPHIC_DATA]"
type input "[PHONE_NUMBER]"
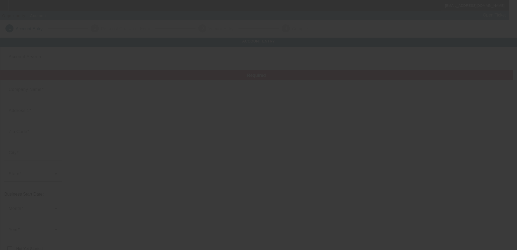
type input "Ste 1240"
type input "[PERSON_NAME][EMAIL_ADDRESS][DOMAIN_NAME]"
type input "Cook"
type input "[US_EMPLOYER_IDENTIFICATION_NUMBER]"
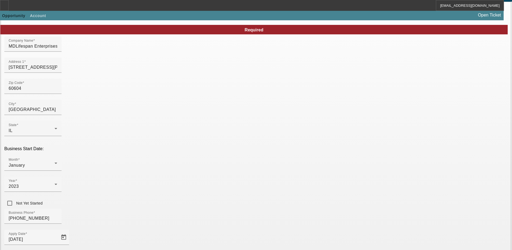
scroll to position [91, 0]
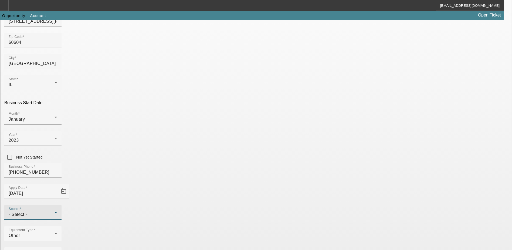
click at [55, 211] on div "- Select -" at bounding box center [32, 214] width 46 height 6
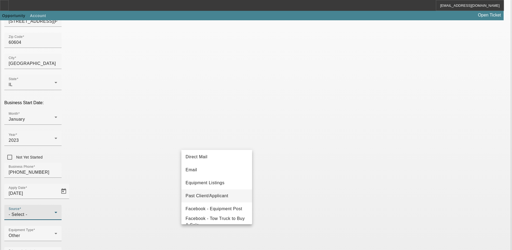
scroll to position [54, 0]
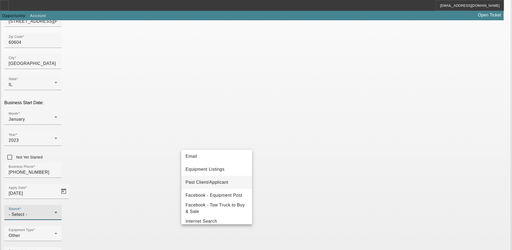
click at [220, 183] on span "Past Client/Applicant" at bounding box center [207, 182] width 43 height 6
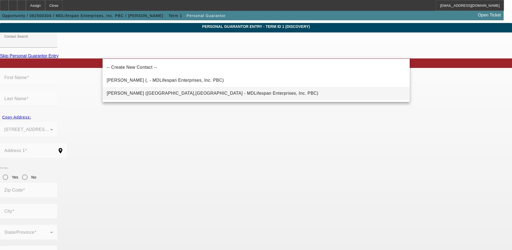
click at [148, 90] on span "[PERSON_NAME] ([GEOGRAPHIC_DATA],[GEOGRAPHIC_DATA] - MDLifespan Enterprises, In…" at bounding box center [213, 93] width 212 height 6
type input "[PERSON_NAME] ([GEOGRAPHIC_DATA],[GEOGRAPHIC_DATA] - MDLifespan Enterprises, In…"
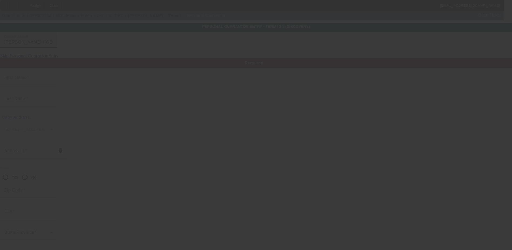
type input "[PERSON_NAME]"
type input "Savage"
type input "[STREET_ADDRESS][PERSON_NAME]"
radio input "true"
type input "49402"
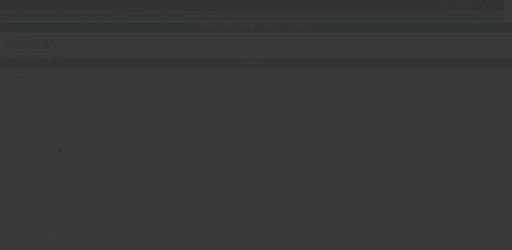
type input "[GEOGRAPHIC_DATA]"
type input "[PHONE_NUMBER]"
type input "100"
type input "364-80-3665"
type input "[PERSON_NAME][EMAIL_ADDRESS][PERSON_NAME][DOMAIN_NAME]"
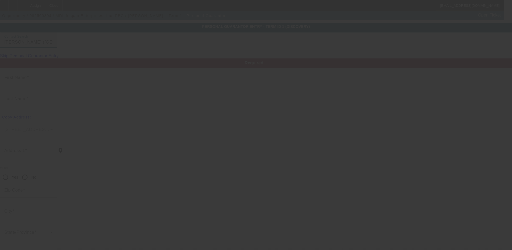
type input "[PHONE_NUMBER]"
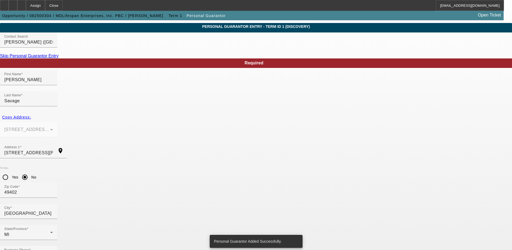
scroll to position [0, 0]
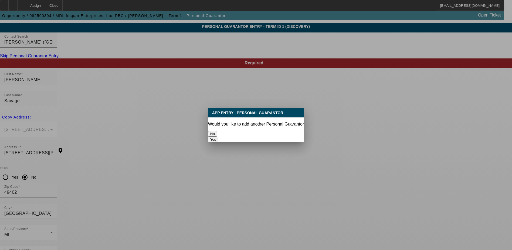
click at [217, 131] on button "No" at bounding box center [212, 134] width 9 height 6
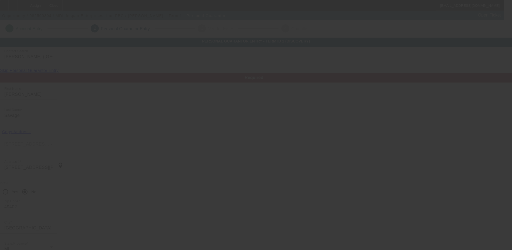
scroll to position [15, 0]
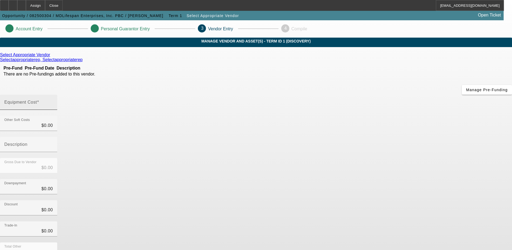
click at [53, 95] on div "Equipment Cost" at bounding box center [28, 102] width 49 height 15
type input "1"
type input "$1.00"
type input "11"
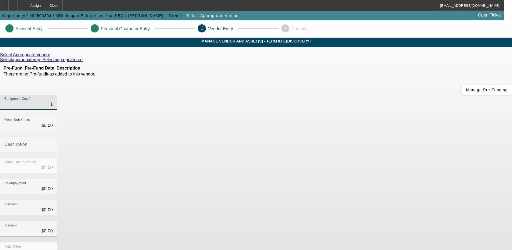
type input "$11.00"
type input "111"
type input "$111.00"
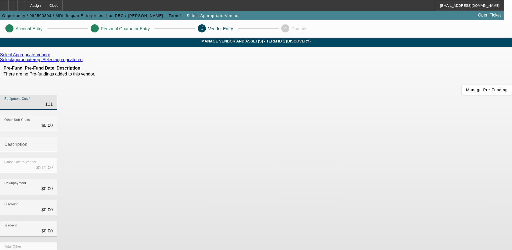
type input "1110"
type input "$1,110.00"
type input "11100"
type input "$11,100.00"
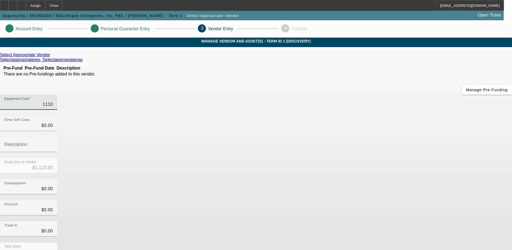
type input "$11,100.00"
type input "111000"
type input "$111,000.00"
type input "1110000"
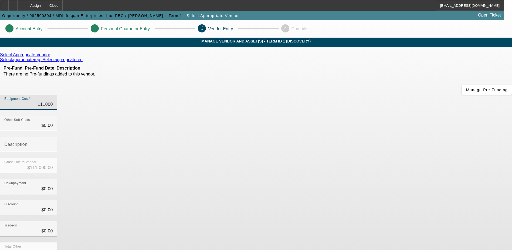
type input "$1,110,000.00"
type input "111000"
type input "$111,000.00"
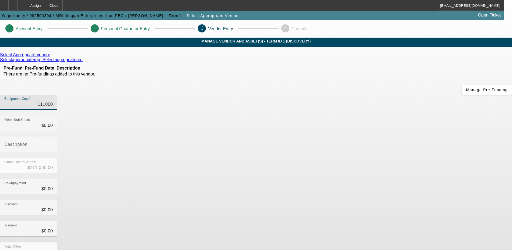
type input "$111,000.00"
click at [445, 125] on app-vendor-asset-manage "Account Entry Personal Guarantor Entry 3 Vendor Entry 4 Compile MANAGE VENDOR A…" at bounding box center [256, 171] width 512 height 302
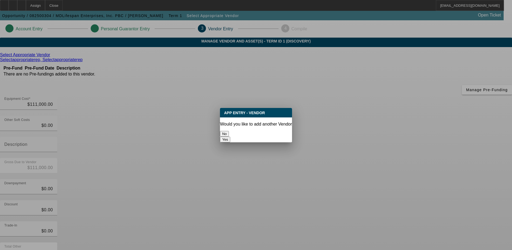
click at [229, 132] on button "No" at bounding box center [224, 134] width 9 height 6
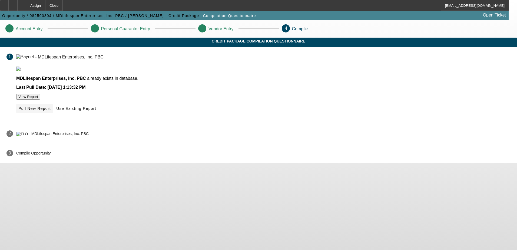
click at [51, 110] on span "Pull New Report" at bounding box center [34, 108] width 32 height 4
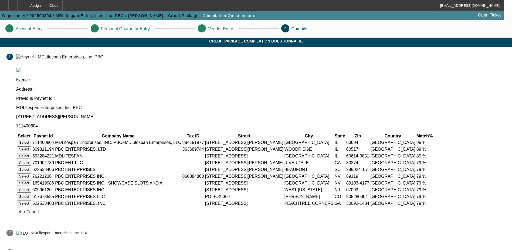
click at [31, 139] on button "Select" at bounding box center [24, 142] width 14 height 6
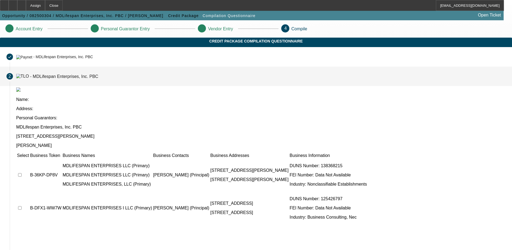
click at [22, 173] on input "checkbox" at bounding box center [20, 175] width 4 height 4
checkbox input "true"
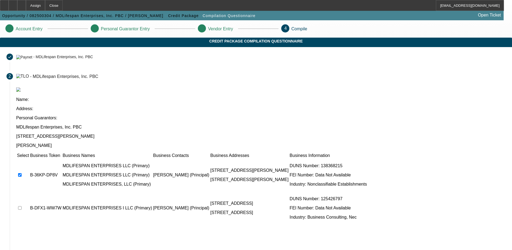
click at [29, 192] on td at bounding box center [23, 208] width 12 height 32
click at [22, 206] on input "checkbox" at bounding box center [20, 208] width 4 height 4
checkbox input "true"
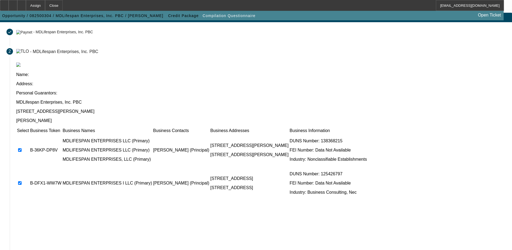
scroll to position [49, 0]
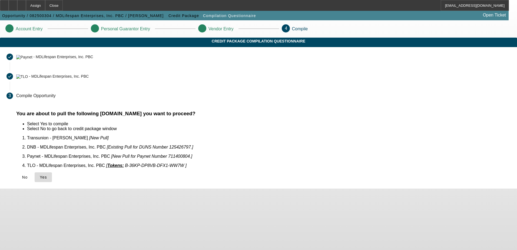
click at [40, 175] on icon at bounding box center [40, 177] width 0 height 4
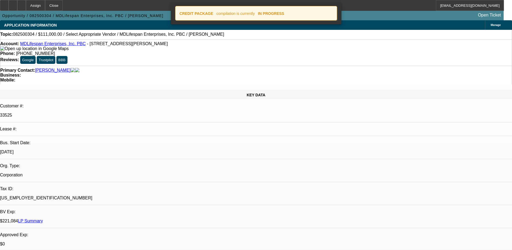
select select "0"
select select "2"
select select "0.1"
select select "1"
select select "2"
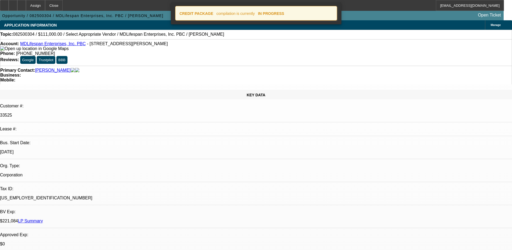
select select "4"
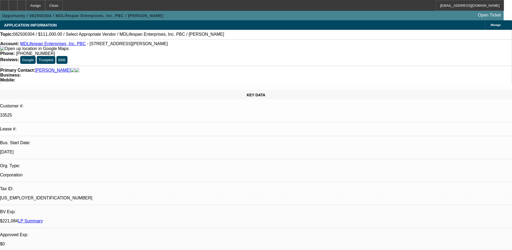
click at [26, 6] on div at bounding box center [21, 5] width 9 height 11
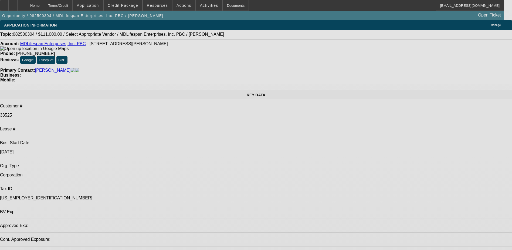
select select "0"
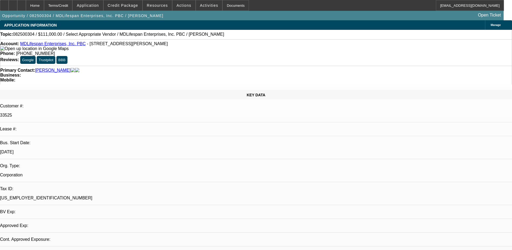
select select "2"
select select "0.1"
select select "4"
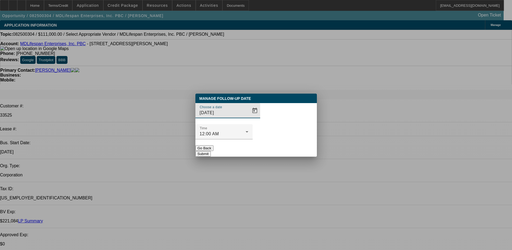
click at [214, 145] on button "Go Back" at bounding box center [205, 148] width 18 height 6
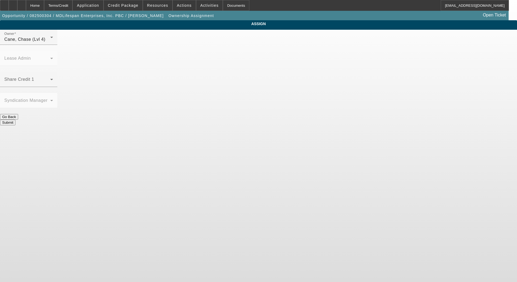
click at [18, 114] on button "Go Back" at bounding box center [9, 117] width 18 height 6
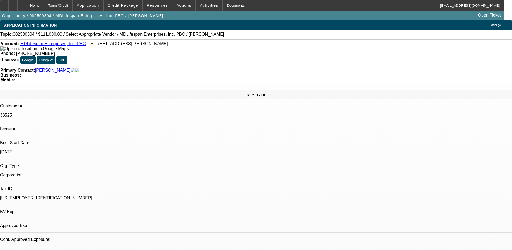
select select "0"
select select "2"
select select "0.1"
select select "4"
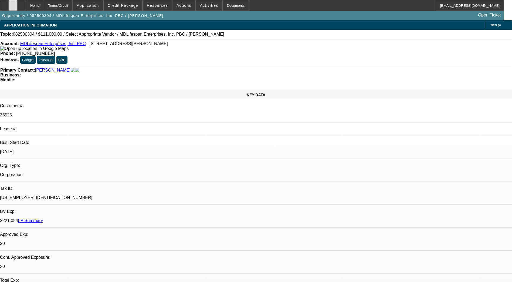
click at [13, 4] on icon at bounding box center [13, 4] width 0 height 0
click at [17, 4] on div at bounding box center [13, 5] width 9 height 11
click at [135, 8] on span at bounding box center [123, 5] width 39 height 13
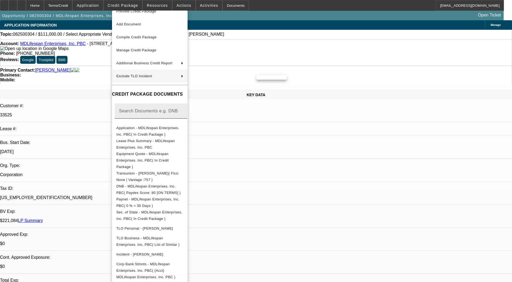
scroll to position [12, 0]
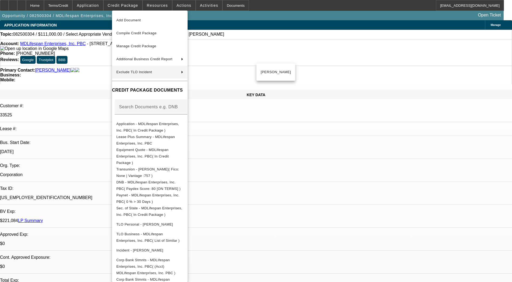
click at [21, 8] on div at bounding box center [256, 141] width 512 height 282
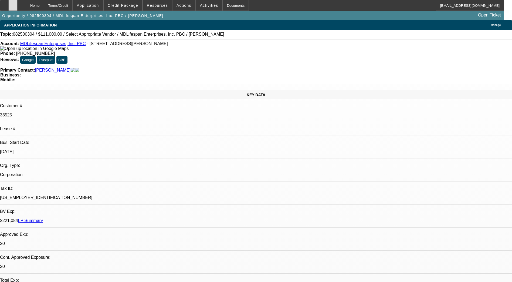
click at [13, 4] on icon at bounding box center [13, 4] width 0 height 0
click at [135, 7] on span "Credit Package" at bounding box center [123, 5] width 31 height 4
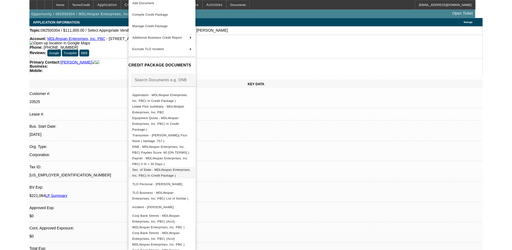
scroll to position [33, 0]
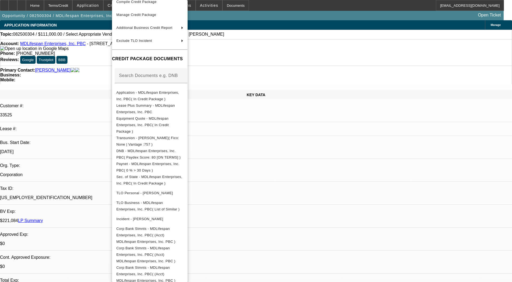
click at [22, 8] on div at bounding box center [256, 141] width 512 height 282
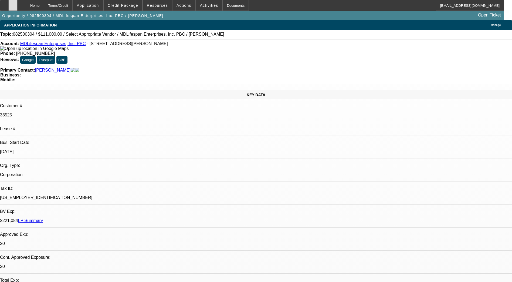
click at [13, 4] on icon at bounding box center [13, 4] width 0 height 0
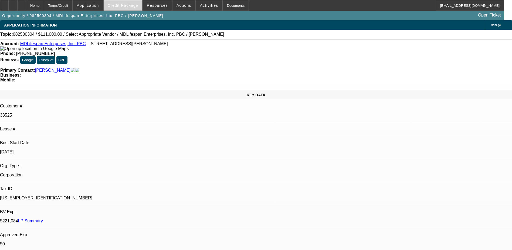
click at [123, 4] on span "Credit Package" at bounding box center [123, 5] width 31 height 4
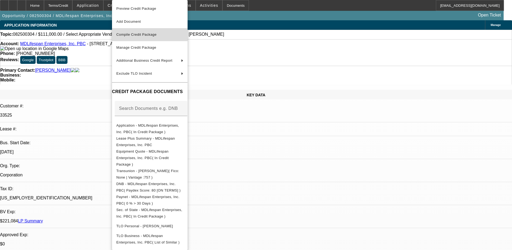
click at [143, 39] on button "Compile Credit Package" at bounding box center [150, 34] width 76 height 13
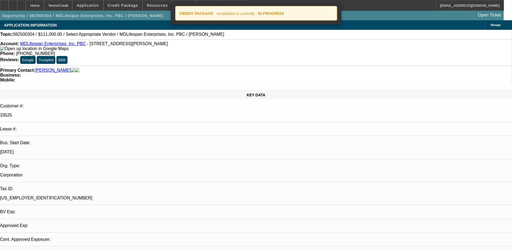
select select "0"
select select "2"
select select "0.1"
select select "4"
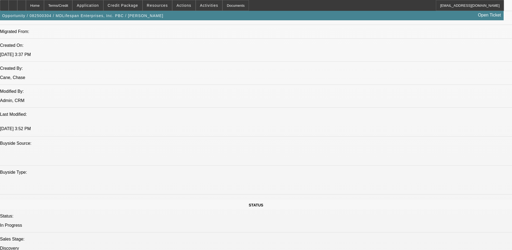
scroll to position [405, 0]
click at [128, 7] on span "Credit Package" at bounding box center [123, 5] width 31 height 4
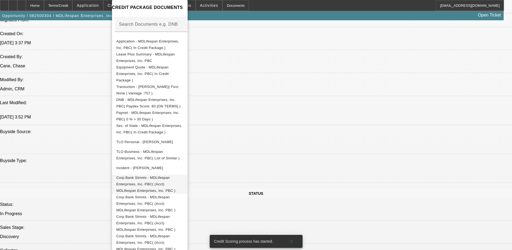
scroll to position [96, 0]
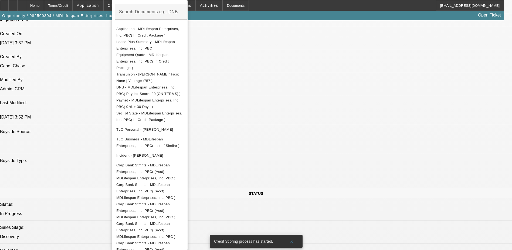
click at [292, 170] on div at bounding box center [256, 125] width 512 height 250
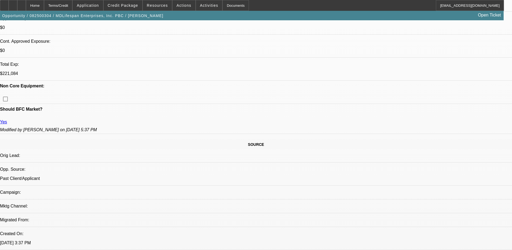
scroll to position [405, 0]
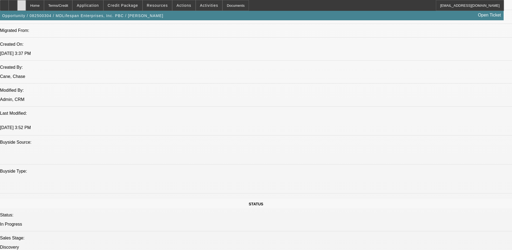
click at [26, 4] on div at bounding box center [21, 5] width 9 height 11
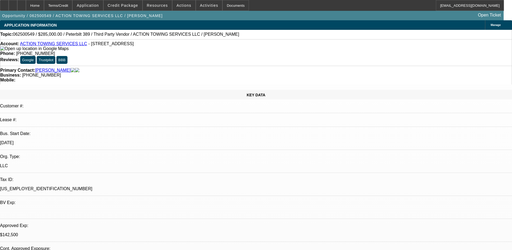
select select "0"
select select "0.1"
select select "0"
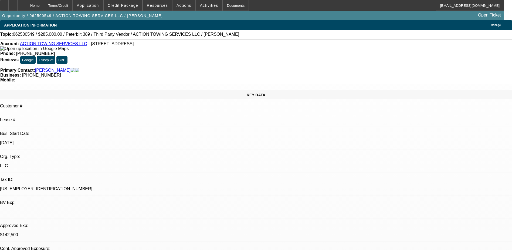
select select "0.1"
select select "0"
select select "0.1"
select select "0"
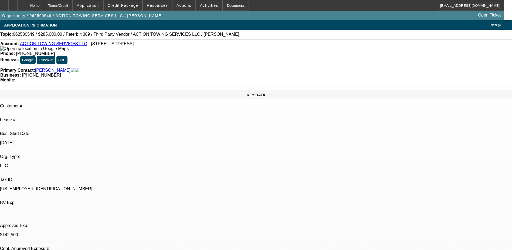
select select "0"
select select "0.1"
select select "1"
select select "3"
select select "4"
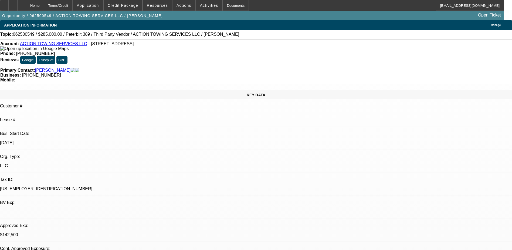
select select "1"
select select "3"
select select "4"
select select "1"
select select "3"
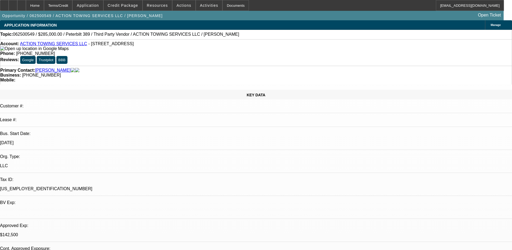
select select "4"
select select "1"
select select "4"
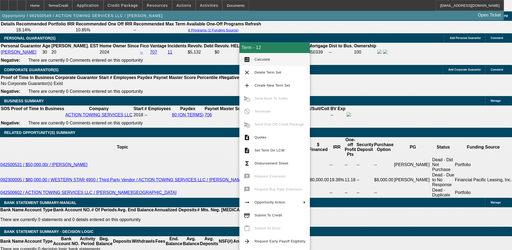
scroll to position [810, 0]
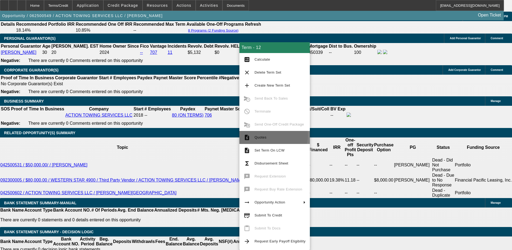
click at [273, 135] on span "Quotes" at bounding box center [280, 137] width 51 height 6
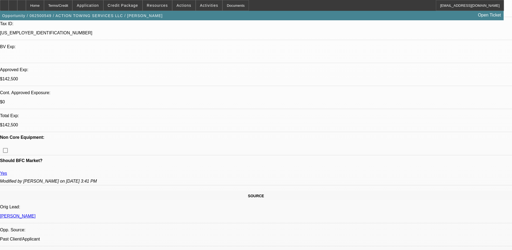
scroll to position [0, 0]
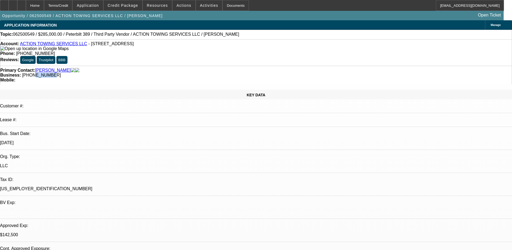
drag, startPoint x: 213, startPoint y: 61, endPoint x: 200, endPoint y: 59, distance: 12.5
click at [61, 73] on span "[PHONE_NUMBER]" at bounding box center [41, 75] width 39 height 5
drag, startPoint x: 200, startPoint y: 59, endPoint x: 192, endPoint y: 59, distance: 8.4
click at [192, 73] on div "Business: [PHONE_NUMBER]" at bounding box center [256, 75] width 512 height 5
drag, startPoint x: 192, startPoint y: 59, endPoint x: 197, endPoint y: 60, distance: 5.5
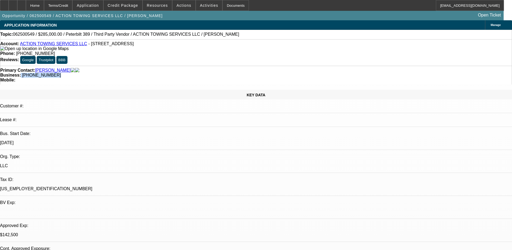
copy div "[PHONE_NUMBER]"
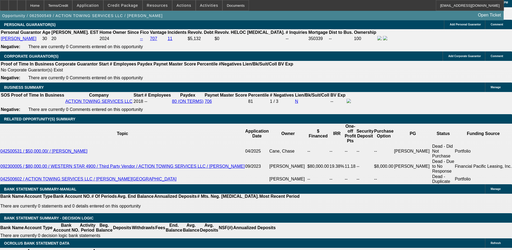
scroll to position [837, 0]
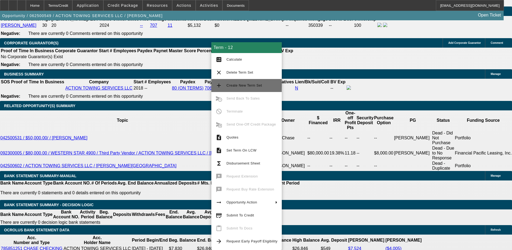
click at [246, 84] on span "Create New Term Set" at bounding box center [245, 85] width 36 height 4
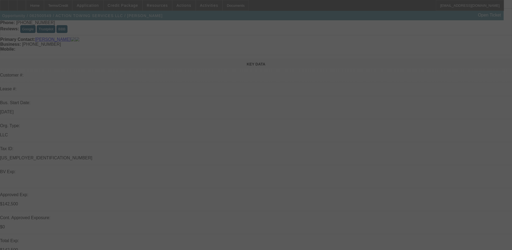
scroll to position [81, 0]
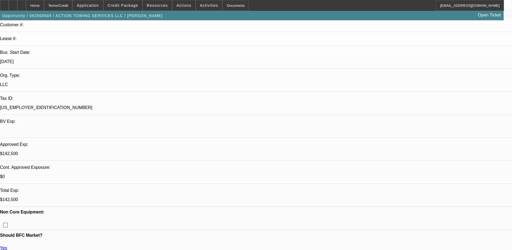
select select "0"
select select "0.1"
select select "0"
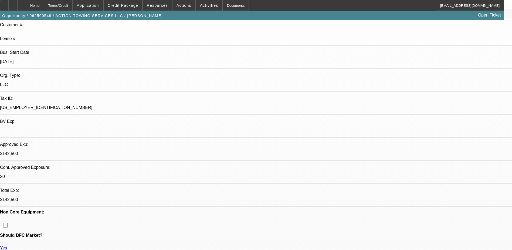
select select "0.1"
select select "0"
select select "0.1"
select select "0"
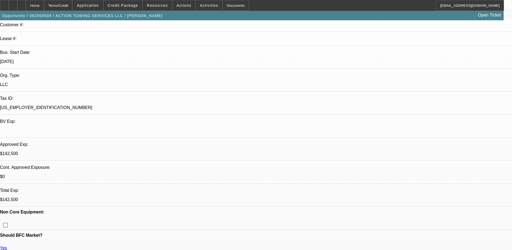
select select "0"
select select "0.1"
select select "1"
select select "3"
select select "4"
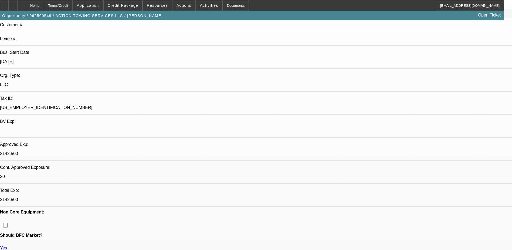
select select "1"
select select "3"
select select "4"
select select "1"
select select "3"
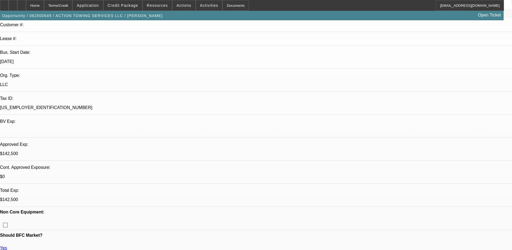
select select "4"
select select "1"
select select "3"
select select "4"
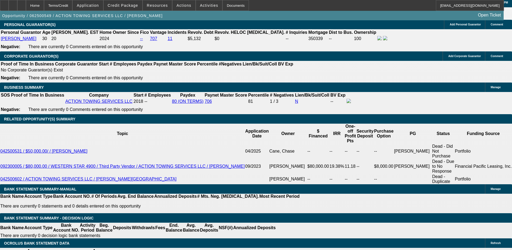
scroll to position [837, 0]
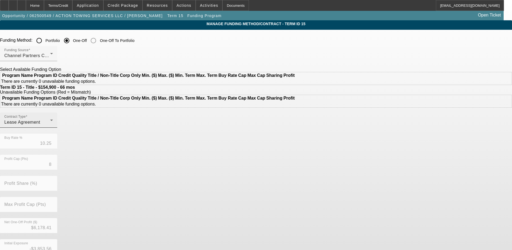
click at [50, 125] on div "Lease Agreement" at bounding box center [27, 122] width 46 height 6
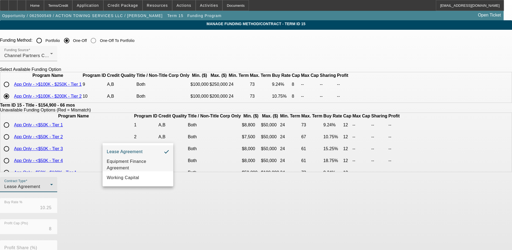
click at [139, 162] on span "Equipment Finance Agreement" at bounding box center [138, 164] width 62 height 13
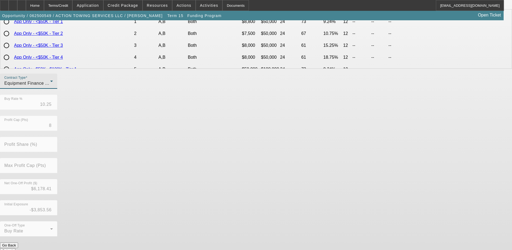
scroll to position [106, 0]
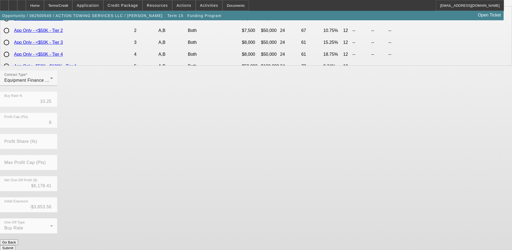
click at [15, 245] on button "Submit" at bounding box center [7, 248] width 15 height 6
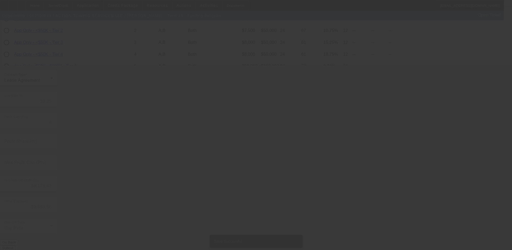
scroll to position [0, 0]
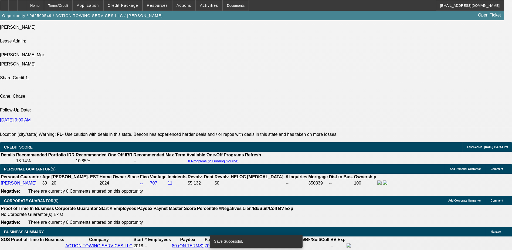
select select "0"
select select "3"
select select "0"
select select "6"
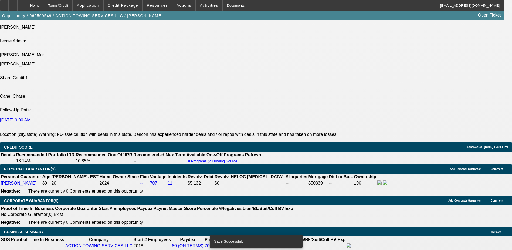
select select "0"
select select "3"
select select "0.1"
select select "4"
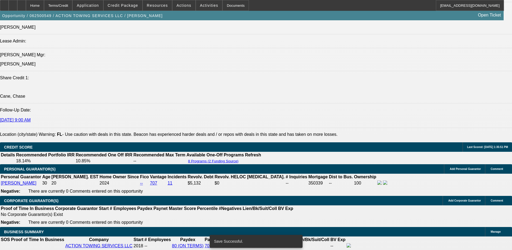
select select "0"
select select "3"
select select "0.1"
select select "4"
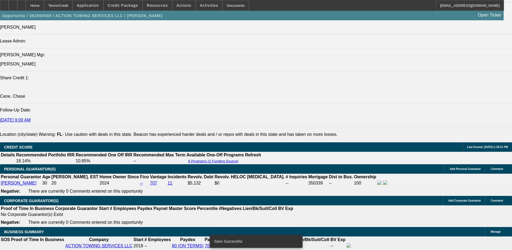
select select "0"
select select "3"
select select "0.1"
select select "4"
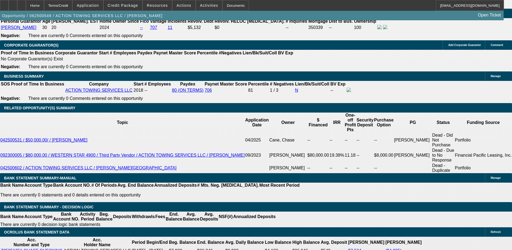
scroll to position [853, 0]
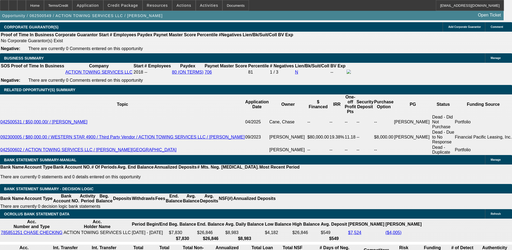
type input "UNKNOWN"
type input "12"
type input "$3,217.35"
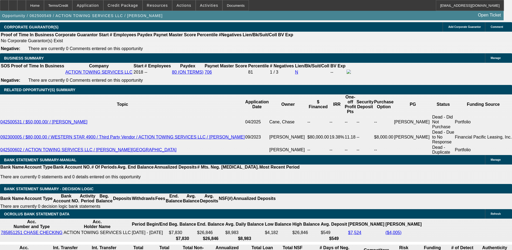
type input "12"
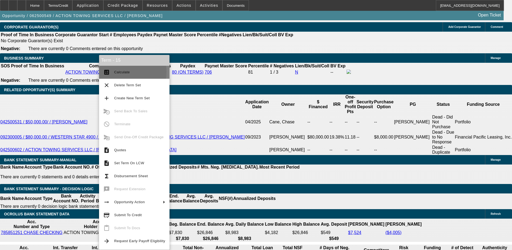
click at [121, 72] on span "Calculate" at bounding box center [122, 72] width 16 height 4
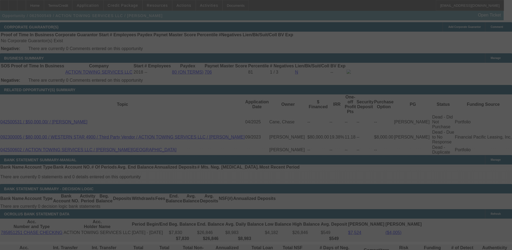
select select "0"
select select "3"
select select "0"
select select "6"
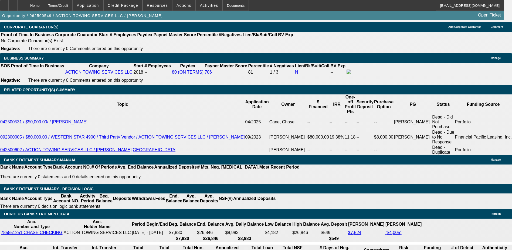
type input "319"
type input "UNKNOWN"
type input "3196"
type input "11.7"
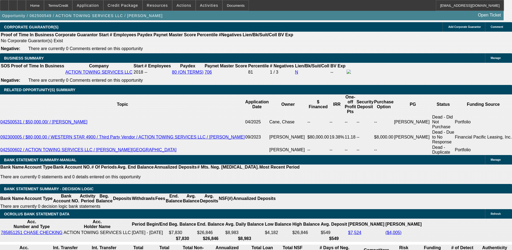
type input "3195"
type input "11.7"
type input "$3,195.00"
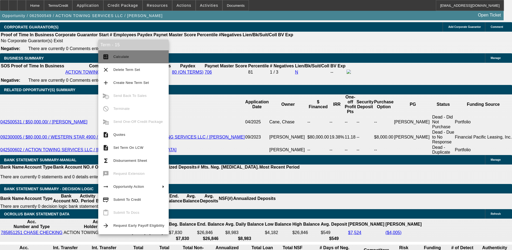
click at [115, 56] on span "Calculate" at bounding box center [121, 57] width 16 height 4
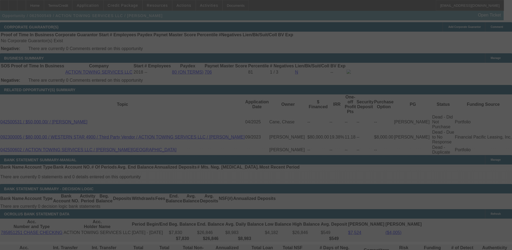
select select "0"
select select "3"
select select "0"
select select "6"
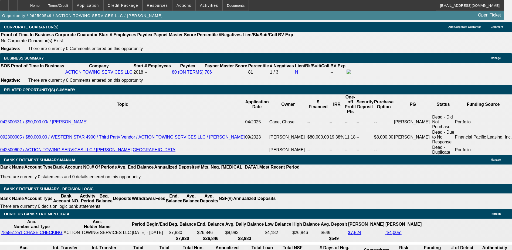
drag, startPoint x: 284, startPoint y: 167, endPoint x: 311, endPoint y: 167, distance: 26.5
type input "$15,490.00"
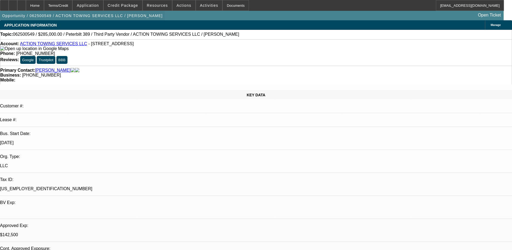
select select "0"
select select "3"
select select "0"
select select "6"
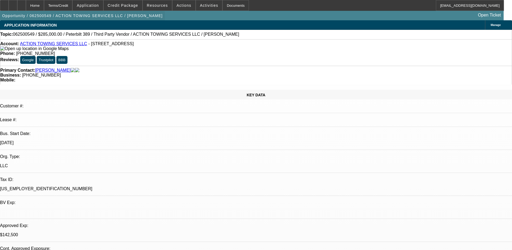
select select "0"
select select "3"
select select "0.1"
select select "4"
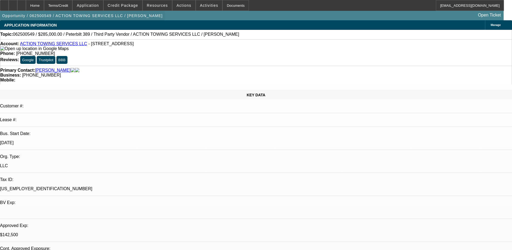
select select "0"
select select "3"
select select "0.1"
select select "4"
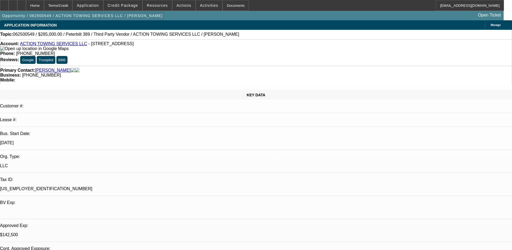
select select "0"
select select "3"
select select "0.1"
select select "4"
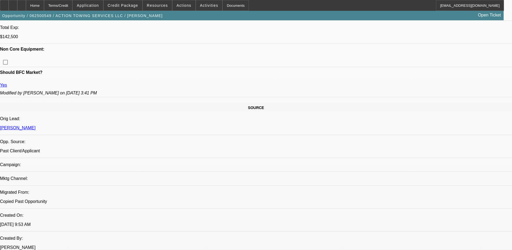
scroll to position [243, 0]
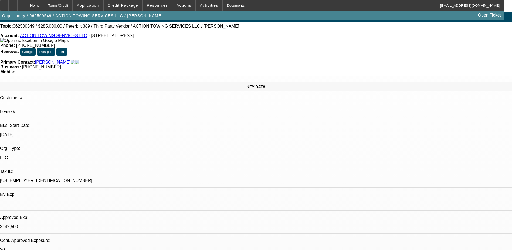
scroll to position [0, 0]
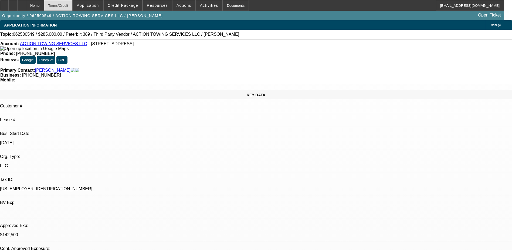
click at [73, 7] on div "Terms/Credit" at bounding box center [58, 5] width 29 height 11
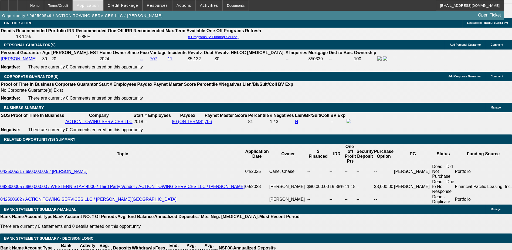
click at [97, 7] on span "Application" at bounding box center [88, 5] width 22 height 4
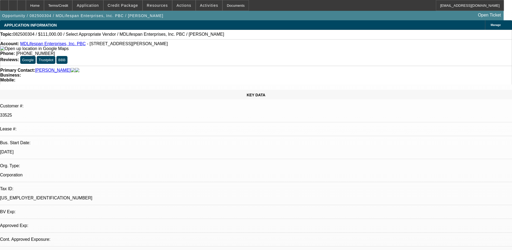
select select "0"
select select "2"
select select "0.1"
select select "4"
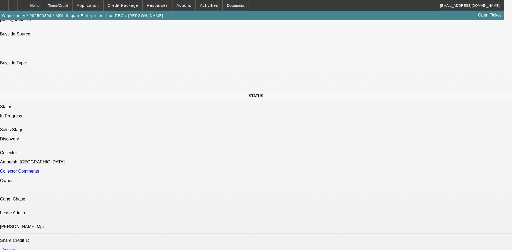
scroll to position [378, 0]
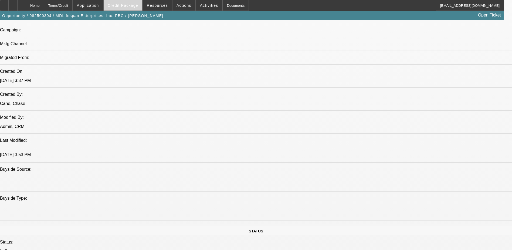
click at [124, 3] on span "Credit Package" at bounding box center [123, 5] width 31 height 4
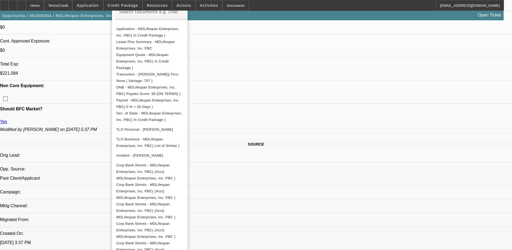
scroll to position [216, 0]
click at [291, 164] on div at bounding box center [256, 125] width 512 height 250
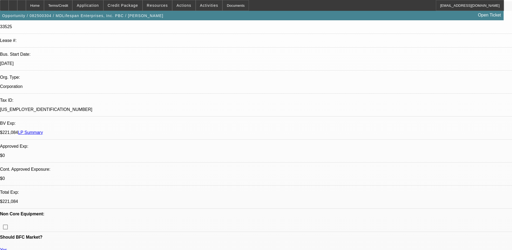
scroll to position [54, 0]
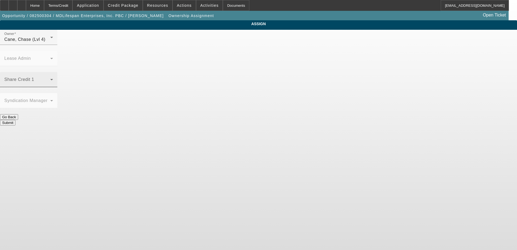
click at [53, 78] on mat-select at bounding box center [28, 81] width 49 height 6
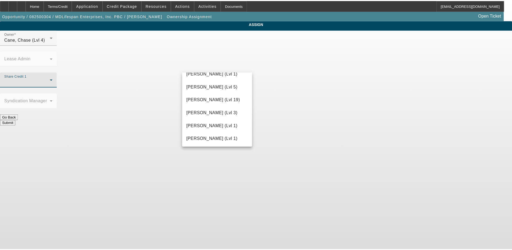
scroll to position [513, 0]
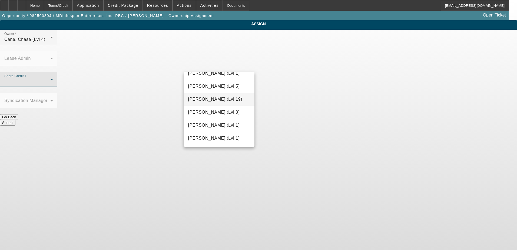
click at [219, 100] on span "[PERSON_NAME] (Lvl 19)" at bounding box center [215, 99] width 54 height 6
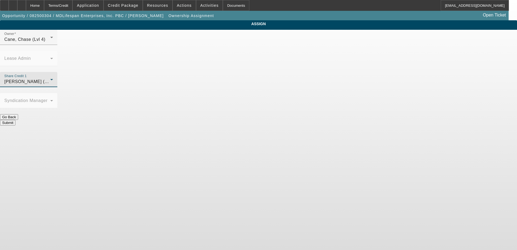
click at [15, 120] on button "Submit" at bounding box center [7, 123] width 15 height 6
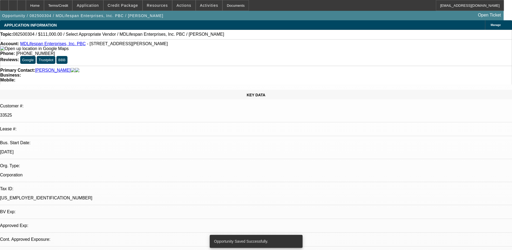
select select "0"
select select "2"
select select "0.1"
select select "4"
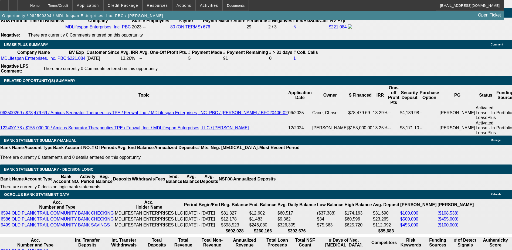
scroll to position [892, 0]
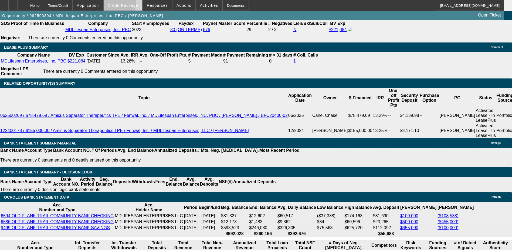
click at [120, 5] on span "Credit Package" at bounding box center [123, 5] width 31 height 4
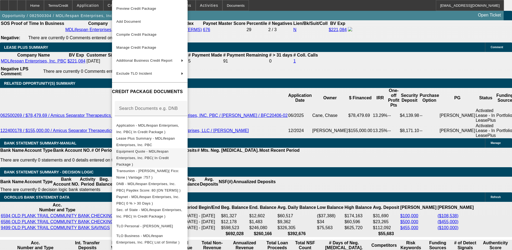
click at [157, 154] on span "Equipment Quote - MDLifespan Enterprises, Inc. PBC( In Credit Package )" at bounding box center [142, 157] width 52 height 17
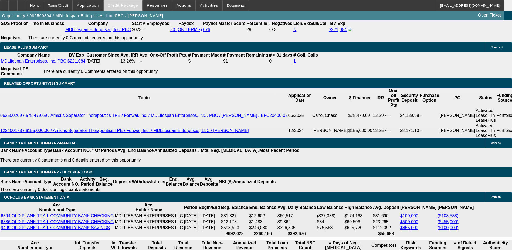
click at [128, 6] on span "Credit Package" at bounding box center [123, 5] width 31 height 4
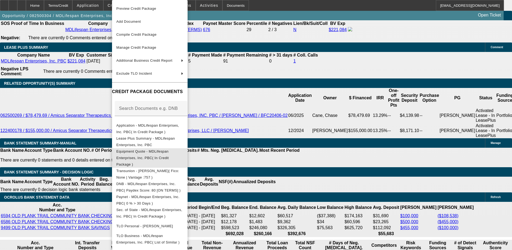
drag, startPoint x: 140, startPoint y: 152, endPoint x: 288, endPoint y: 46, distance: 182.1
click at [141, 152] on span "Equipment Quote - MDLifespan Enterprises, Inc. PBC( In Credit Package )" at bounding box center [142, 157] width 52 height 17
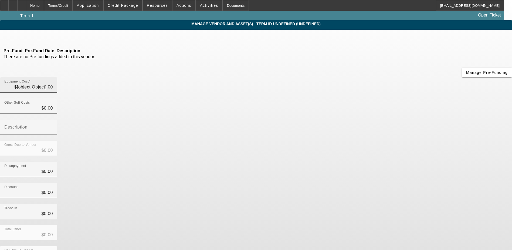
type input "$111,000.00"
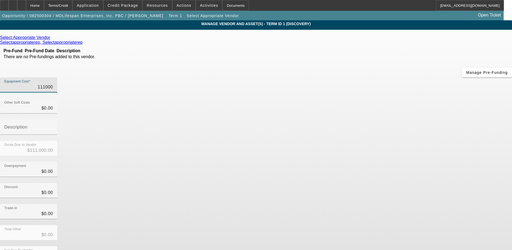
click at [53, 84] on input "111000" at bounding box center [28, 87] width 49 height 6
type input "1"
type input "$1.00"
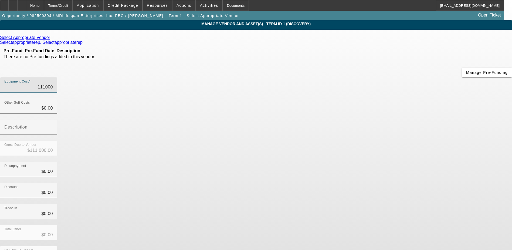
type input "$1.00"
type input "11"
type input "$11.00"
type input "111"
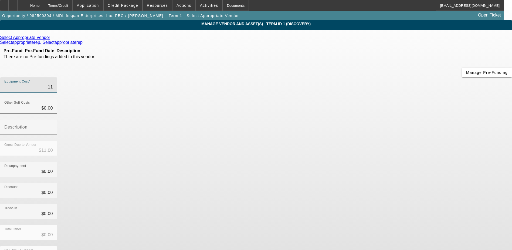
type input "$111.00"
type input "1112"
type input "$1,112.00"
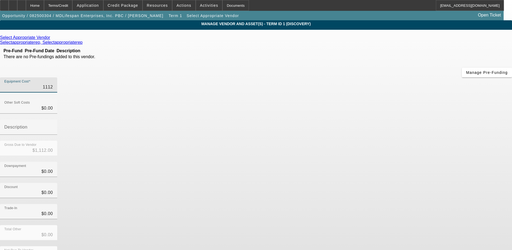
type input "11120"
type input "$11,120.00"
type input "111204"
type input "$111,204.00"
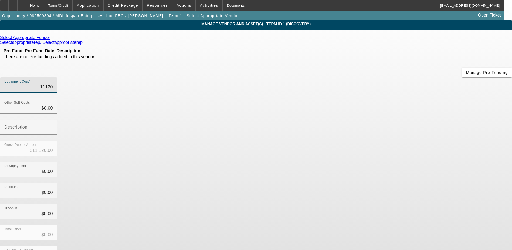
type input "$111,204.00"
type input "111204.3"
type input "$111,204.30"
type input "111204.31"
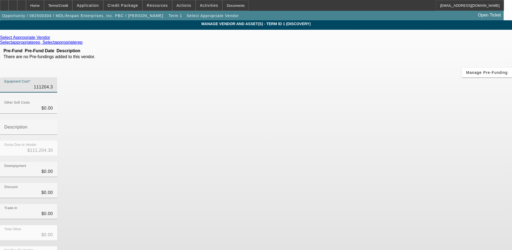
type input "$111,204.31"
click at [384, 183] on div "Discount $0.00" at bounding box center [256, 193] width 512 height 21
click at [148, 38] on div "Select Appropriate Vendor" at bounding box center [256, 37] width 512 height 5
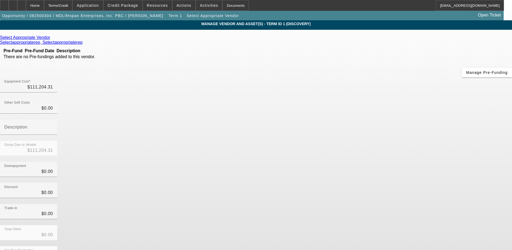
click at [52, 38] on icon at bounding box center [52, 37] width 0 height 5
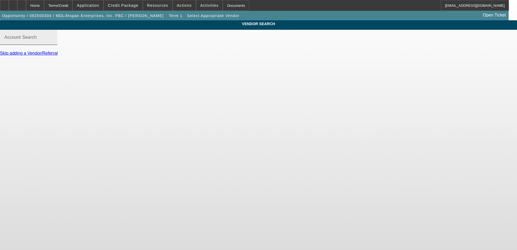
click at [53, 42] on div "Account Search" at bounding box center [28, 37] width 49 height 15
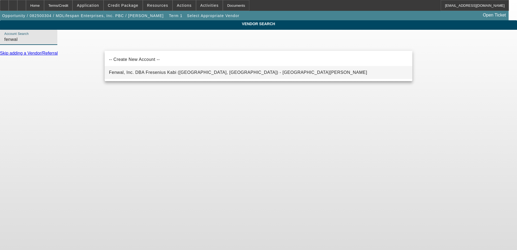
click at [159, 72] on span "Fenwal, Inc. DBA Fresenius Kabi (Lake Zurich, IL) - Hueske, Roger" at bounding box center [238, 72] width 258 height 5
type input "Fenwal, Inc. DBA Fresenius Kabi (Lake Zurich, IL) - Hueske, Roger"
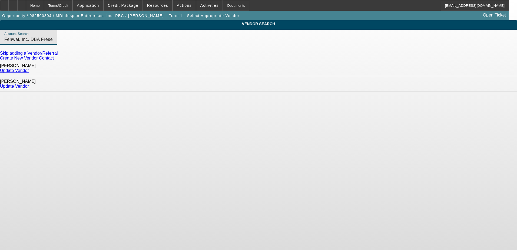
click at [29, 84] on link "Update Vendor" at bounding box center [14, 86] width 29 height 5
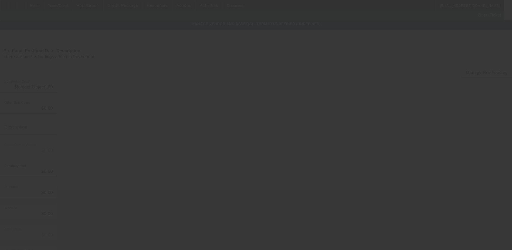
type input "$111,204.31"
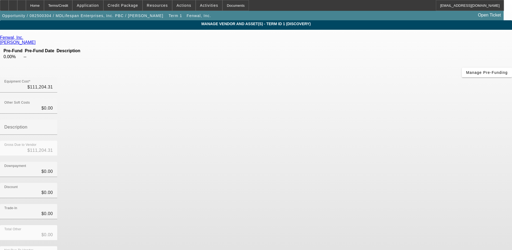
scroll to position [2, 0]
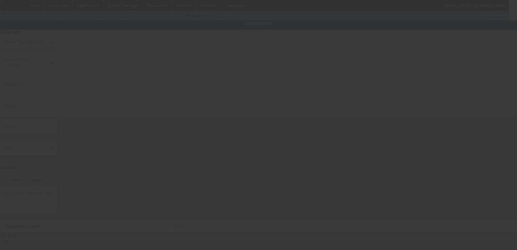
type input "53 W Jackson Blvd"
type input "Ste 1240"
type input "Chicago"
type input "60604"
type input "Cook"
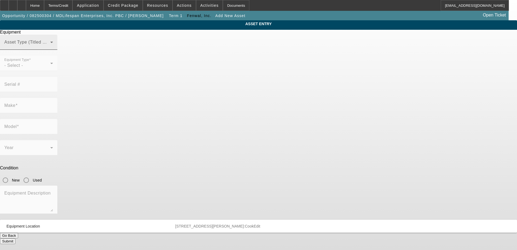
click at [50, 48] on span at bounding box center [27, 44] width 46 height 6
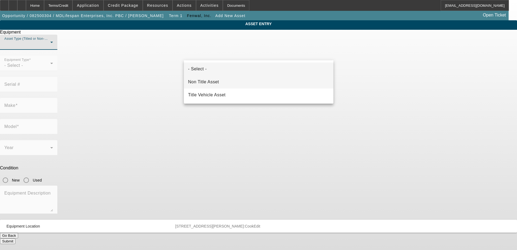
click at [222, 82] on mat-option "Non Title Asset" at bounding box center [258, 81] width 149 height 13
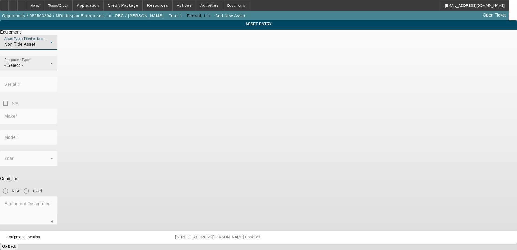
click at [53, 71] on div "Equipment Type - Select -" at bounding box center [28, 63] width 49 height 15
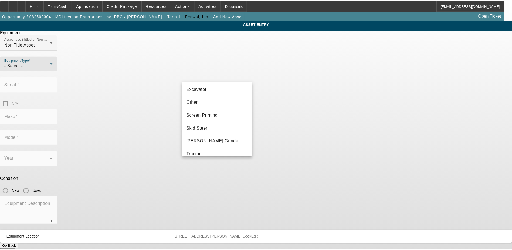
scroll to position [96, 0]
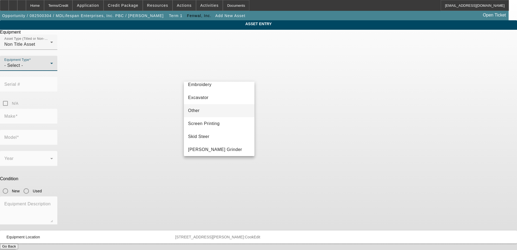
click at [214, 109] on mat-option "Other" at bounding box center [219, 110] width 71 height 13
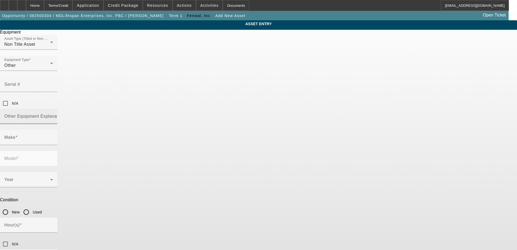
click at [53, 109] on div "Other Equipment Explanation" at bounding box center [28, 116] width 49 height 15
type input "Medical Equipment"
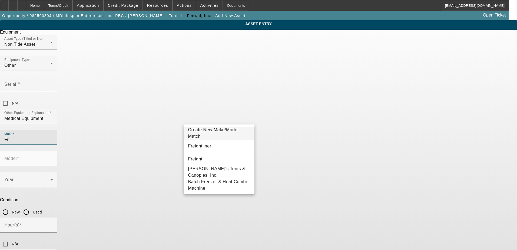
type input "F"
click at [53, 130] on div "Make" at bounding box center [28, 137] width 49 height 15
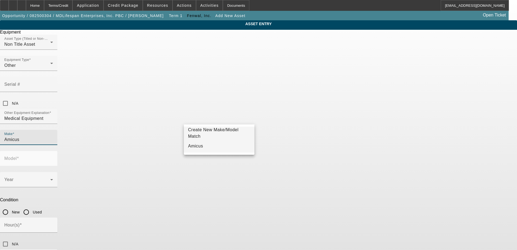
type input "Amicus"
click at [217, 147] on mat-option "Amicus" at bounding box center [219, 145] width 71 height 13
click at [53, 157] on input "Model" at bounding box center [28, 160] width 49 height 6
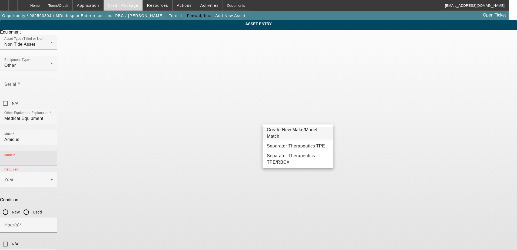
click at [126, 4] on span "Credit Package" at bounding box center [123, 5] width 31 height 4
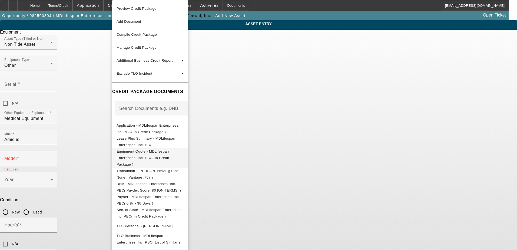
click at [151, 156] on span "Equipment Quote - MDLifespan Enterprises, Inc. PBC( In Credit Package )" at bounding box center [149, 157] width 67 height 19
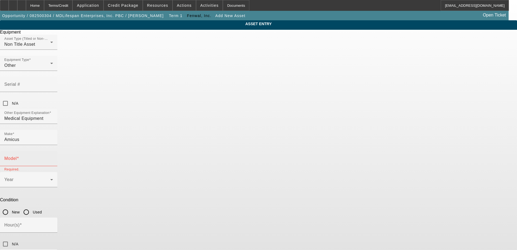
click at [53, 157] on input "Model" at bounding box center [28, 160] width 49 height 6
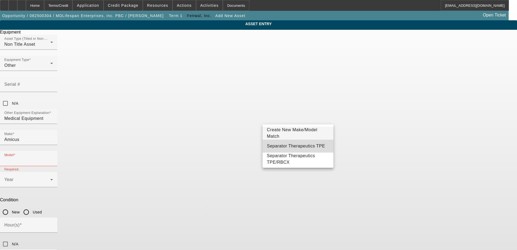
click at [285, 145] on span "Separator Therapeutics TPE" at bounding box center [296, 145] width 58 height 5
type input "Separator Therapeutics TPE"
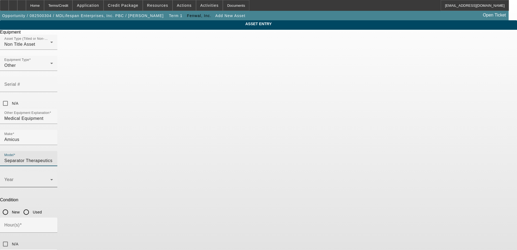
click at [50, 178] on span at bounding box center [27, 181] width 46 height 6
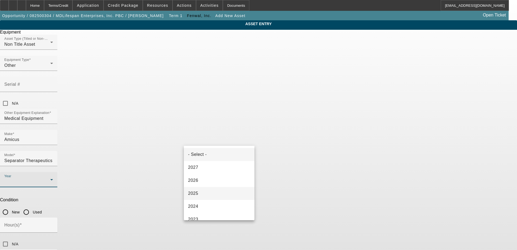
click at [207, 194] on mat-option "2025" at bounding box center [219, 193] width 71 height 13
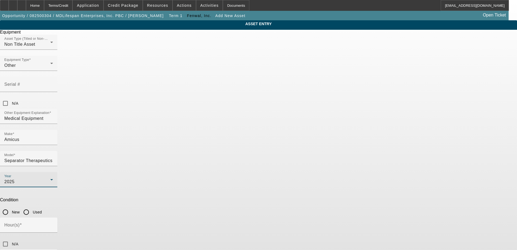
click at [11, 206] on input "New" at bounding box center [5, 211] width 11 height 11
radio input "true"
click at [11, 238] on input "N/A" at bounding box center [5, 243] width 11 height 11
checkbox input "true"
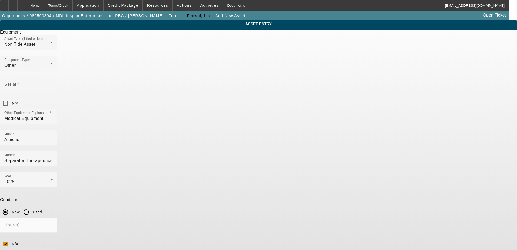
type textarea "Medical Equipment"
click at [11, 98] on input "N/A" at bounding box center [5, 103] width 11 height 11
checkbox input "true"
click at [393, 145] on div "ASSET ENTRY Equipment Asset Type (Titled or Non-Titled) Non Title Asset Equipme…" at bounding box center [258, 163] width 517 height 287
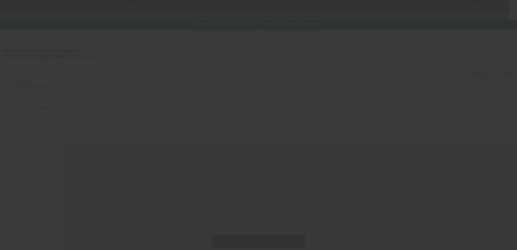
type input "$111,204.31"
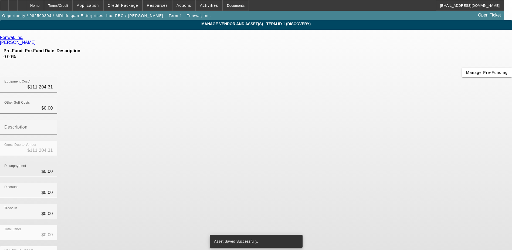
scroll to position [4, 0]
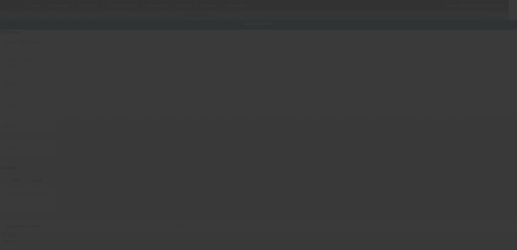
type input "53 W Jackson Blvd"
type input "Ste 1240"
type input "Chicago"
type input "60604"
type input "Cook"
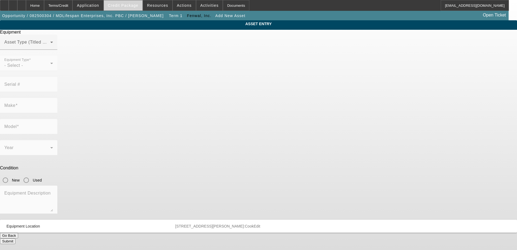
click at [121, 4] on span "Credit Package" at bounding box center [123, 5] width 31 height 4
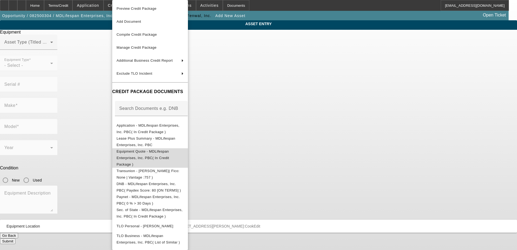
click at [155, 154] on span "Equipment Quote - MDLifespan Enterprises, Inc. PBC( In Credit Package )" at bounding box center [142, 157] width 52 height 17
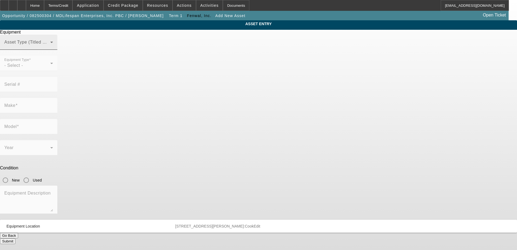
click at [53, 48] on div "Asset Type (Titled or Non-Titled)" at bounding box center [28, 42] width 49 height 15
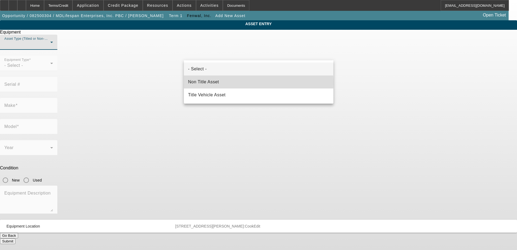
click at [223, 83] on mat-option "Non Title Asset" at bounding box center [258, 81] width 149 height 13
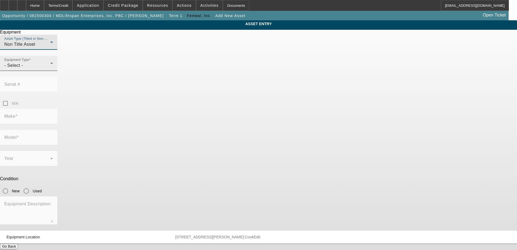
click at [50, 69] on div "- Select -" at bounding box center [27, 65] width 46 height 6
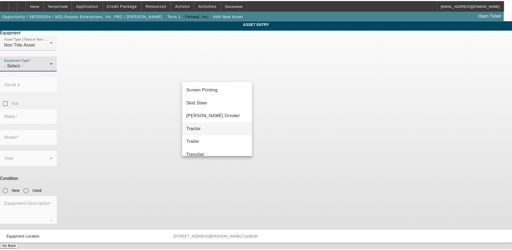
scroll to position [69, 0]
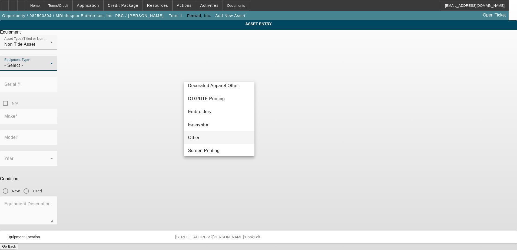
click at [206, 134] on mat-option "Other" at bounding box center [219, 137] width 71 height 13
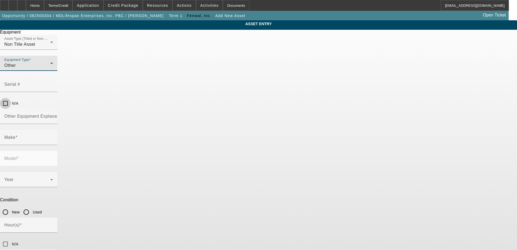
click at [11, 98] on input "N/A" at bounding box center [5, 103] width 11 height 11
checkbox input "true"
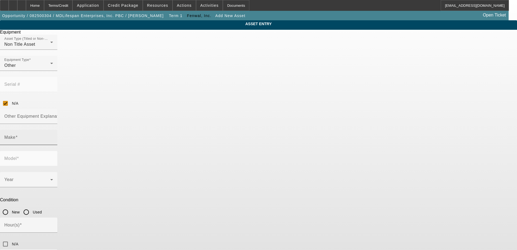
click at [53, 130] on div "Make" at bounding box center [28, 137] width 49 height 15
click at [53, 115] on input "Other Equipment Explanation" at bounding box center [28, 118] width 49 height 6
type input "Medical Equipment"
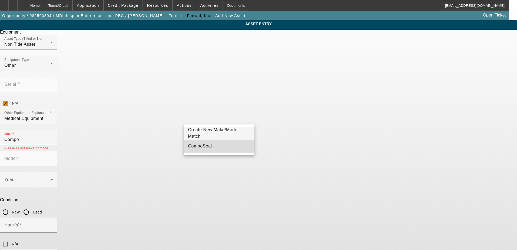
click at [214, 149] on mat-option "CompoSeal" at bounding box center [219, 145] width 71 height 13
type input "CompoSeal"
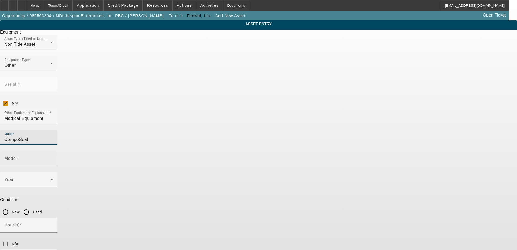
click at [53, 157] on input "Model" at bounding box center [28, 160] width 49 height 6
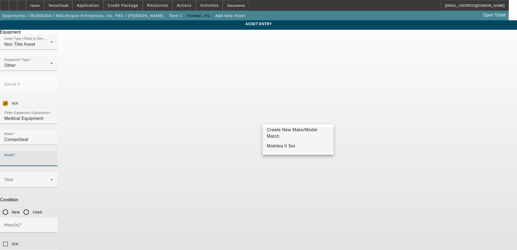
click at [288, 146] on span "Mobilea II Set" at bounding box center [281, 145] width 28 height 5
type input "Mobilea II Set"
click at [11, 206] on input "New" at bounding box center [5, 211] width 11 height 11
radio input "true"
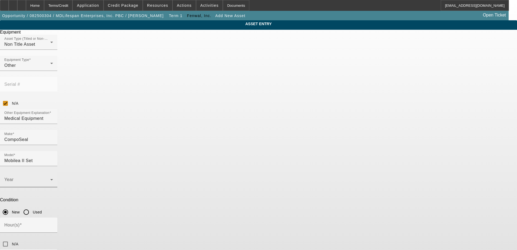
click at [50, 178] on span at bounding box center [27, 181] width 46 height 6
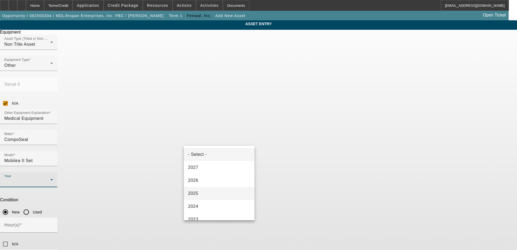
click at [209, 192] on mat-option "2025" at bounding box center [219, 193] width 71 height 13
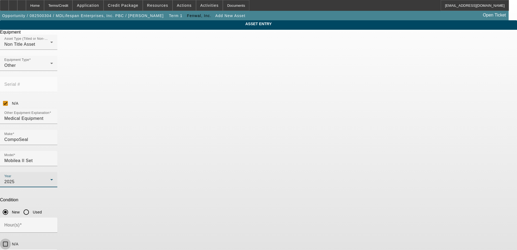
click at [11, 238] on input "N/A" at bounding box center [5, 243] width 11 height 11
checkbox input "true"
type textarea "Medical Equipment"
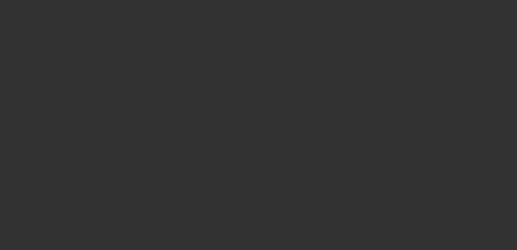
type input "$111,204.31"
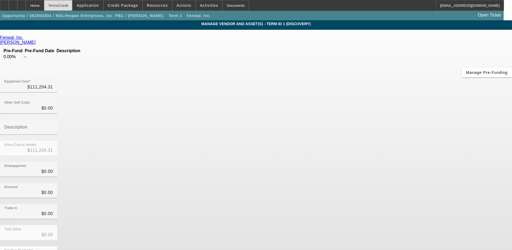
click at [72, 6] on div "Terms/Credit" at bounding box center [58, 5] width 29 height 11
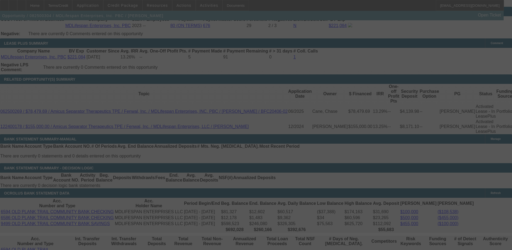
scroll to position [877, 0]
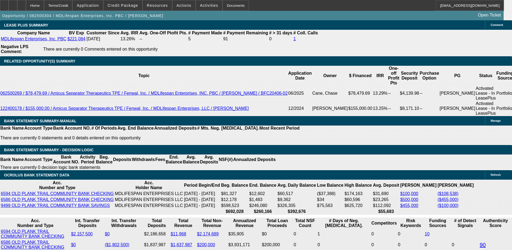
select select "0"
select select "2"
select select "0.1"
select select "4"
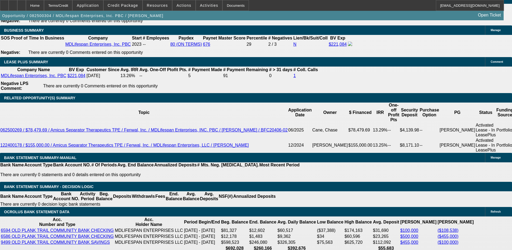
scroll to position [874, 0]
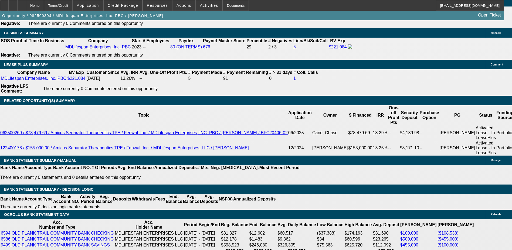
radio input "true"
paste textarea "400 South McCaslin Blvd. , Suite 210 Louisville, Colorado 80027 Telephone (303)…"
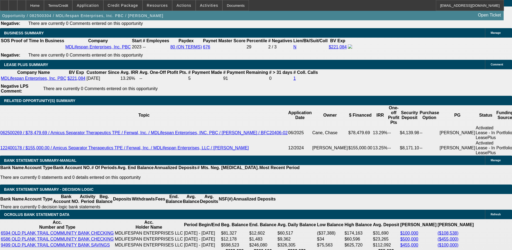
scroll to position [0, 0]
type textarea "Address for machine: 400 South McCaslin Blvd. , Suite 210 Louisville, Colorado …"
radio input "true"
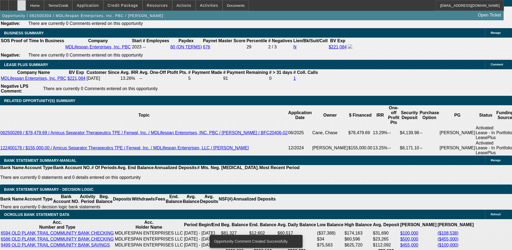
click at [22, 4] on icon at bounding box center [22, 4] width 0 height 0
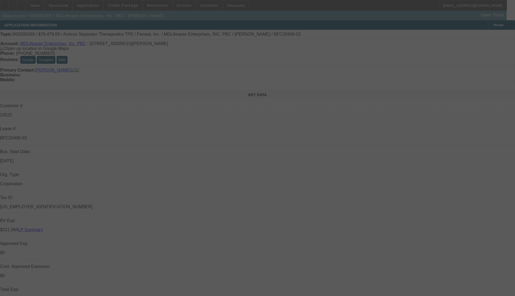
select select "0"
select select "2"
select select "0"
select select "6"
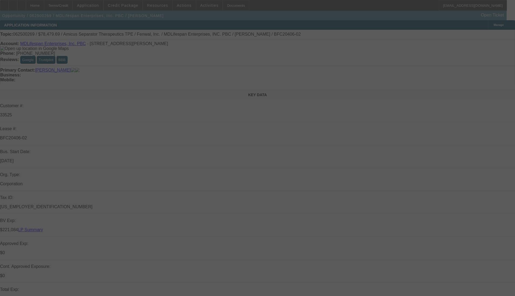
select select "0"
select select "2"
select select "0"
select select "6"
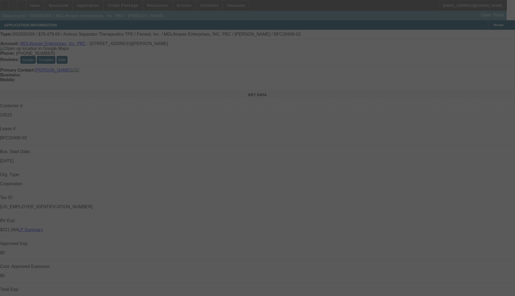
select select "0.1"
select select "2"
select select "0"
select select "6"
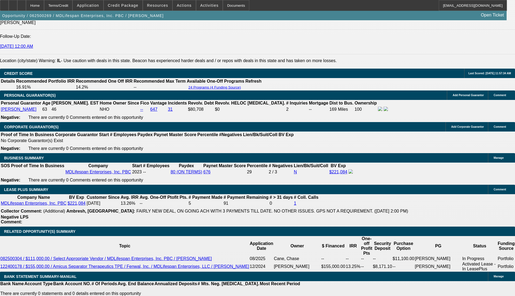
scroll to position [783, 0]
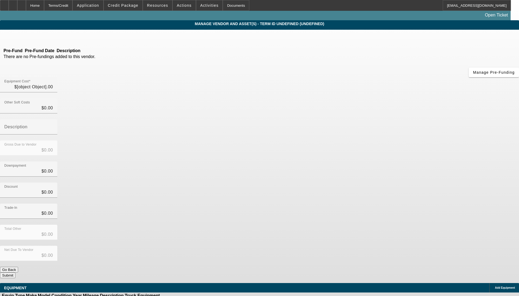
type input "$110,479.69"
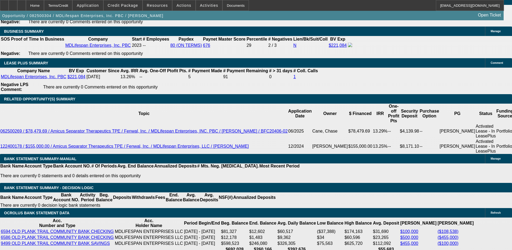
select select "0"
select select "2"
select select "0.1"
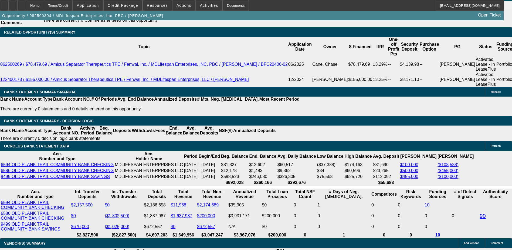
select select "1"
select select "2"
select select "4"
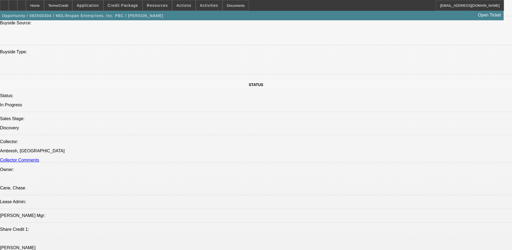
scroll to position [621, 0]
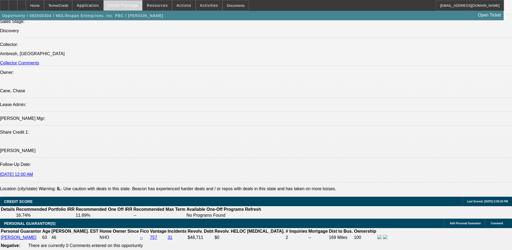
click at [122, 8] on span at bounding box center [123, 5] width 39 height 13
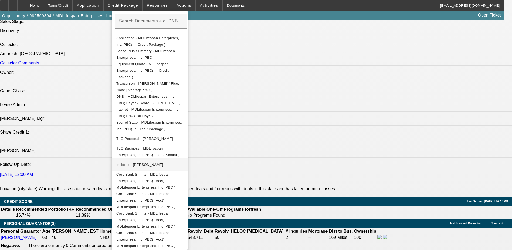
scroll to position [107, 0]
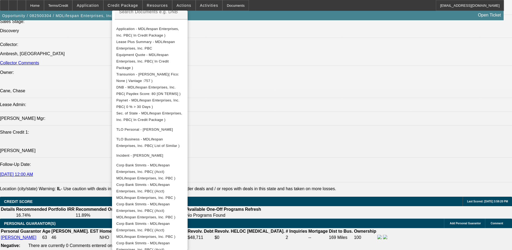
click at [347, 179] on div at bounding box center [256, 125] width 512 height 250
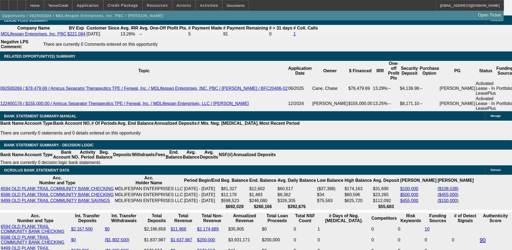
scroll to position [1027, 0]
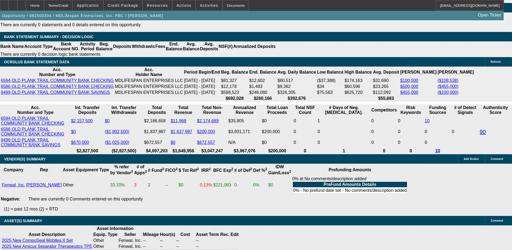
click at [359, 230] on div "APPLICATION INFORMATION [GEOGRAPHIC_DATA] Topic: 082500304 / $111,204.31 / Amic…" at bounding box center [256, 46] width 512 height 2105
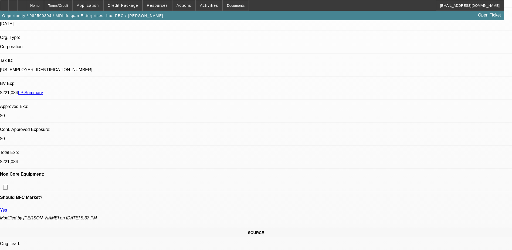
scroll to position [216, 0]
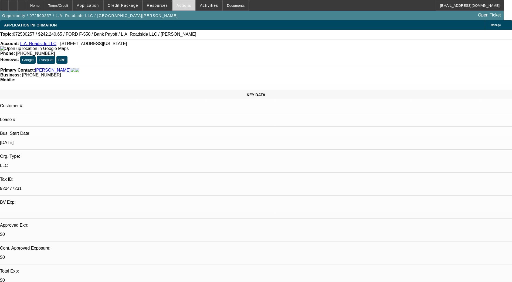
select select "0"
select select "0.1"
select select "0"
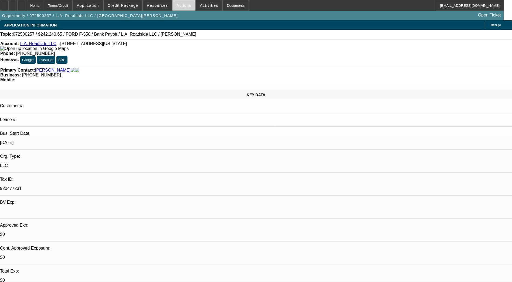
select select "0.1"
select select "1"
select select "2"
select select "4"
select select "1"
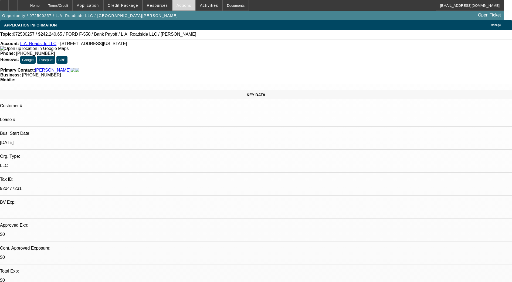
select select "2"
select select "4"
click at [179, 6] on span "Actions" at bounding box center [184, 5] width 15 height 4
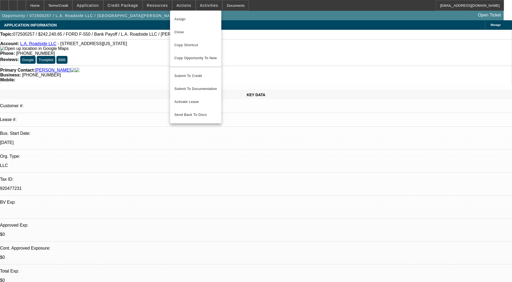
drag, startPoint x: 192, startPoint y: 31, endPoint x: 219, endPoint y: 33, distance: 27.1
click at [192, 31] on span "Close" at bounding box center [196, 32] width 43 height 6
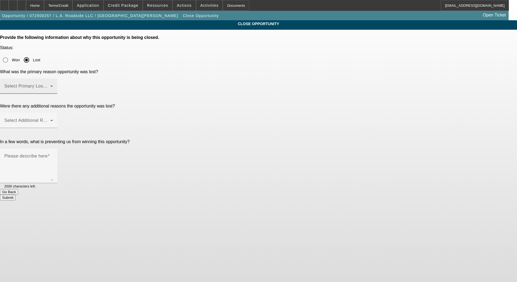
click at [50, 85] on span at bounding box center [27, 88] width 46 height 6
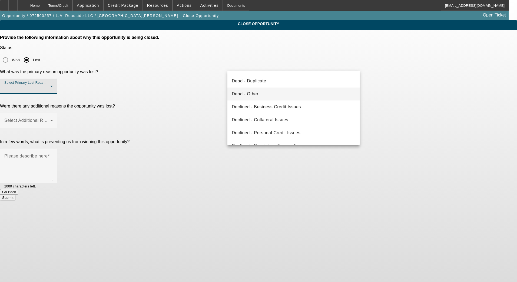
scroll to position [73, 0]
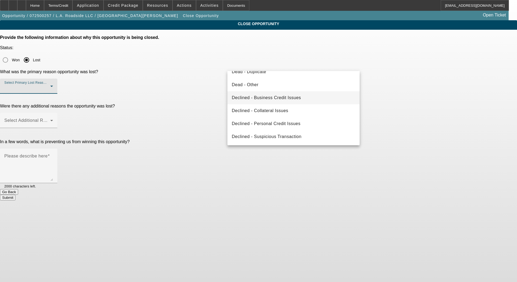
click at [297, 101] on mat-option "Declined - Business Credit Issues" at bounding box center [293, 97] width 132 height 13
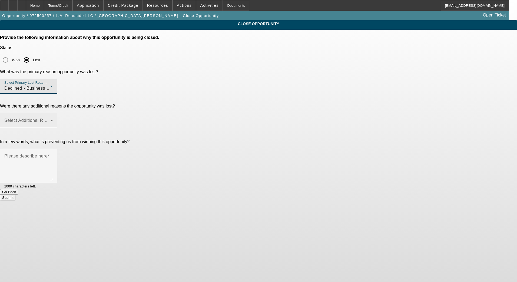
click at [50, 119] on span at bounding box center [27, 122] width 46 height 6
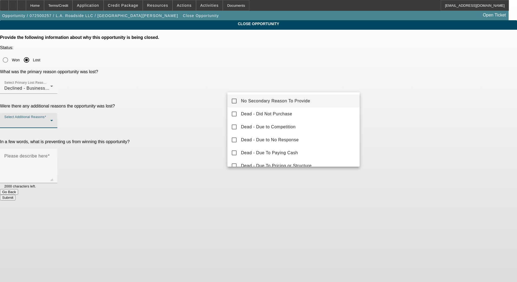
click at [268, 97] on mat-option "No Secondary Reason To Provide" at bounding box center [293, 101] width 132 height 13
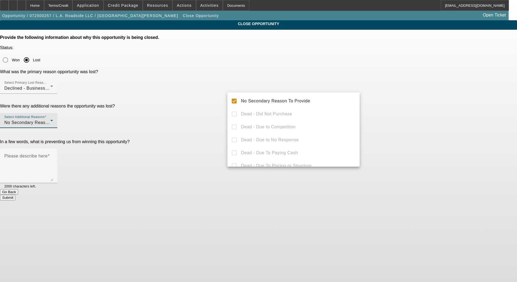
click at [378, 97] on div at bounding box center [258, 141] width 517 height 282
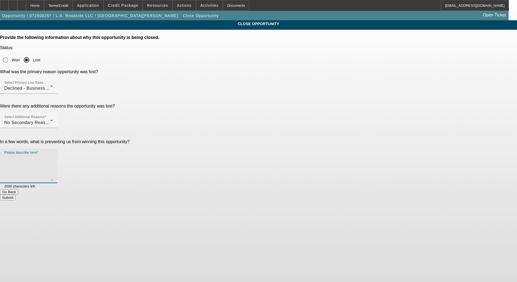
click at [53, 155] on textarea "Please describe here" at bounding box center [28, 168] width 49 height 26
type textarea "R"
type textarea "declined - ReFi"
click at [53, 155] on textarea "declined - ReFi" at bounding box center [28, 168] width 49 height 26
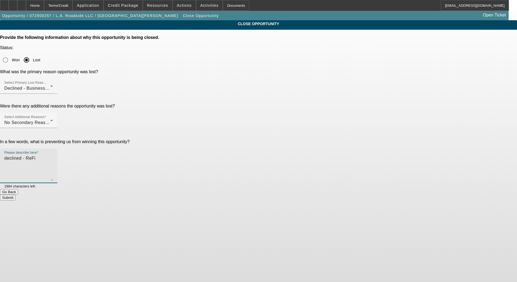
click at [53, 155] on textarea "declined - ReFi" at bounding box center [28, 168] width 49 height 26
click at [44, 8] on div "Home" at bounding box center [35, 5] width 18 height 11
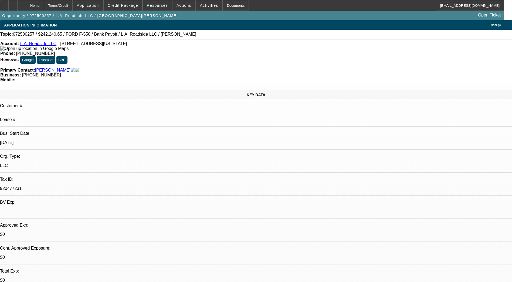
select select "0"
select select "2"
select select "0.1"
select select "4"
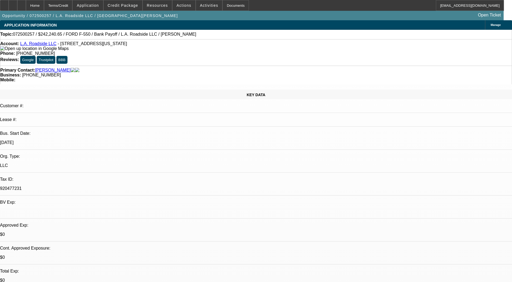
select select "0"
select select "2"
select select "0.1"
select select "4"
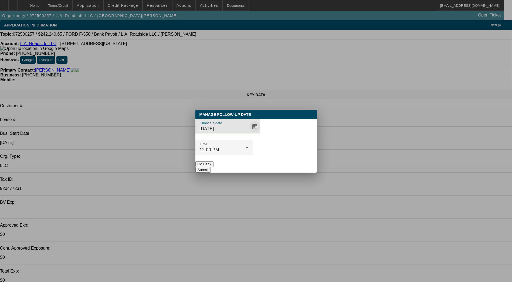
click at [249, 133] on span "Open calendar" at bounding box center [255, 126] width 13 height 13
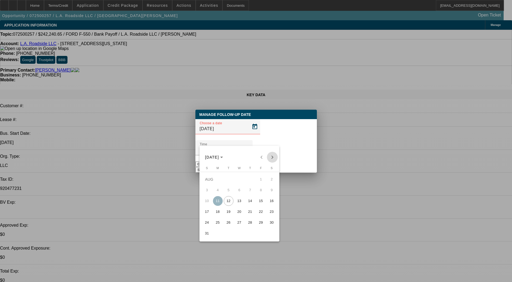
click at [273, 157] on span "Next month" at bounding box center [272, 157] width 11 height 11
click at [252, 200] on span "11" at bounding box center [251, 201] width 10 height 10
type input "9/11/2025"
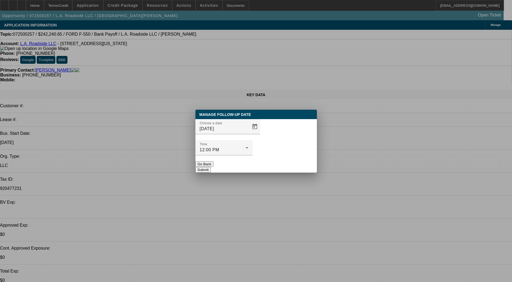
click at [211, 167] on button "Submit" at bounding box center [203, 170] width 15 height 6
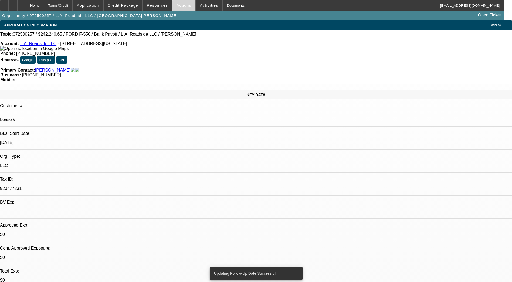
click at [178, 5] on span "Actions" at bounding box center [184, 5] width 15 height 4
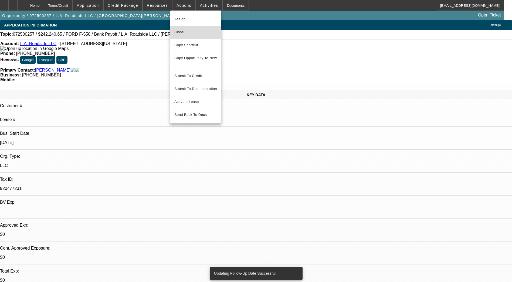
drag, startPoint x: 194, startPoint y: 34, endPoint x: 194, endPoint y: 37, distance: 3.0
click at [194, 37] on button "Close" at bounding box center [195, 32] width 51 height 13
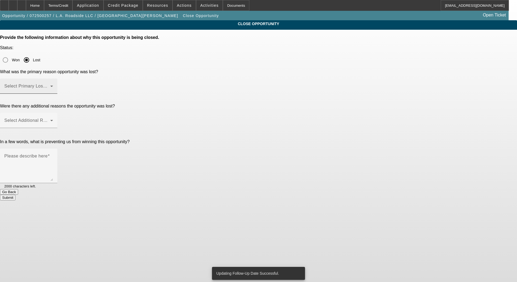
click at [50, 85] on span at bounding box center [27, 88] width 46 height 6
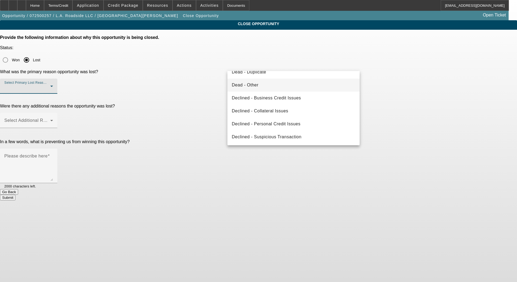
scroll to position [73, 0]
click at [292, 100] on span "Declined - Business Credit Issues" at bounding box center [266, 98] width 69 height 6
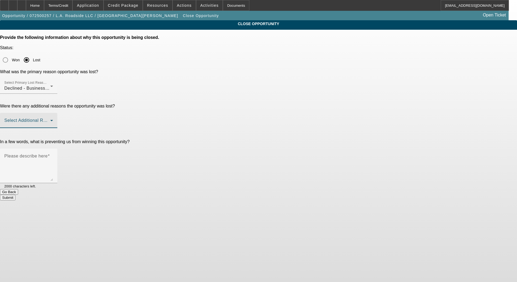
click at [50, 119] on span at bounding box center [27, 122] width 46 height 6
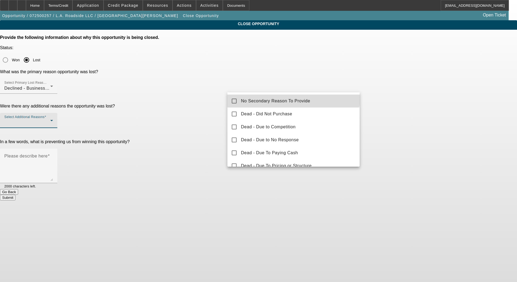
click at [293, 96] on mat-option "No Secondary Reason To Provide" at bounding box center [293, 101] width 132 height 13
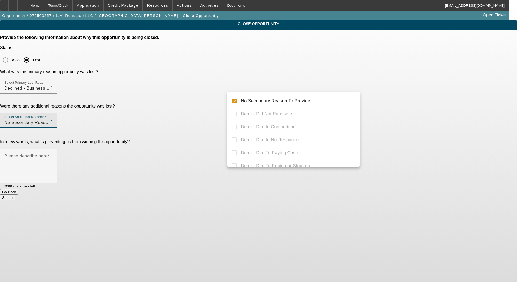
click at [361, 100] on div at bounding box center [258, 141] width 517 height 282
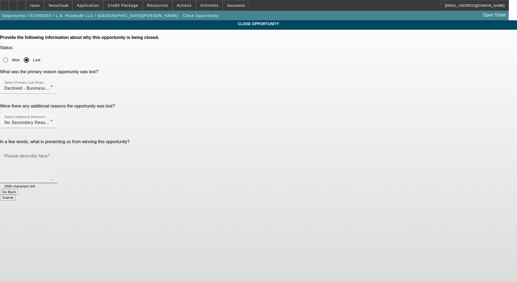
click at [53, 155] on textarea "Please describe here" at bounding box center [28, 168] width 49 height 26
paste textarea "declined - ReFi"
type textarea "declined - ReFi"
click at [73, 86] on span "Declined - Business Credit Issues" at bounding box center [38, 88] width 69 height 5
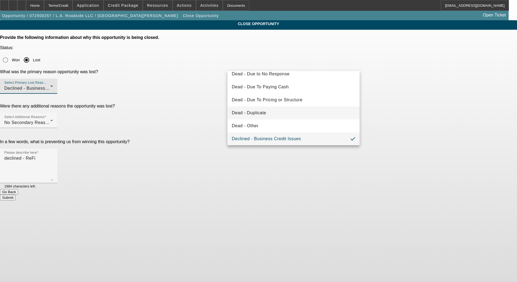
scroll to position [59, 0]
click at [283, 137] on span "Declined - Personal Credit Issues" at bounding box center [266, 138] width 69 height 6
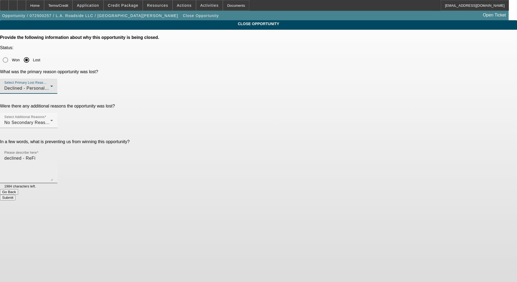
click at [53, 155] on textarea "declined - ReFi" at bounding box center [28, 168] width 49 height 26
click at [15, 195] on button "Submit" at bounding box center [7, 198] width 15 height 6
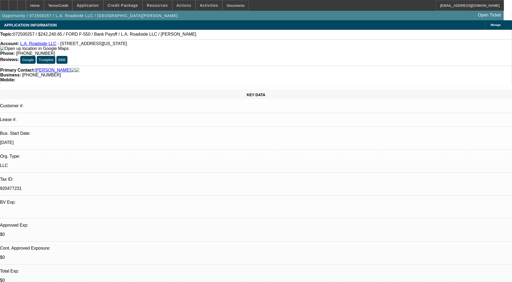
select select "0"
select select "2"
select select "0.1"
select select "4"
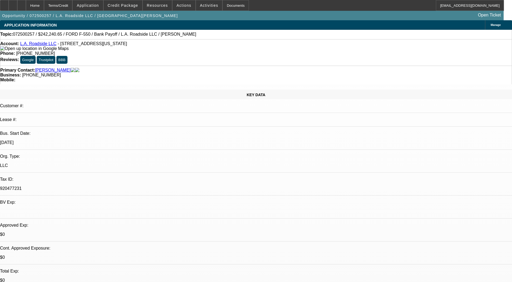
select select "0"
select select "2"
select select "0.1"
select select "4"
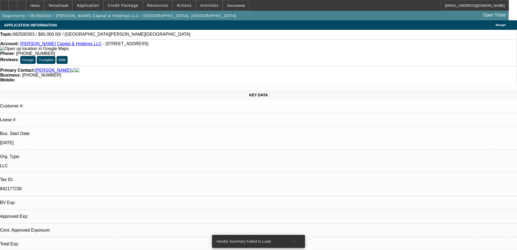
select select "0"
select select "2"
select select "0.1"
select select "4"
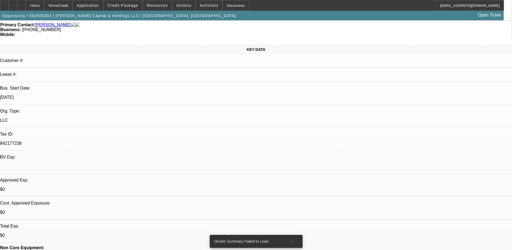
scroll to position [54, 0]
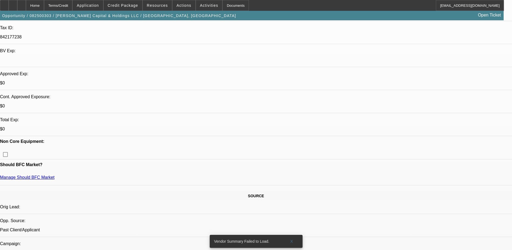
scroll to position [189, 0]
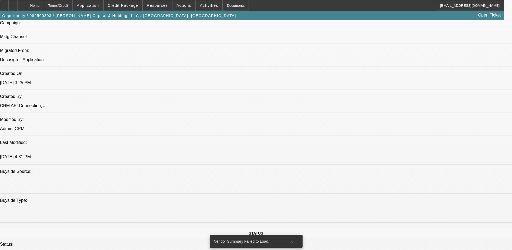
scroll to position [378, 0]
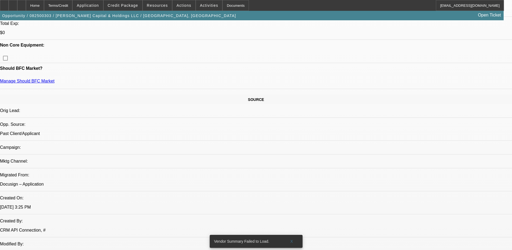
scroll to position [243, 0]
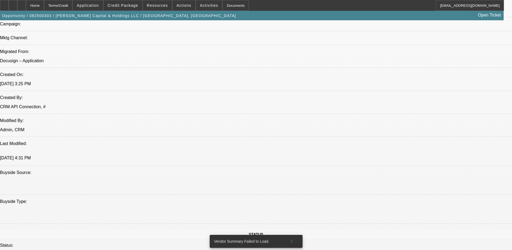
scroll to position [405, 0]
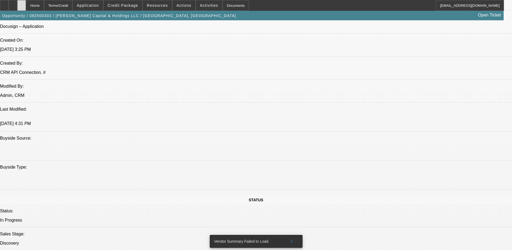
click at [26, 5] on div at bounding box center [21, 5] width 9 height 11
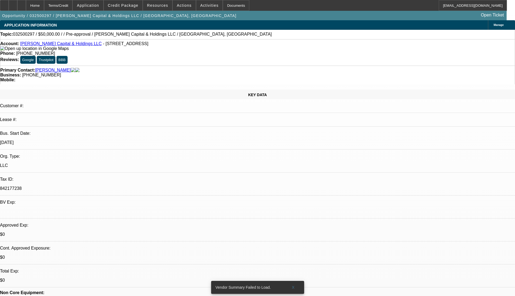
select select "0"
select select "2"
select select "0.1"
select select "4"
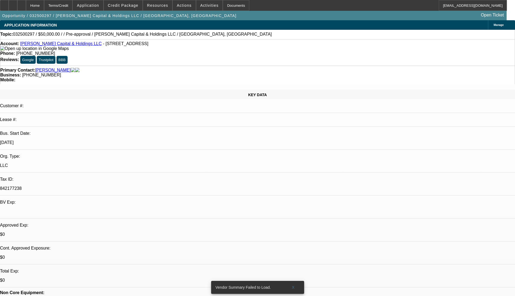
copy p "r"
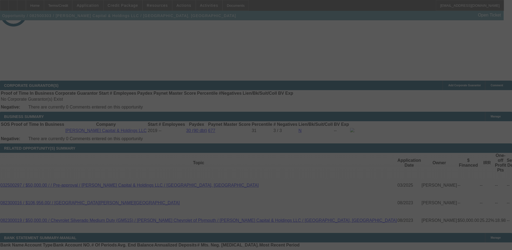
select select "0.1"
select select "2"
select select "0.1"
select select "4"
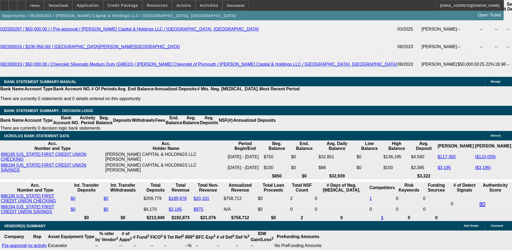
scroll to position [837, 0]
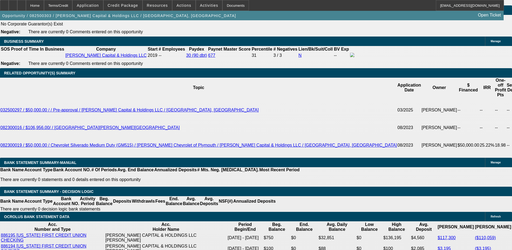
type input "1"
type input "$2.00"
type input "UNKNOWN"
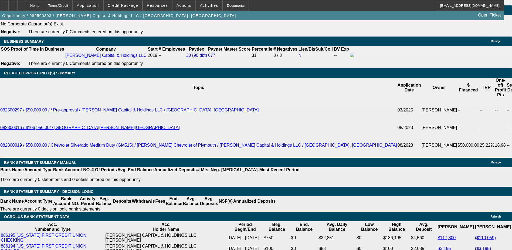
type input "1949"
type input "17"
type input "$3,898.00"
type input "$1,949.00"
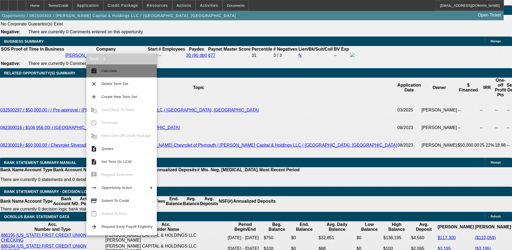
click at [108, 71] on span "Calculate" at bounding box center [110, 71] width 16 height 4
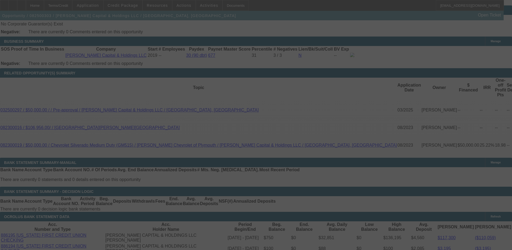
select select "0.1"
select select "2"
select select "0.1"
select select "4"
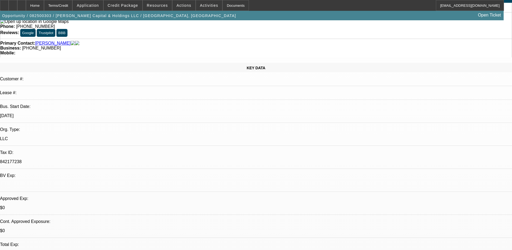
scroll to position [0, 0]
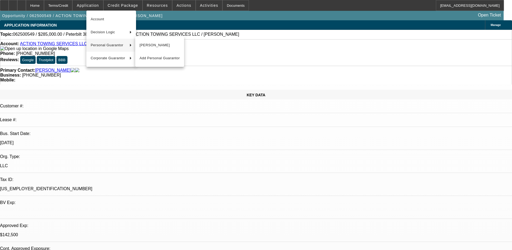
select select "0"
select select "3"
select select "0"
select select "6"
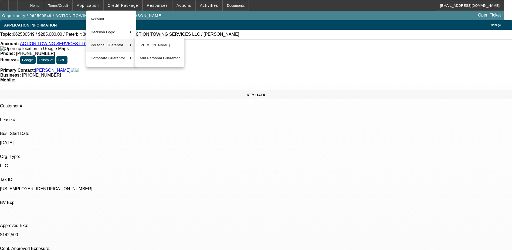
select select "0"
select select "3"
select select "0.1"
select select "4"
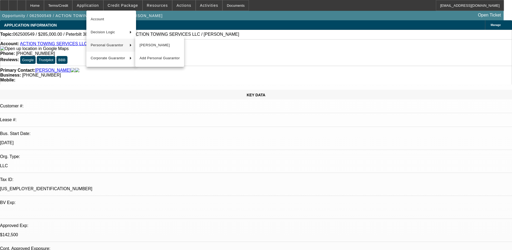
select select "0"
select select "3"
select select "0.1"
select select "4"
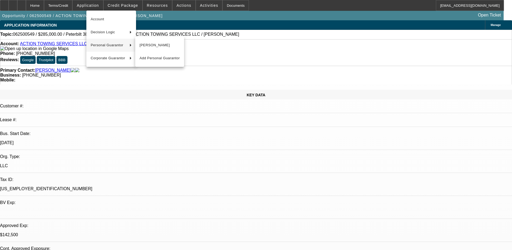
select select "0"
select select "3"
select select "0.1"
select select "4"
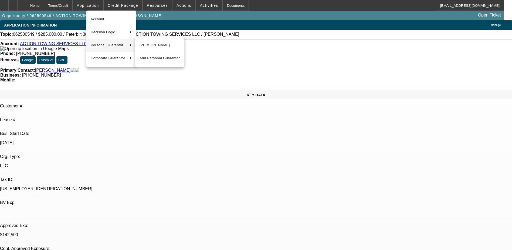
click at [243, 87] on div at bounding box center [256, 125] width 512 height 250
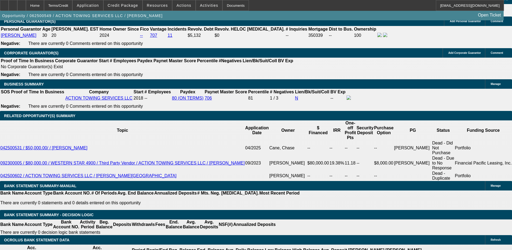
scroll to position [831, 0]
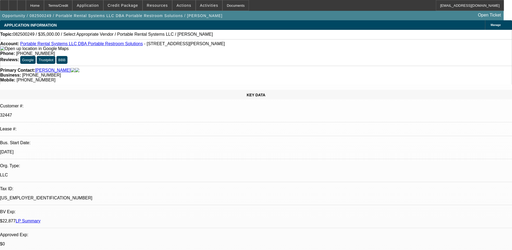
select select "0"
select select "2"
select select "0.1"
select select "4"
